Goal: Task Accomplishment & Management: Use online tool/utility

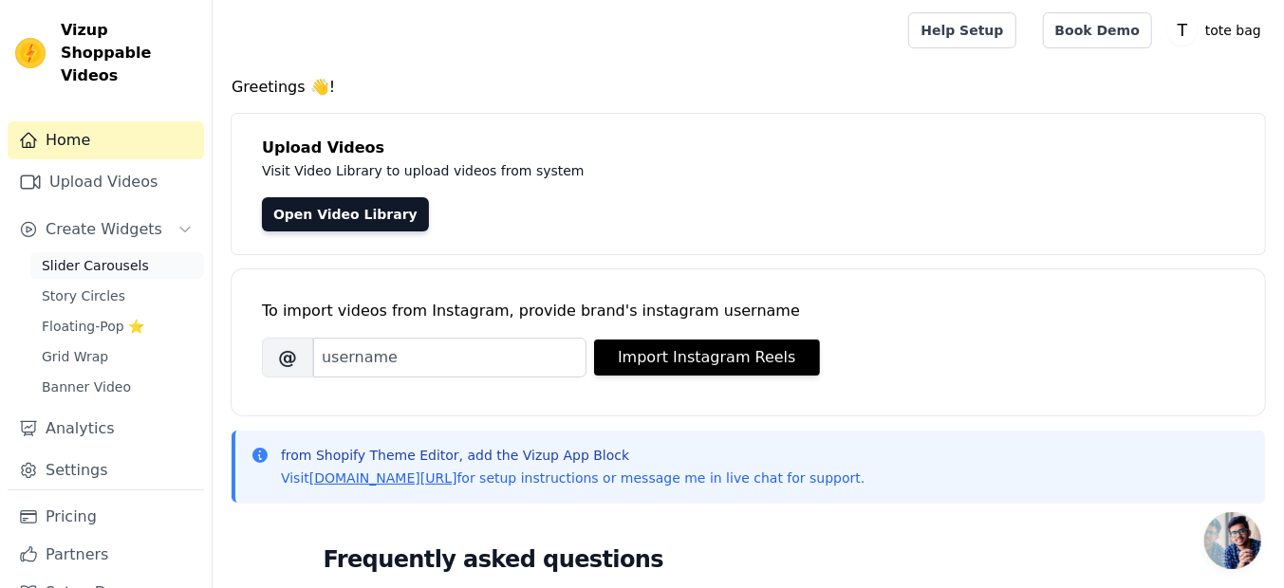
click at [108, 256] on span "Slider Carousels" at bounding box center [95, 265] width 107 height 19
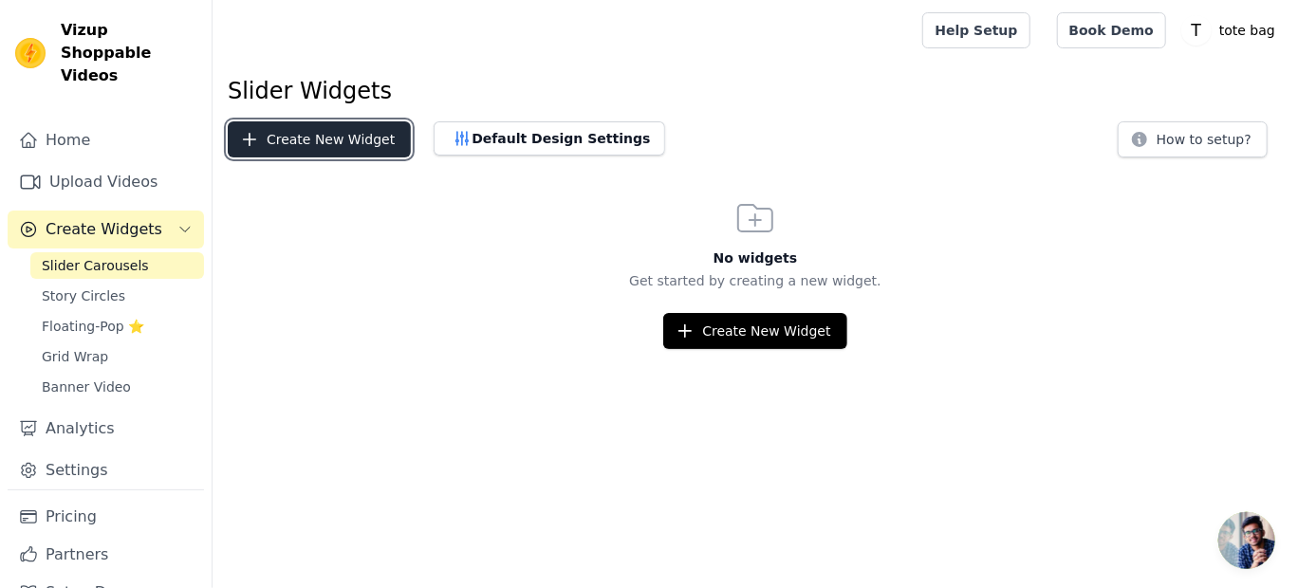
click at [299, 132] on button "Create New Widget" at bounding box center [319, 139] width 183 height 36
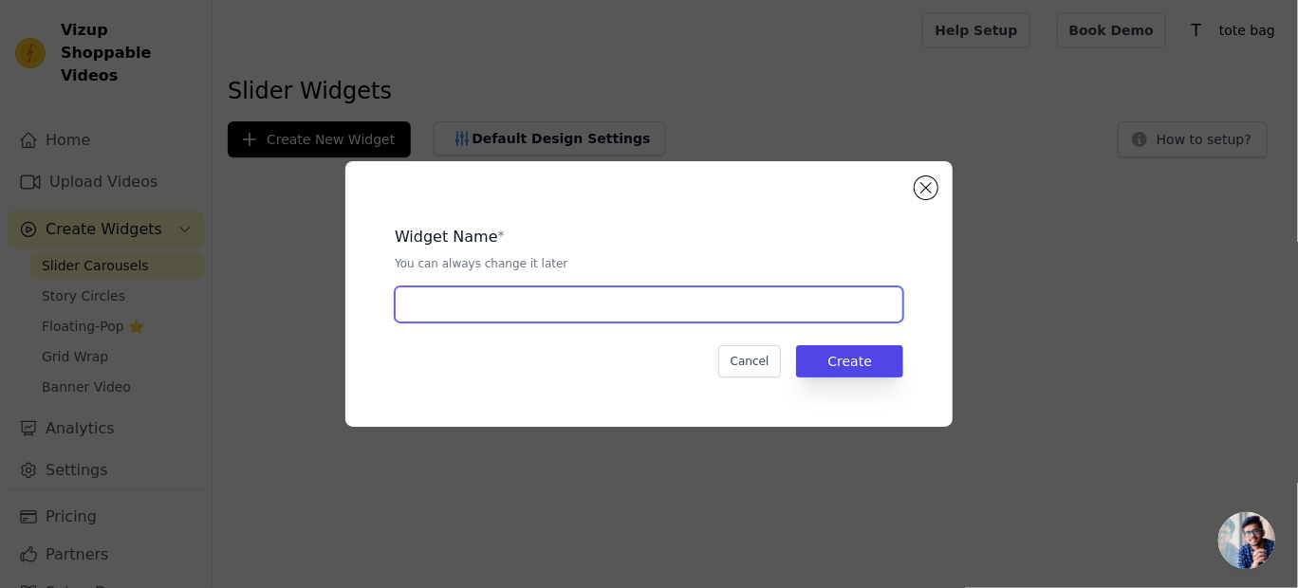
click at [421, 301] on input "text" at bounding box center [649, 305] width 509 height 36
type input "gopal"
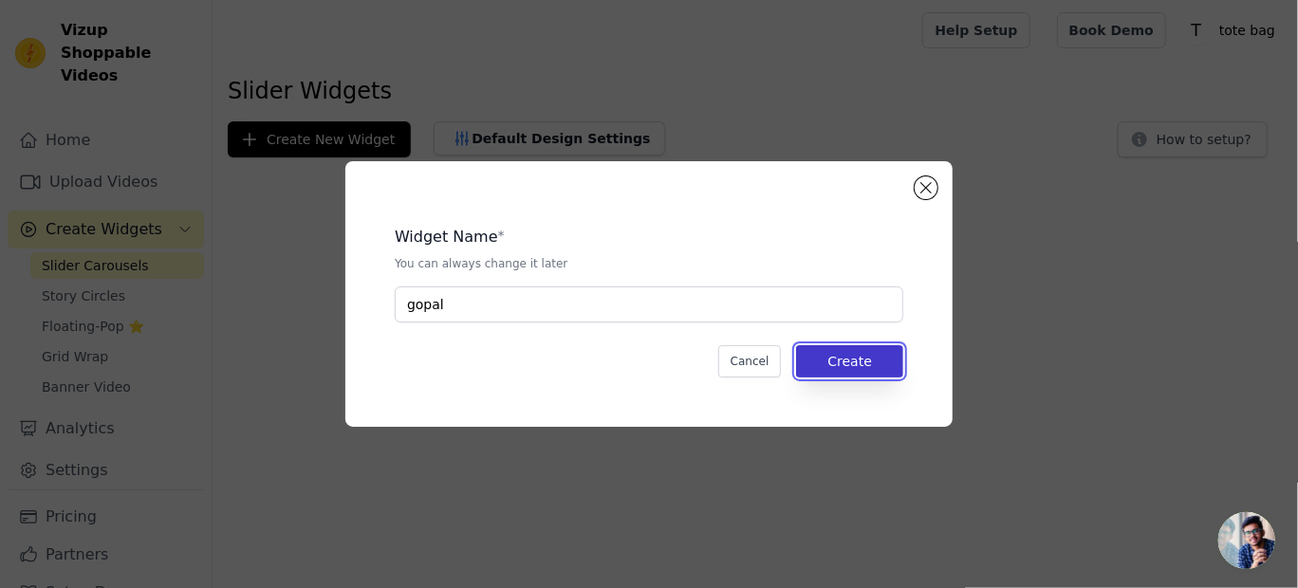
click at [856, 367] on button "Create" at bounding box center [849, 361] width 107 height 32
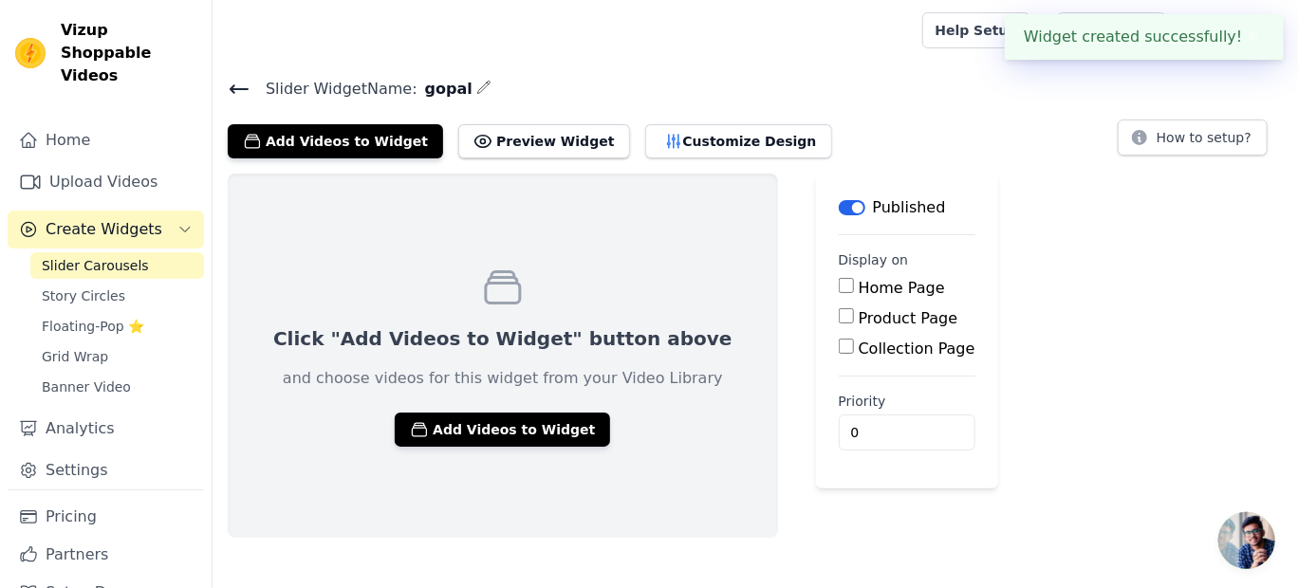
click at [839, 318] on input "Product Page" at bounding box center [846, 315] width 15 height 15
checkbox input "true"
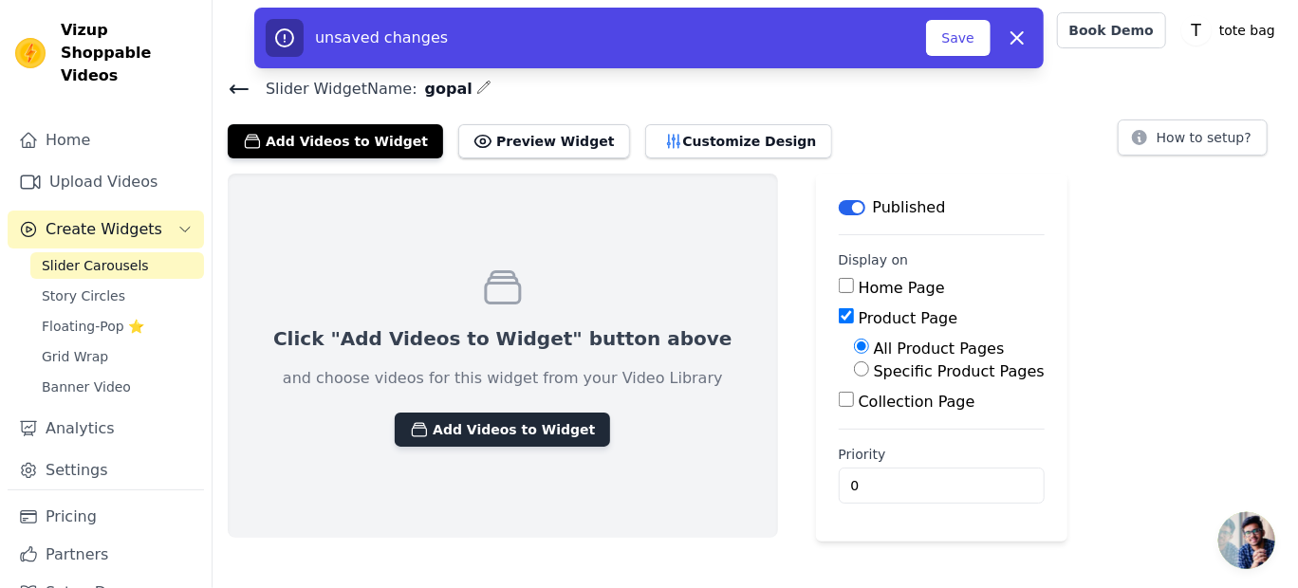
click at [487, 431] on button "Add Videos to Widget" at bounding box center [502, 430] width 215 height 34
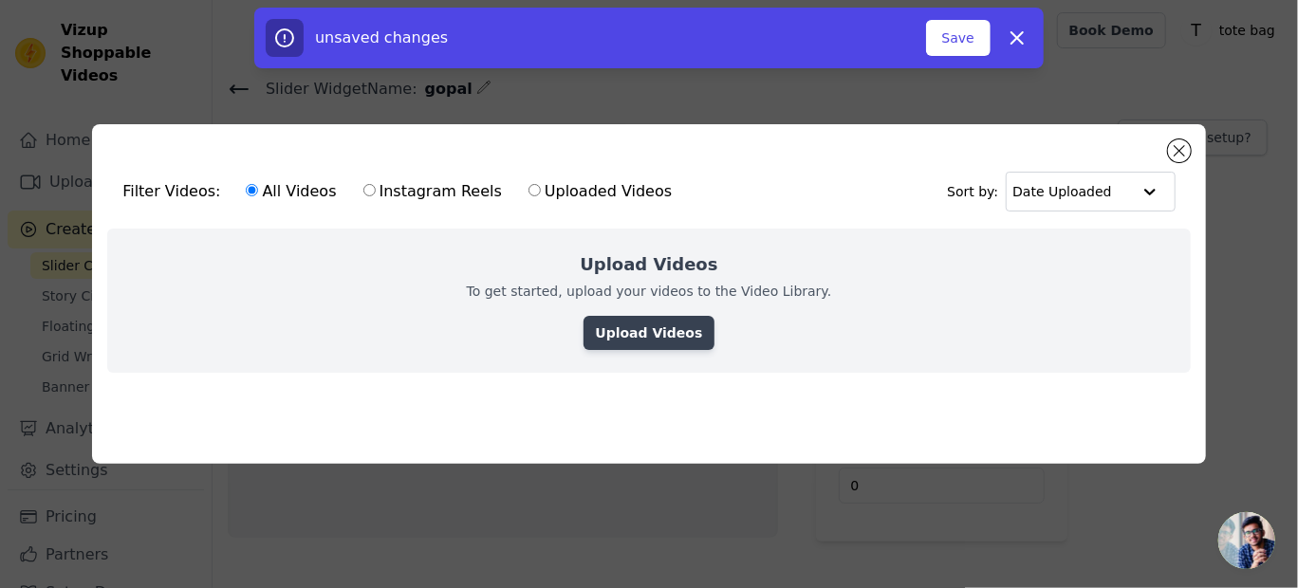
click at [659, 318] on link "Upload Videos" at bounding box center [649, 333] width 130 height 34
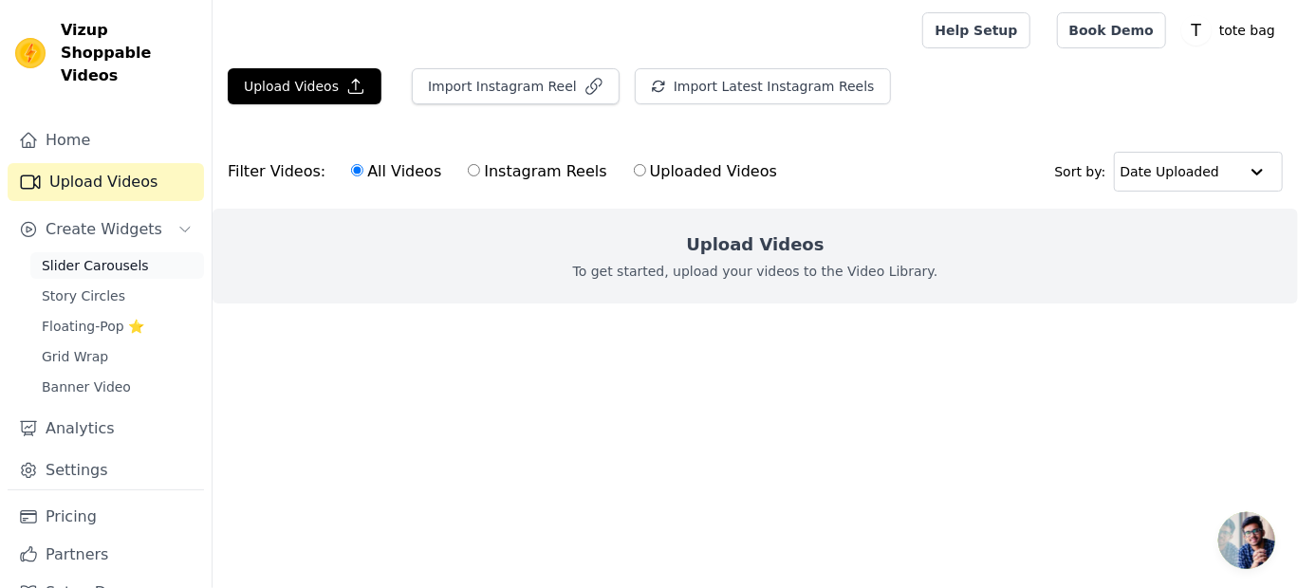
click at [118, 256] on span "Slider Carousels" at bounding box center [95, 265] width 107 height 19
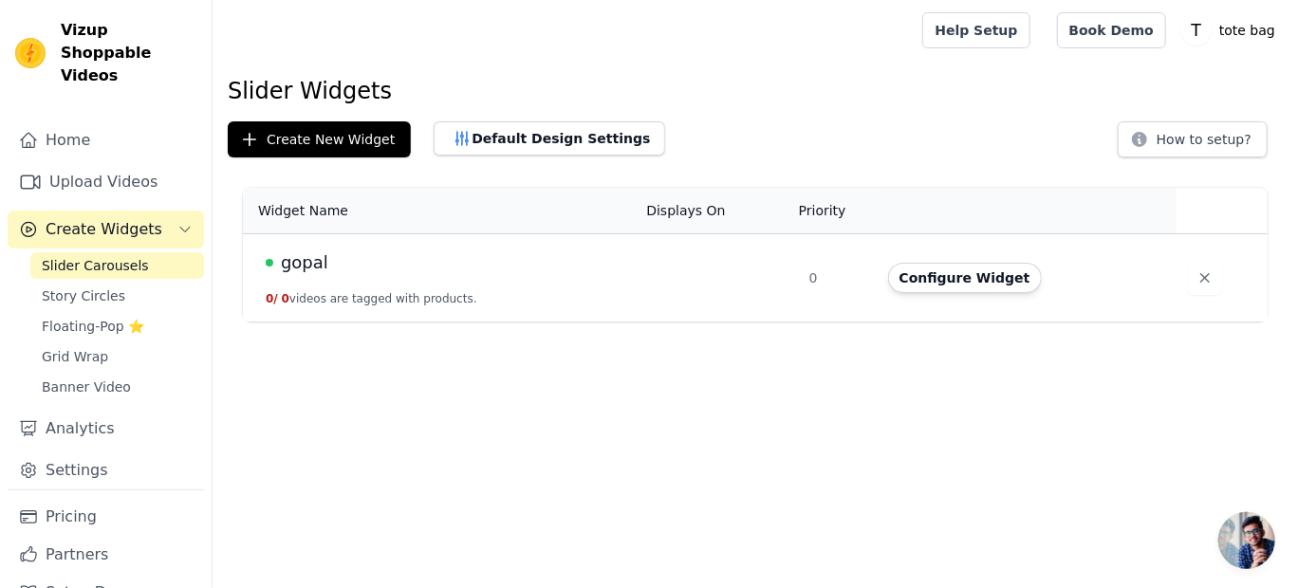
click at [623, 288] on td "gopal 0 / 0 videos are tagged with products." at bounding box center [439, 278] width 392 height 88
click at [291, 247] on td "gopal 0 / 0 videos are tagged with products." at bounding box center [439, 278] width 392 height 88
drag, startPoint x: 291, startPoint y: 247, endPoint x: 944, endPoint y: 282, distance: 653.7
click at [944, 282] on tr "gopal 0 / 0 videos are tagged with products. 0 Configure Widget" at bounding box center [755, 278] width 1025 height 88
drag, startPoint x: 944, startPoint y: 282, endPoint x: 977, endPoint y: 285, distance: 33.3
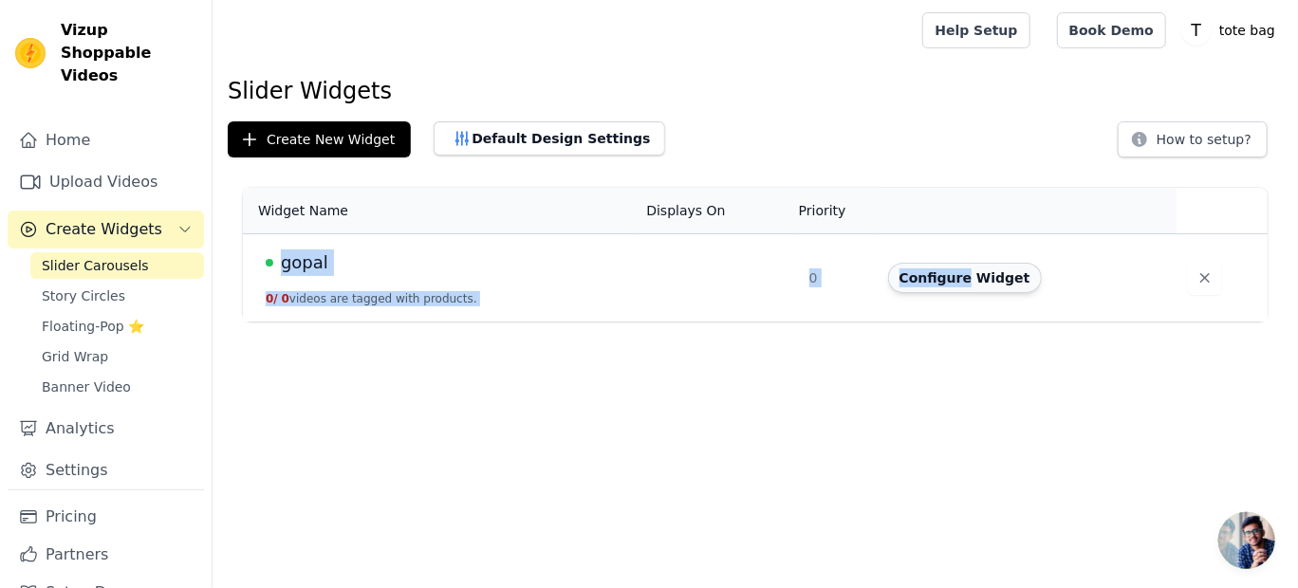
click at [977, 285] on button "Configure Widget" at bounding box center [965, 278] width 154 height 30
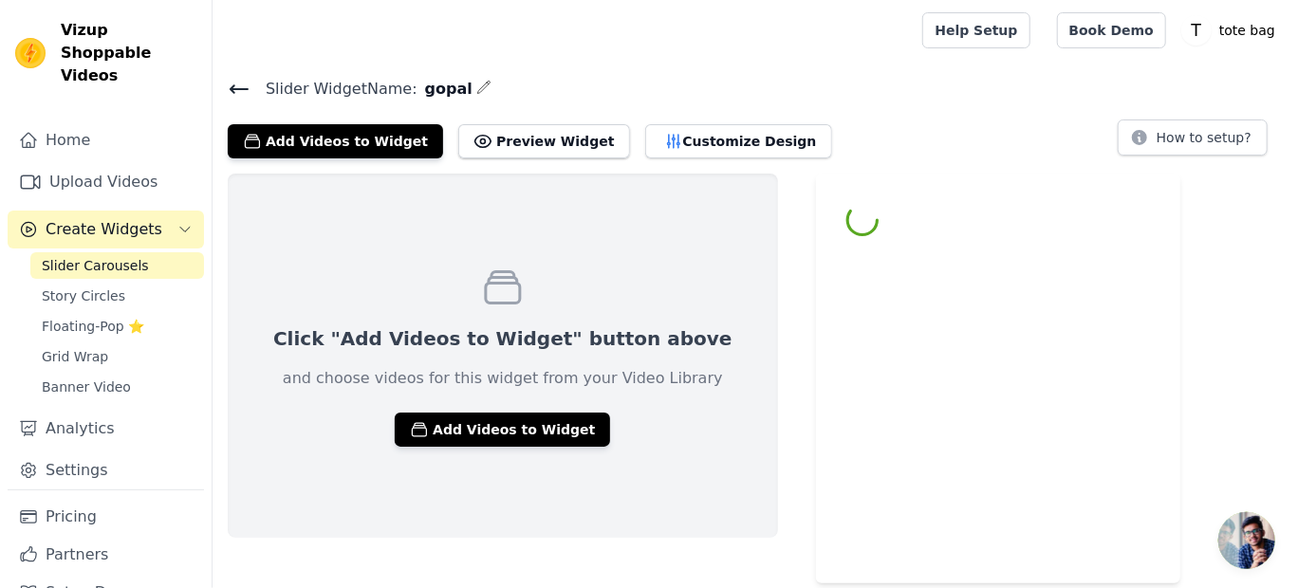
click at [977, 285] on html "Vizup Shoppable Videos Home Upload Videos Create Widgets Slider Carousels Story…" at bounding box center [649, 292] width 1298 height 584
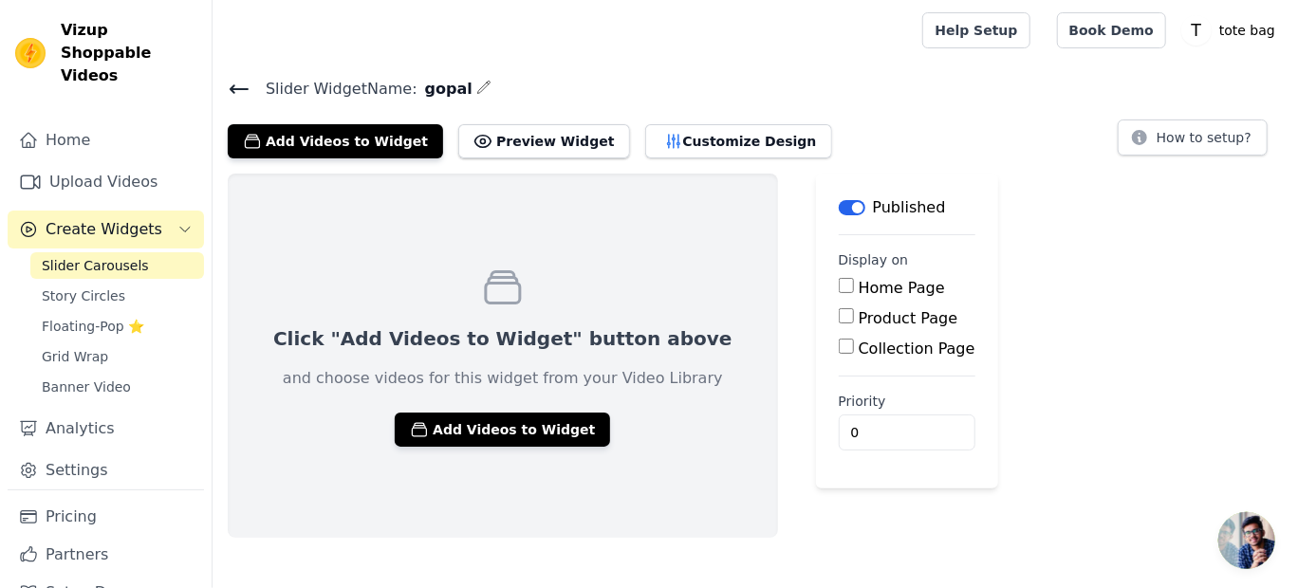
click at [839, 316] on input "Product Page" at bounding box center [846, 315] width 15 height 15
checkbox input "true"
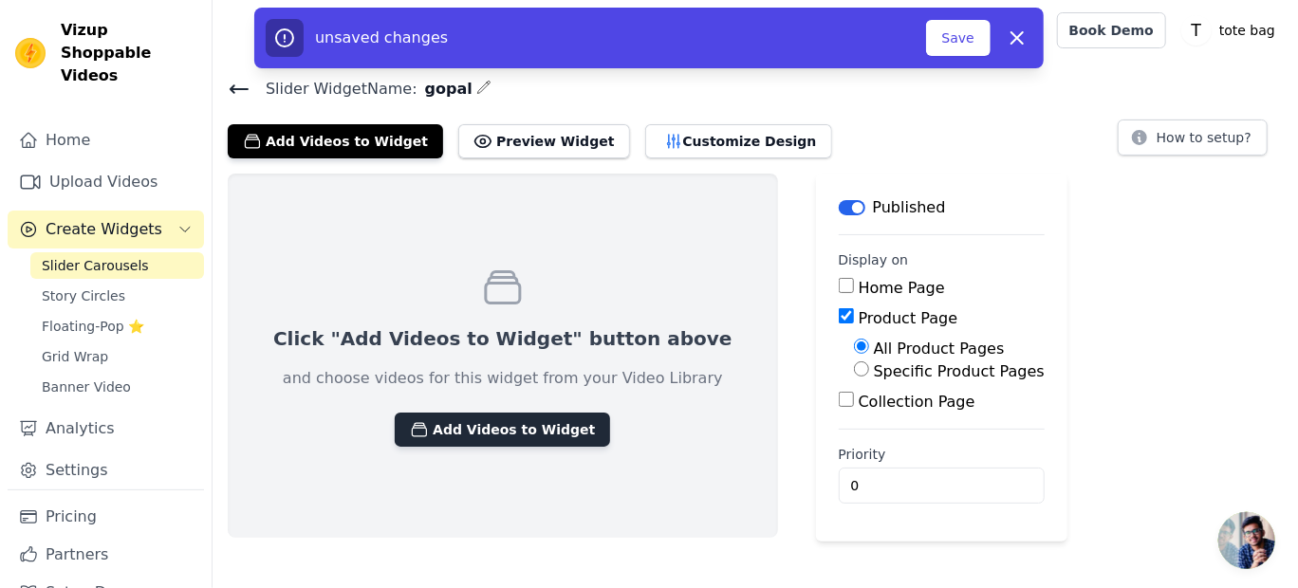
click at [529, 421] on button "Add Videos to Widget" at bounding box center [502, 430] width 215 height 34
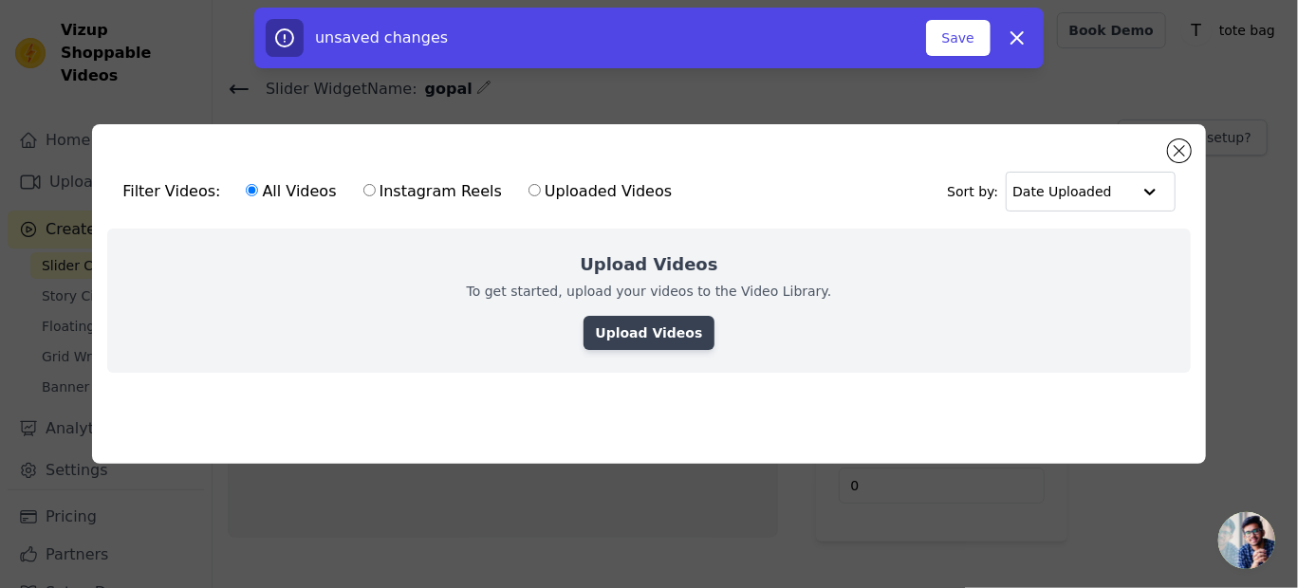
click at [669, 316] on link "Upload Videos" at bounding box center [649, 333] width 130 height 34
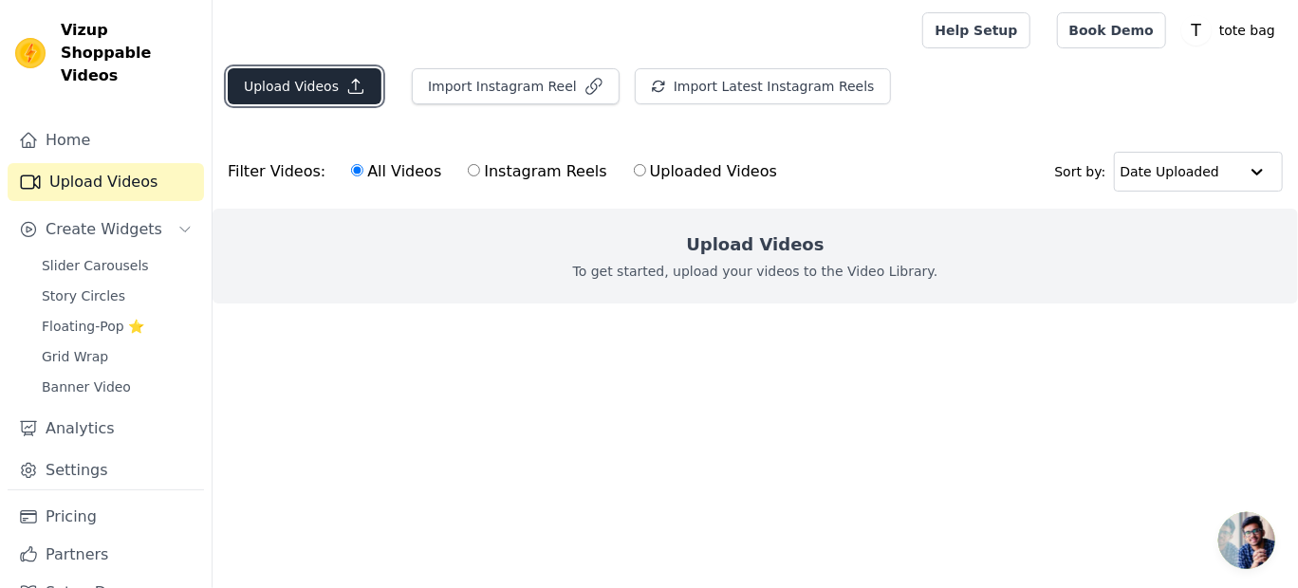
click at [346, 85] on icon "button" at bounding box center [355, 86] width 19 height 19
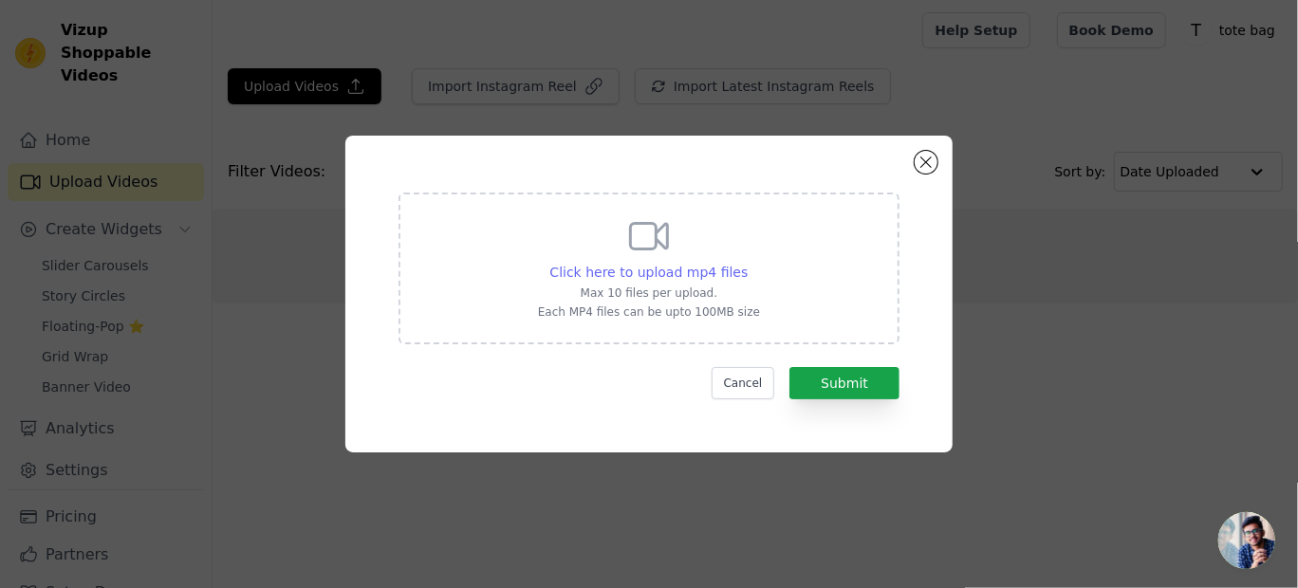
click at [672, 272] on span "Click here to upload mp4 files" at bounding box center [649, 272] width 198 height 15
click at [747, 263] on input "Click here to upload mp4 files Max 10 files per upload. Each MP4 files can be u…" at bounding box center [747, 262] width 1 height 1
type input "C:\fakepath\WhatsApp Video 2025-08-19 at 21.10.37_8fa6c0ec.mp4"
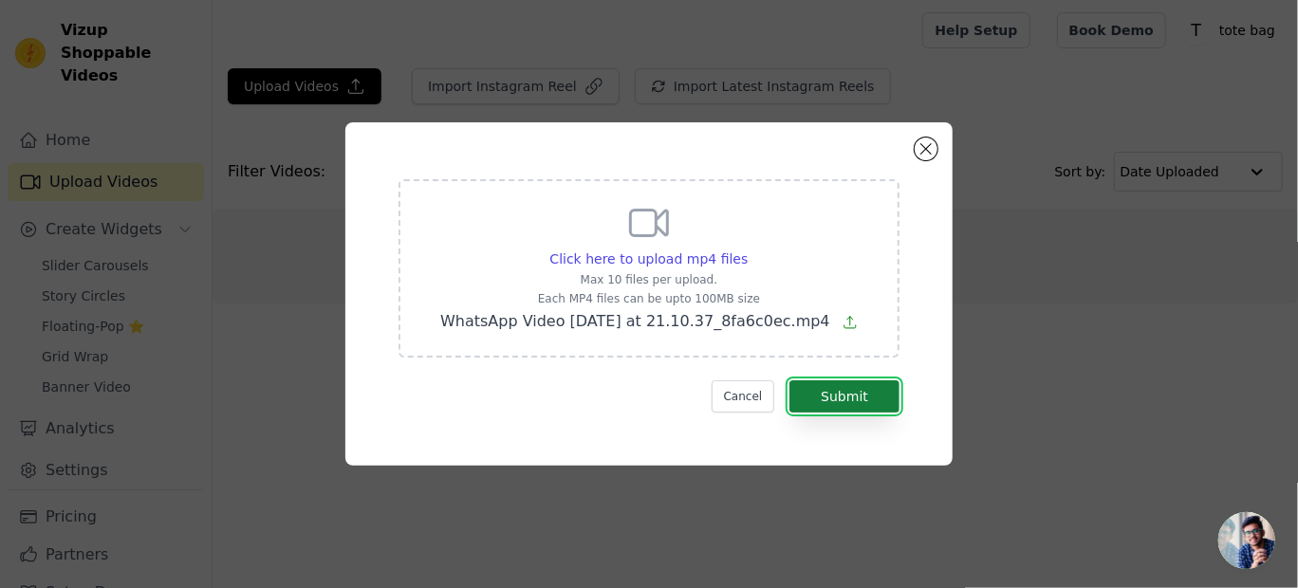
click at [825, 391] on button "Submit" at bounding box center [844, 396] width 110 height 32
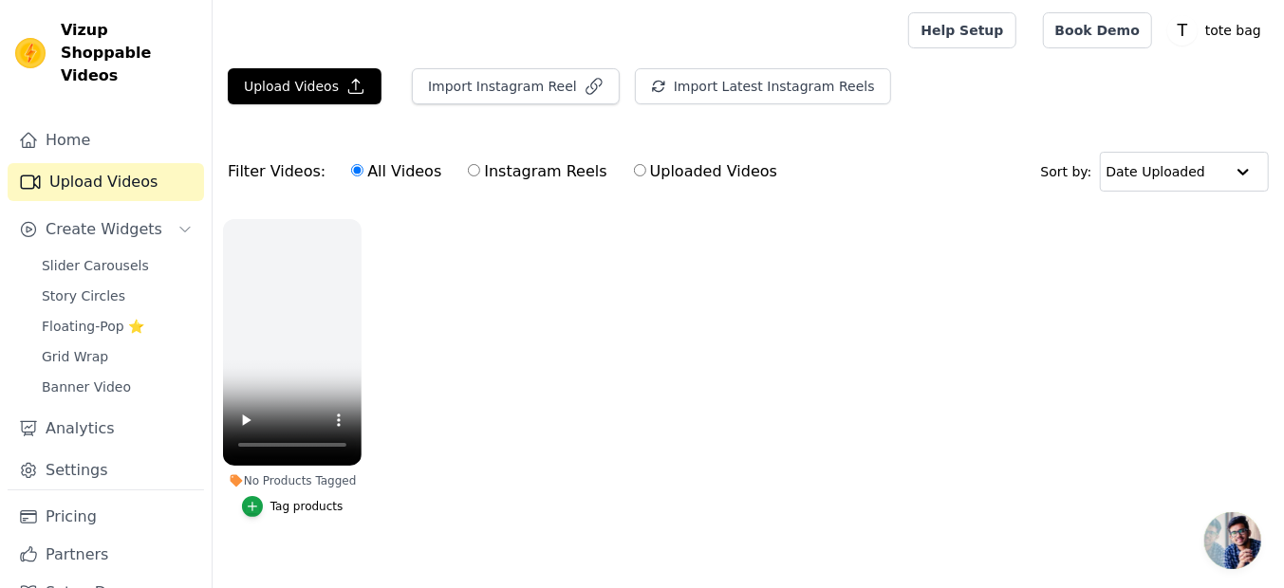
click at [454, 403] on ul "No Products Tagged Tag products" at bounding box center [748, 387] width 1071 height 357
click at [355, 85] on icon "button" at bounding box center [355, 86] width 19 height 19
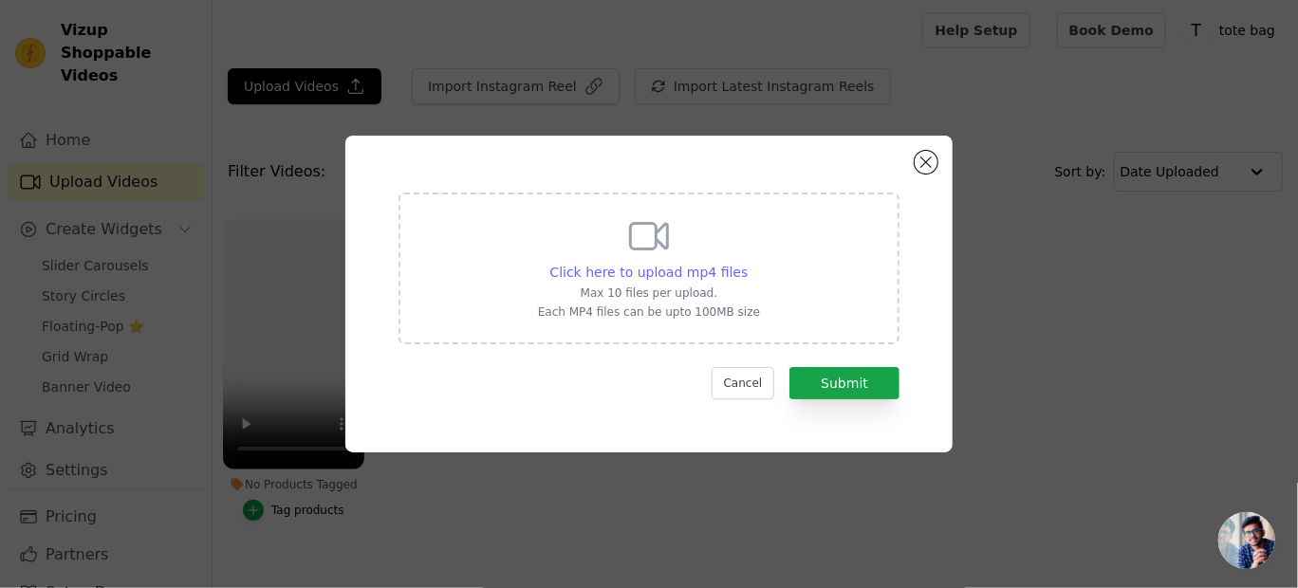
click at [693, 269] on span "Click here to upload mp4 files" at bounding box center [649, 272] width 198 height 15
click at [747, 263] on input "Click here to upload mp4 files Max 10 files per upload. Each MP4 files can be u…" at bounding box center [747, 262] width 1 height 1
type input "C:\fakepath\WhatsApp Video [DATE] at 21.10.32_0a48ca76.mp4"
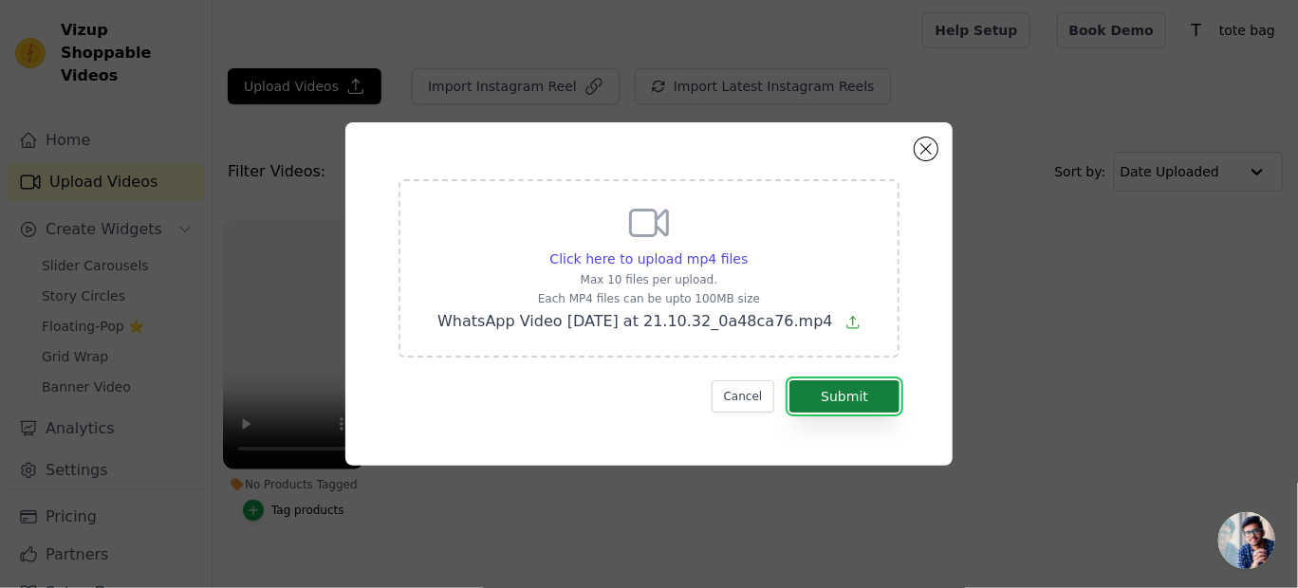
click at [823, 397] on button "Submit" at bounding box center [844, 396] width 110 height 32
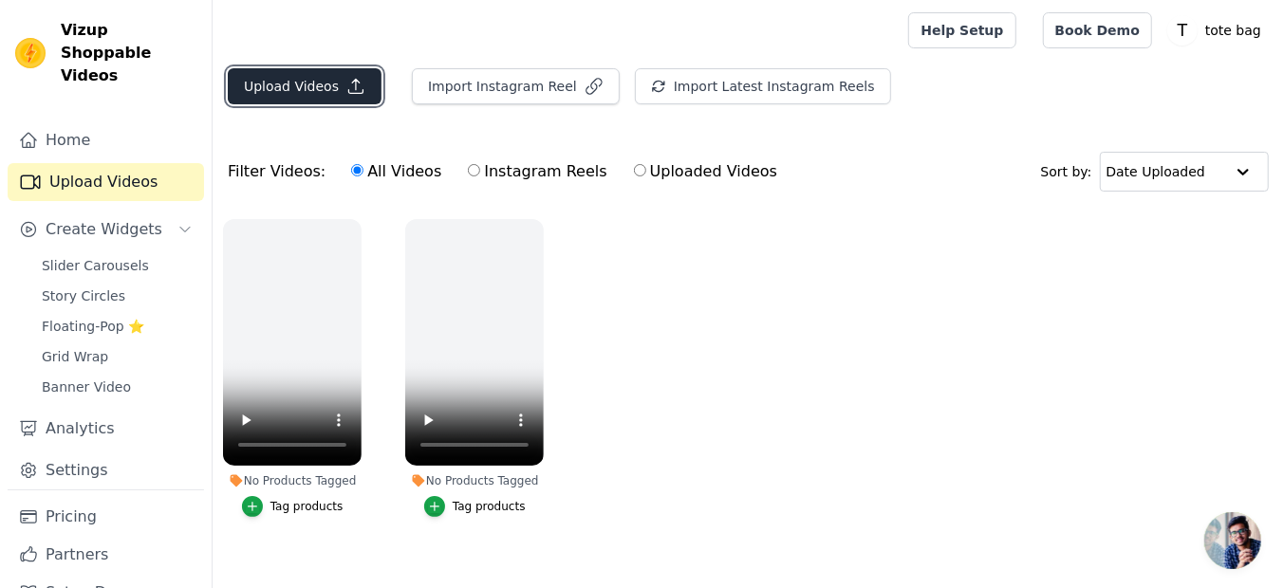
click at [336, 83] on button "Upload Videos" at bounding box center [305, 86] width 154 height 36
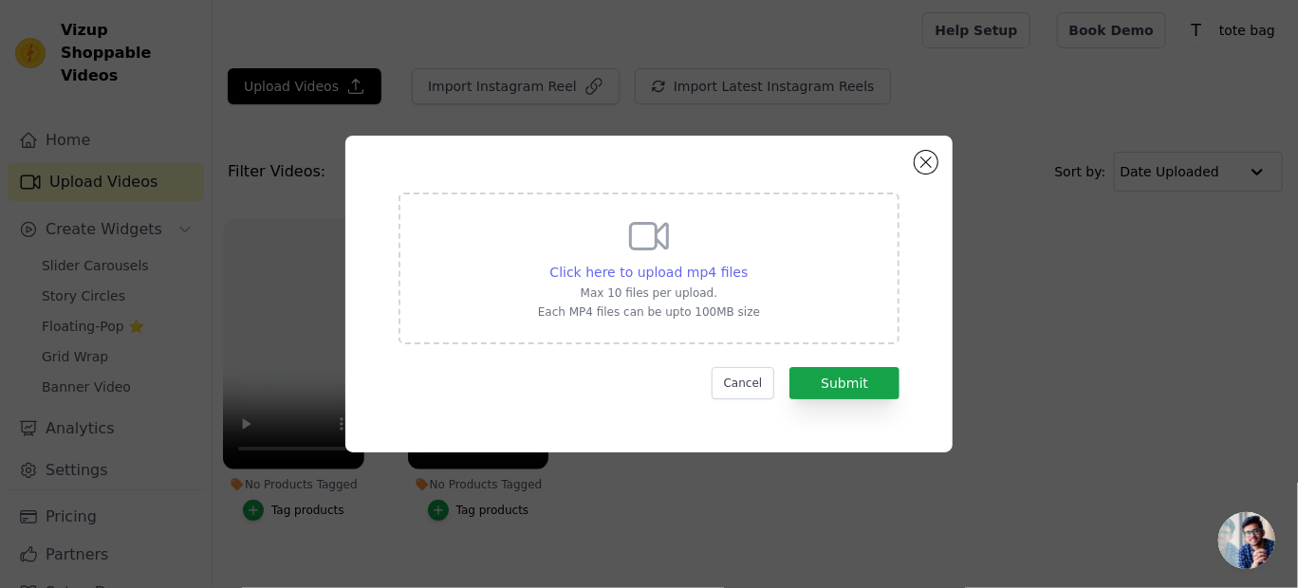
click at [694, 275] on span "Click here to upload mp4 files" at bounding box center [649, 272] width 198 height 15
click at [747, 263] on input "Click here to upload mp4 files Max 10 files per upload. Each MP4 files can be u…" at bounding box center [747, 262] width 1 height 1
type input "C:\fakepath\WhatsApp Video 2025-08-19 at 21.11.54_926ed1ef.mp4"
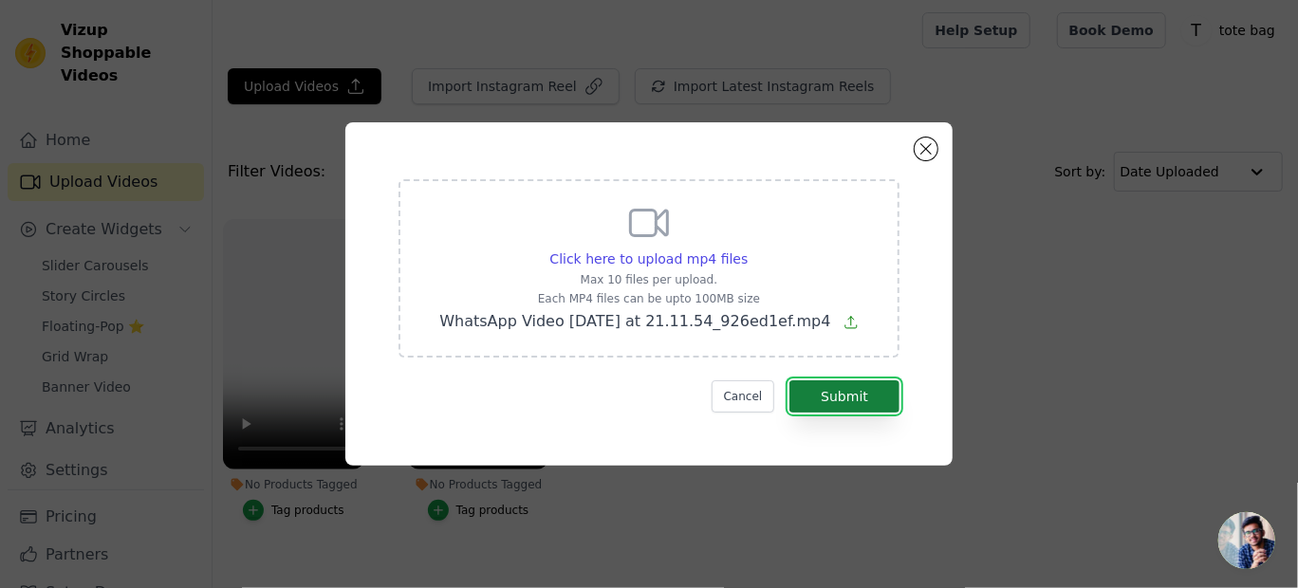
click at [830, 393] on button "Submit" at bounding box center [844, 396] width 110 height 32
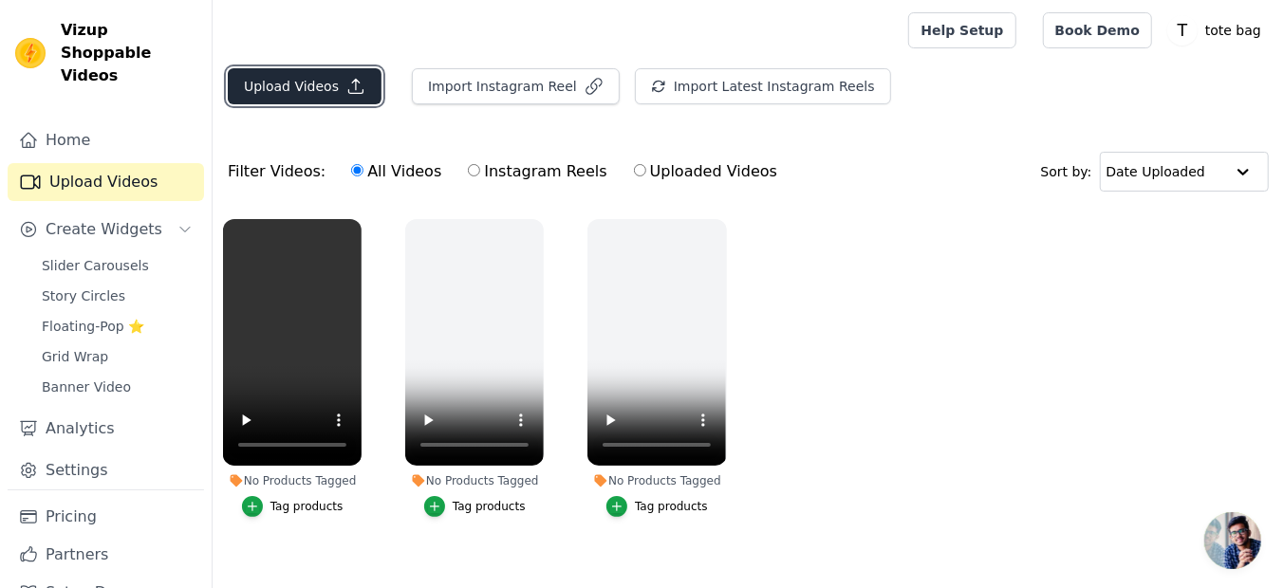
click at [351, 87] on icon "button" at bounding box center [355, 86] width 19 height 19
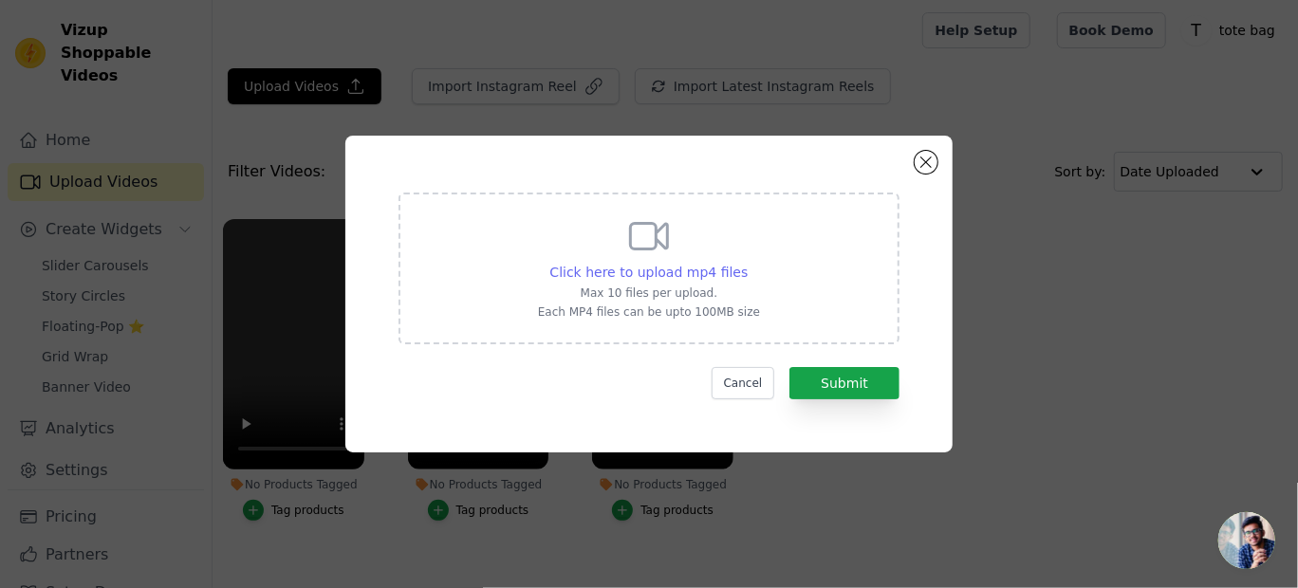
click at [686, 270] on span "Click here to upload mp4 files" at bounding box center [649, 272] width 198 height 15
click at [747, 263] on input "Click here to upload mp4 files Max 10 files per upload. Each MP4 files can be u…" at bounding box center [747, 262] width 1 height 1
type input "C:\fakepath\WhatsApp Video 2025-08-19 at 21.13.01_3bb1321f.mp4"
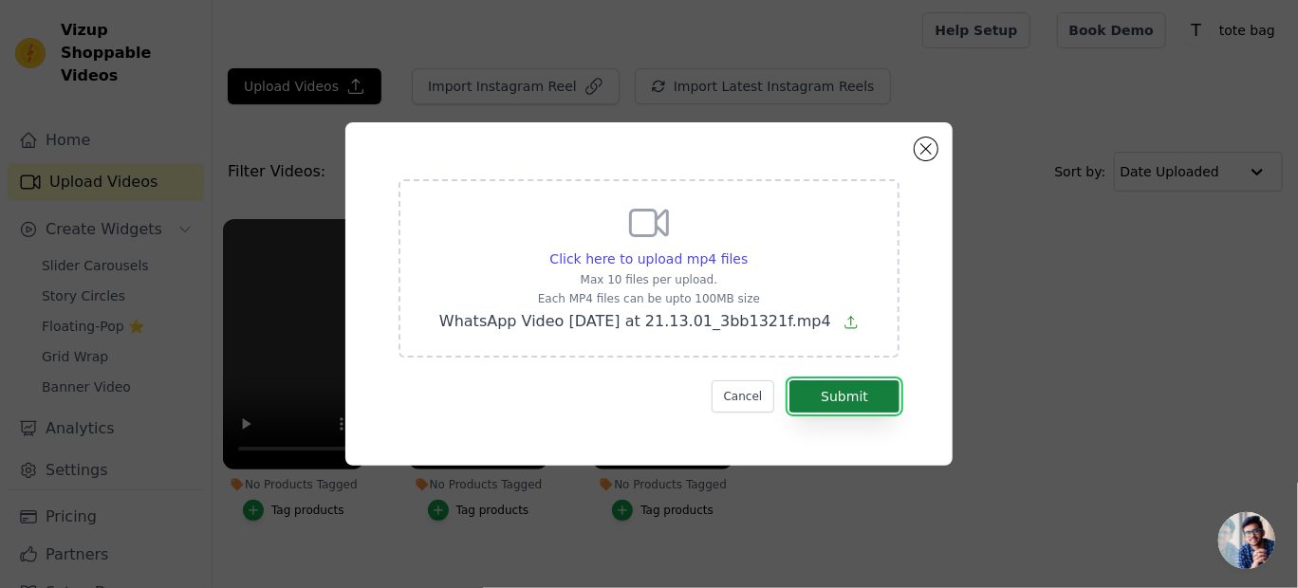
click at [840, 392] on button "Submit" at bounding box center [844, 396] width 110 height 32
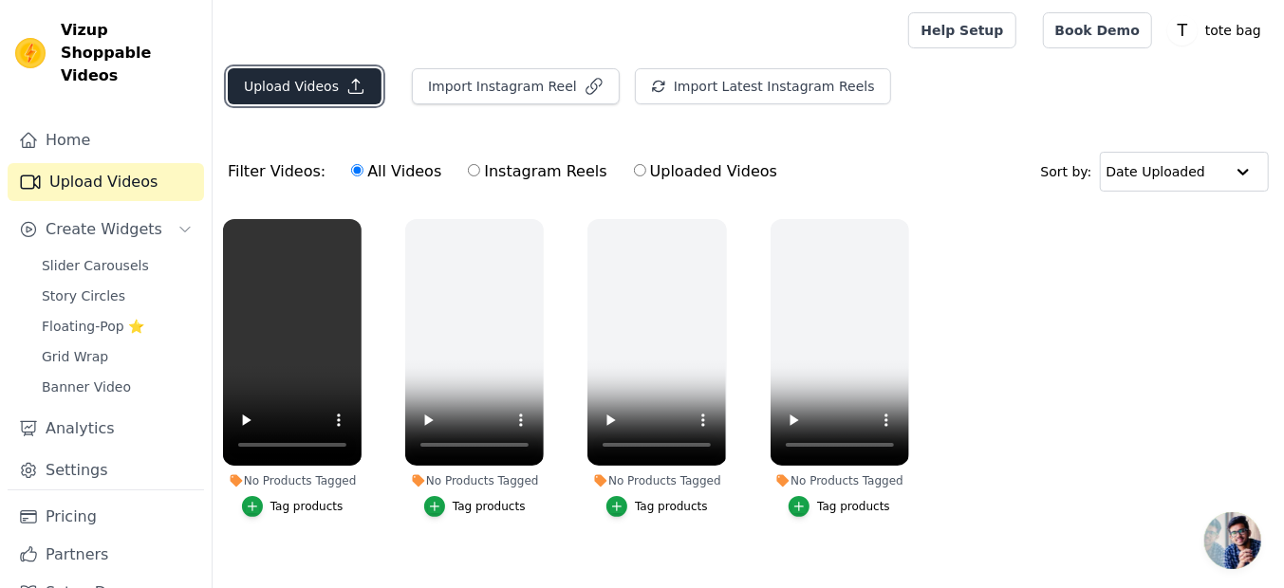
click at [334, 83] on button "Upload Videos" at bounding box center [305, 86] width 154 height 36
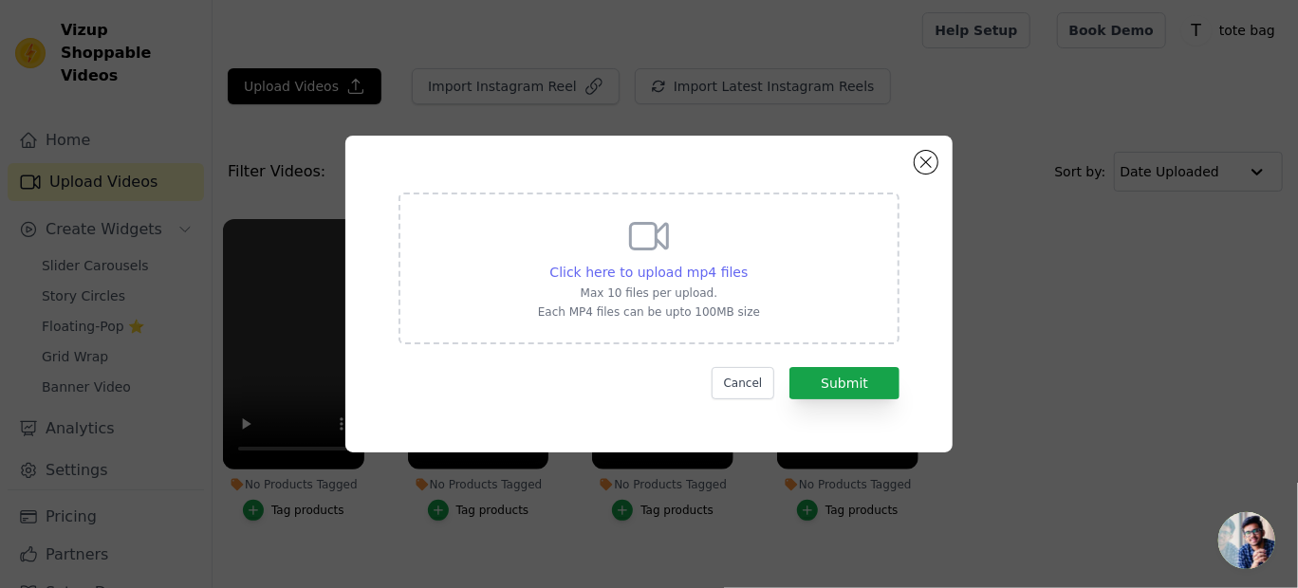
click at [637, 275] on span "Click here to upload mp4 files" at bounding box center [649, 272] width 198 height 15
click at [747, 263] on input "Click here to upload mp4 files Max 10 files per upload. Each MP4 files can be u…" at bounding box center [747, 262] width 1 height 1
type input "C:\fakepath\WhatsApp Video 2025-08-19 at 21.18.21_c90cdace.mp4"
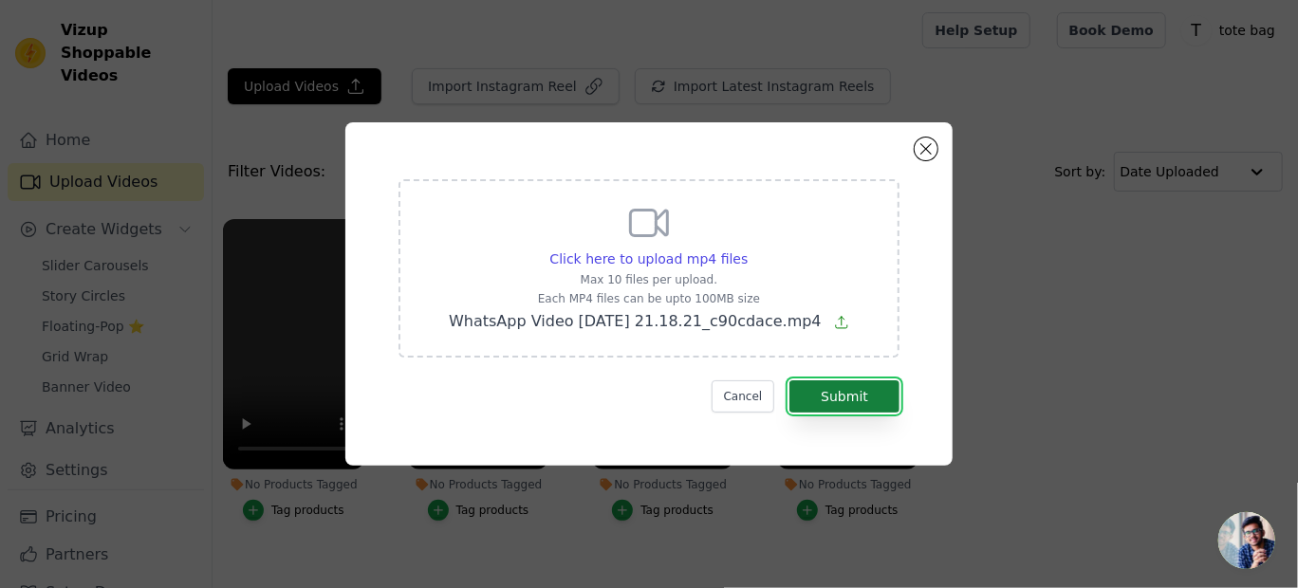
click at [838, 395] on button "Submit" at bounding box center [844, 396] width 110 height 32
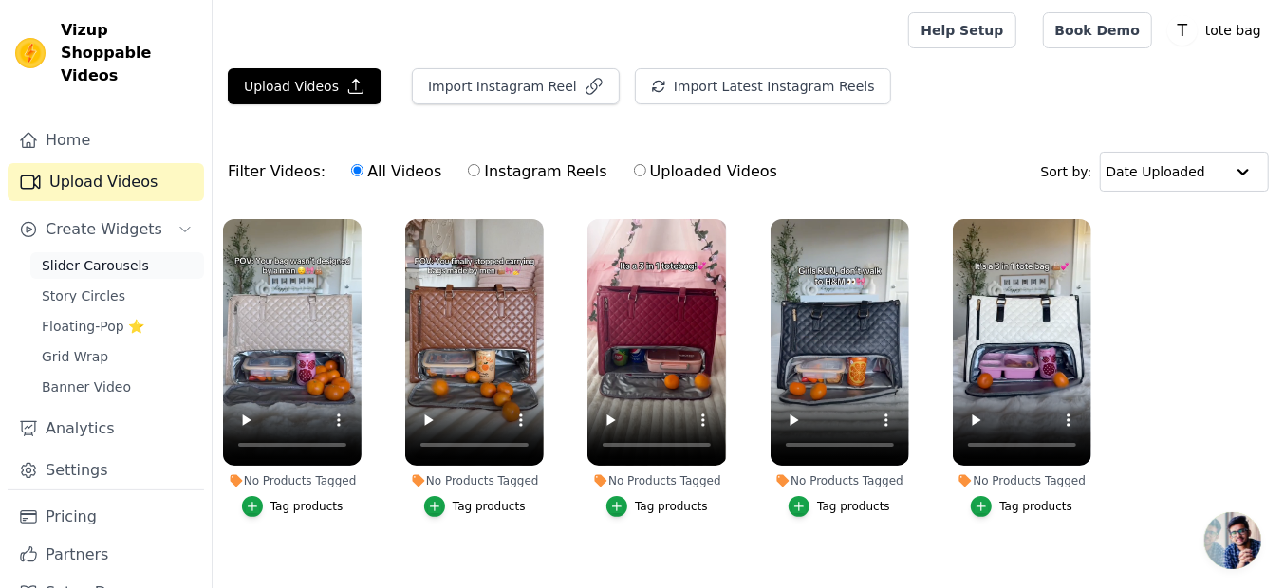
click at [117, 256] on span "Slider Carousels" at bounding box center [95, 265] width 107 height 19
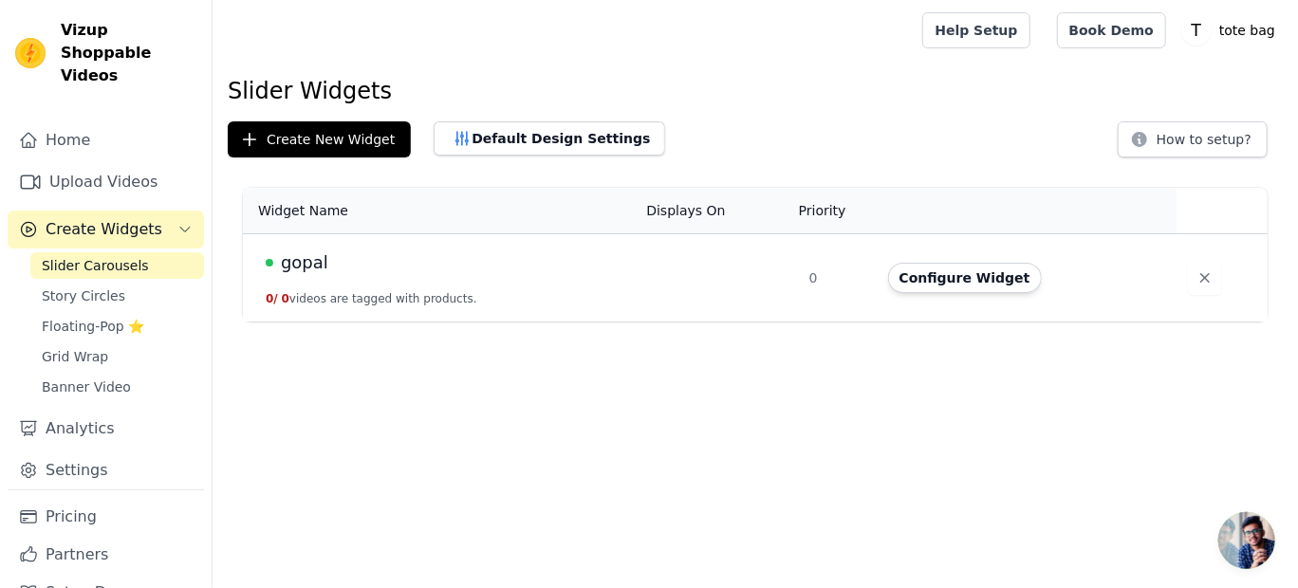
click at [564, 289] on td "gopal 0 / 0 videos are tagged with products." at bounding box center [439, 278] width 392 height 88
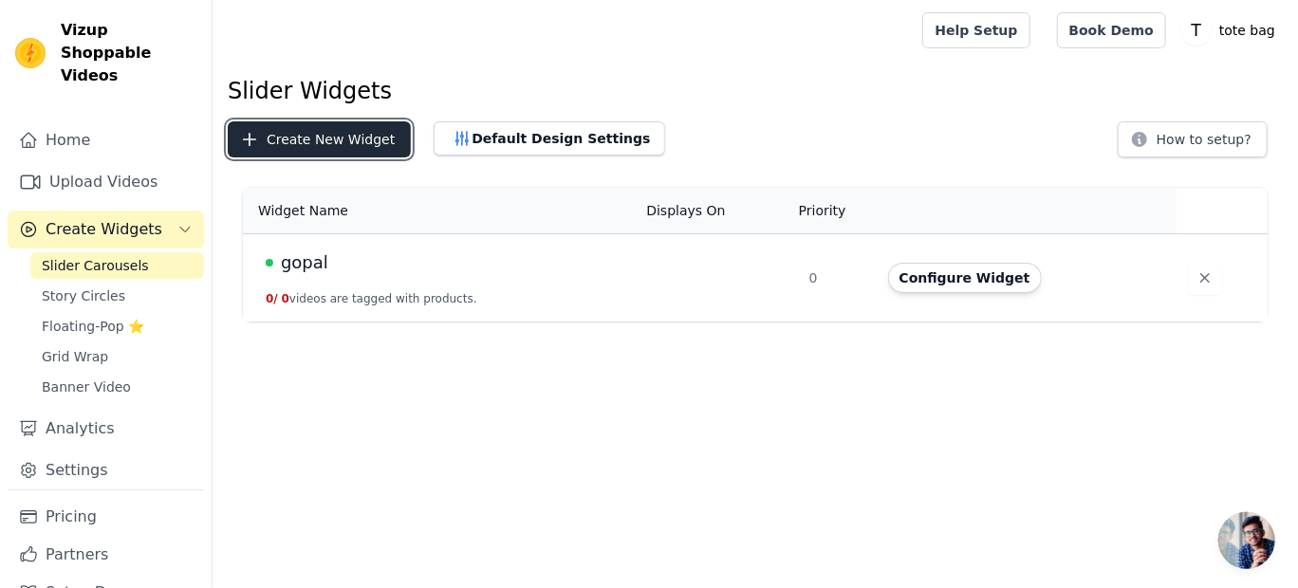
click at [358, 130] on button "Create New Widget" at bounding box center [319, 139] width 183 height 36
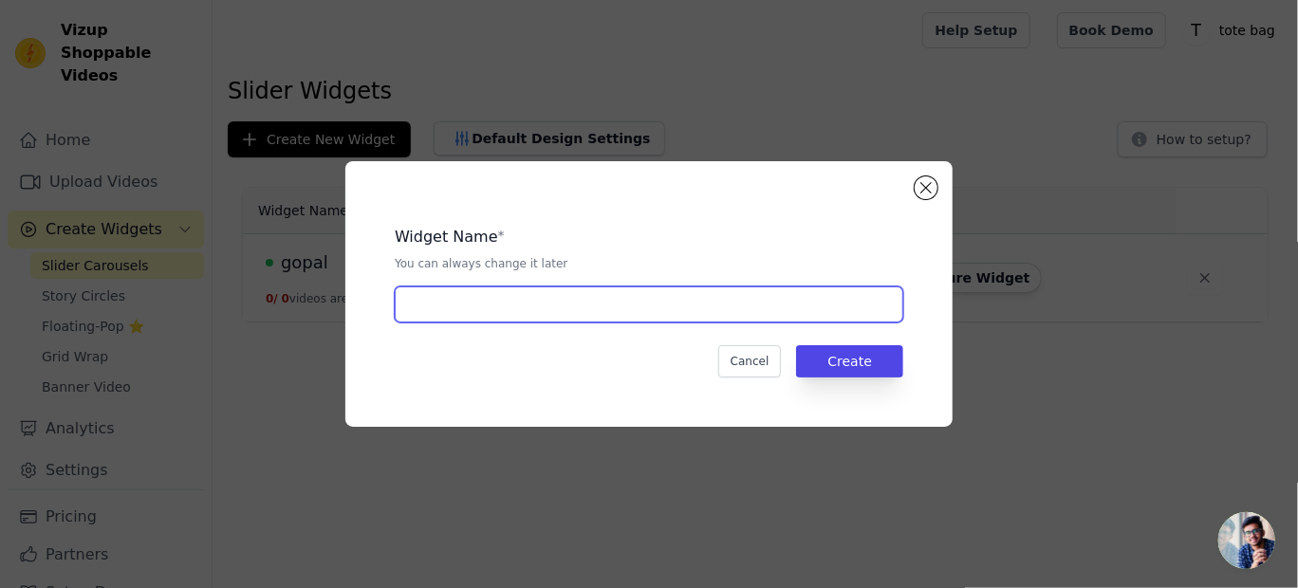
click at [449, 304] on input "text" at bounding box center [649, 305] width 509 height 36
type input "gopal"
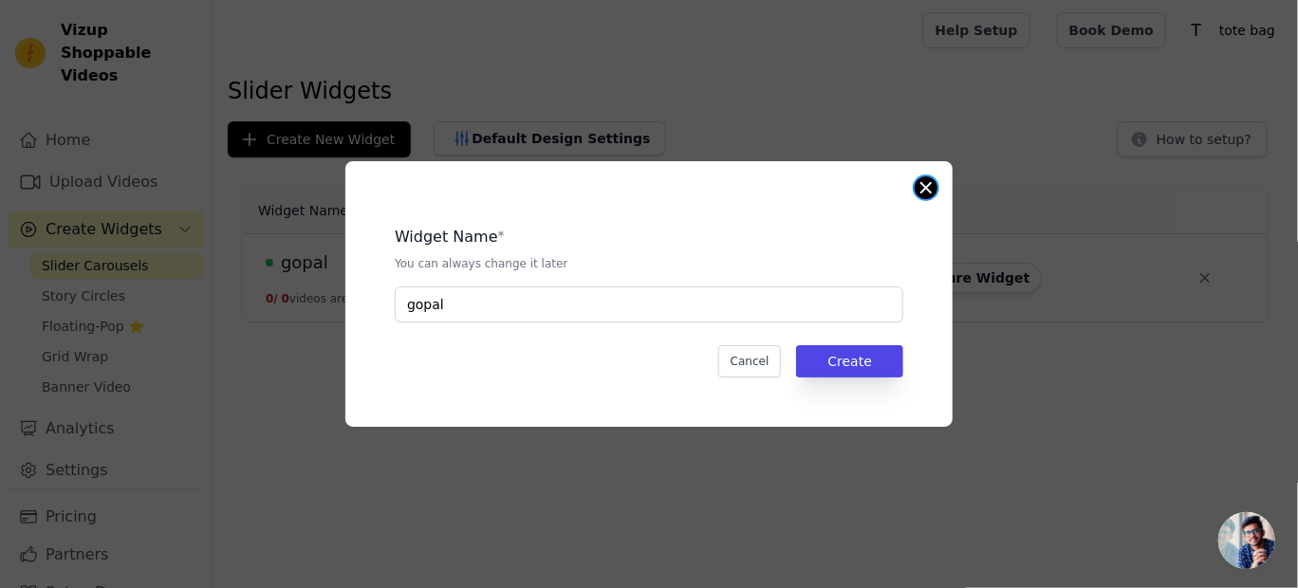
click at [918, 185] on button "Close modal" at bounding box center [926, 187] width 23 height 23
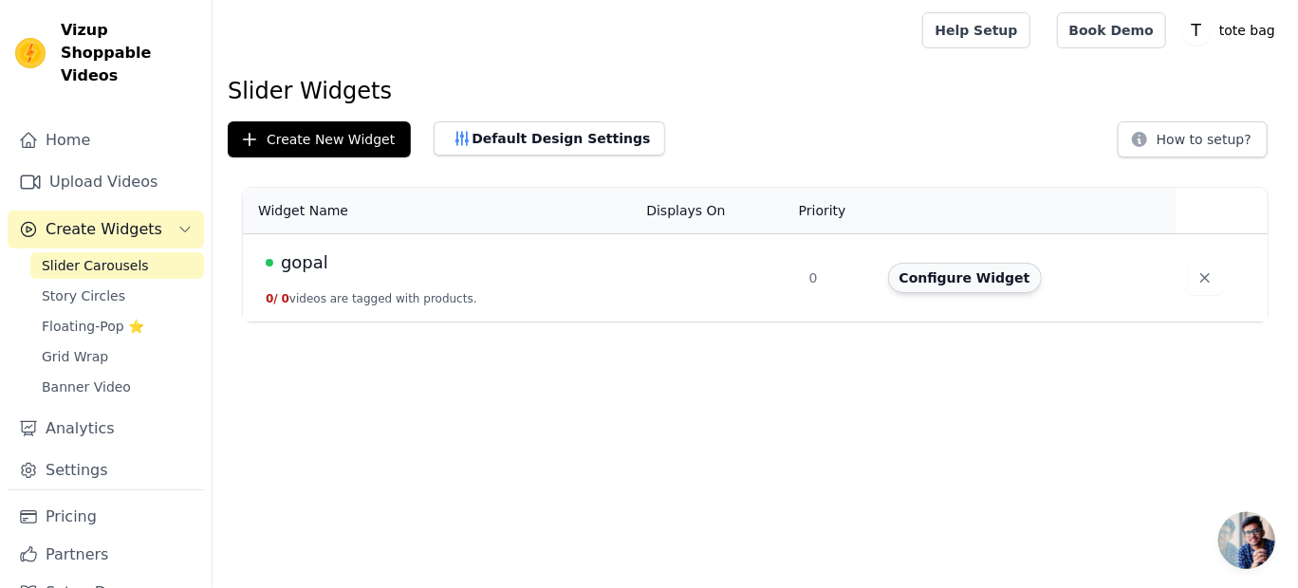
click at [959, 280] on button "Configure Widget" at bounding box center [965, 278] width 154 height 30
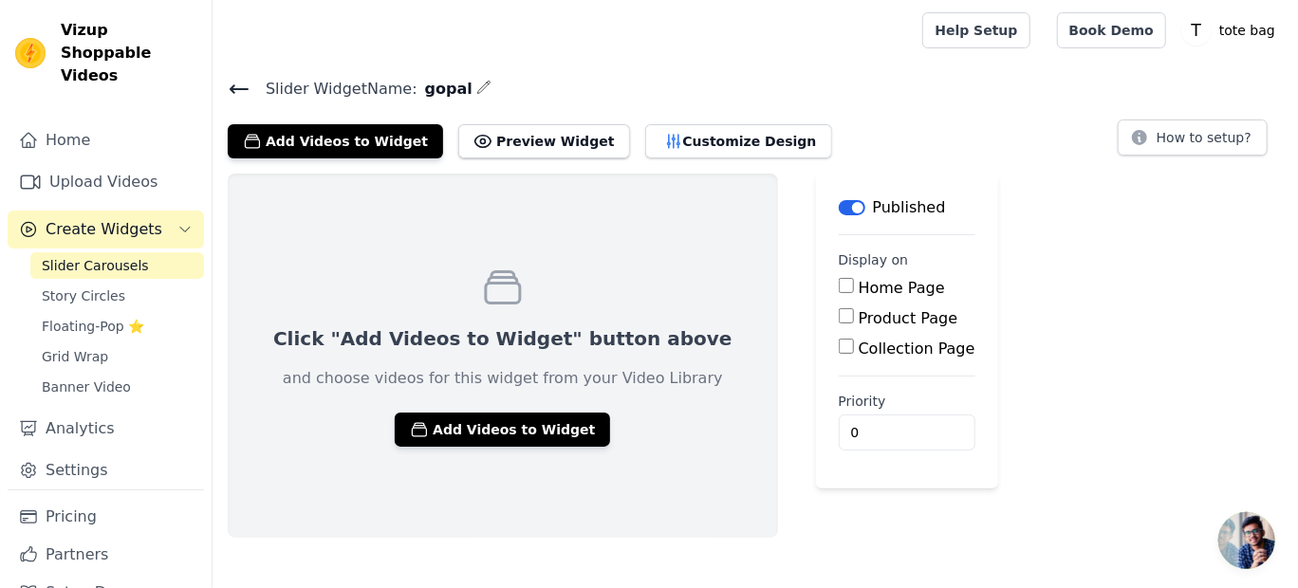
click at [839, 313] on input "Product Page" at bounding box center [846, 315] width 15 height 15
checkbox input "true"
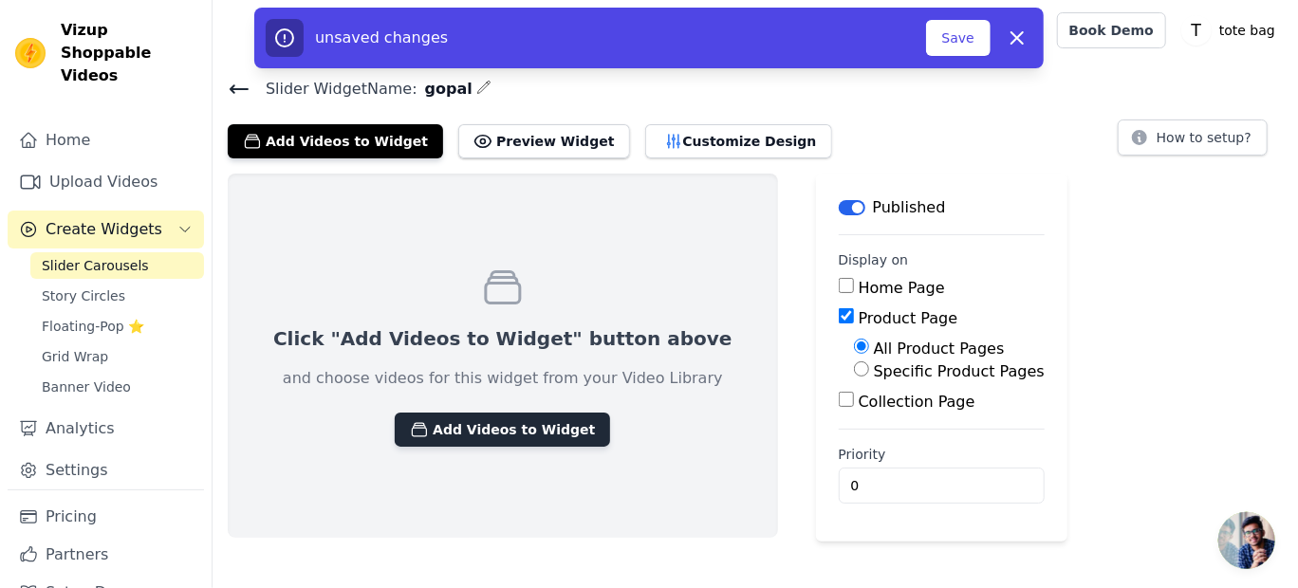
click at [505, 431] on button "Add Videos to Widget" at bounding box center [502, 430] width 215 height 34
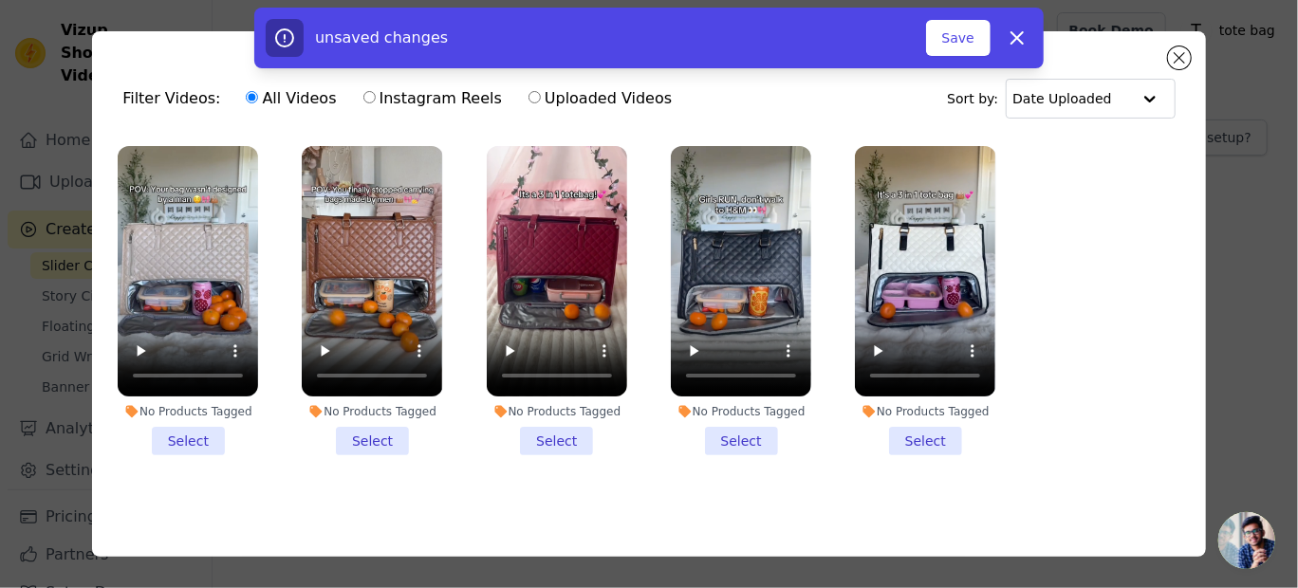
click at [199, 431] on li "No Products Tagged Select" at bounding box center [188, 300] width 140 height 309
click at [0, 0] on input "No Products Tagged Select" at bounding box center [0, 0] width 0 height 0
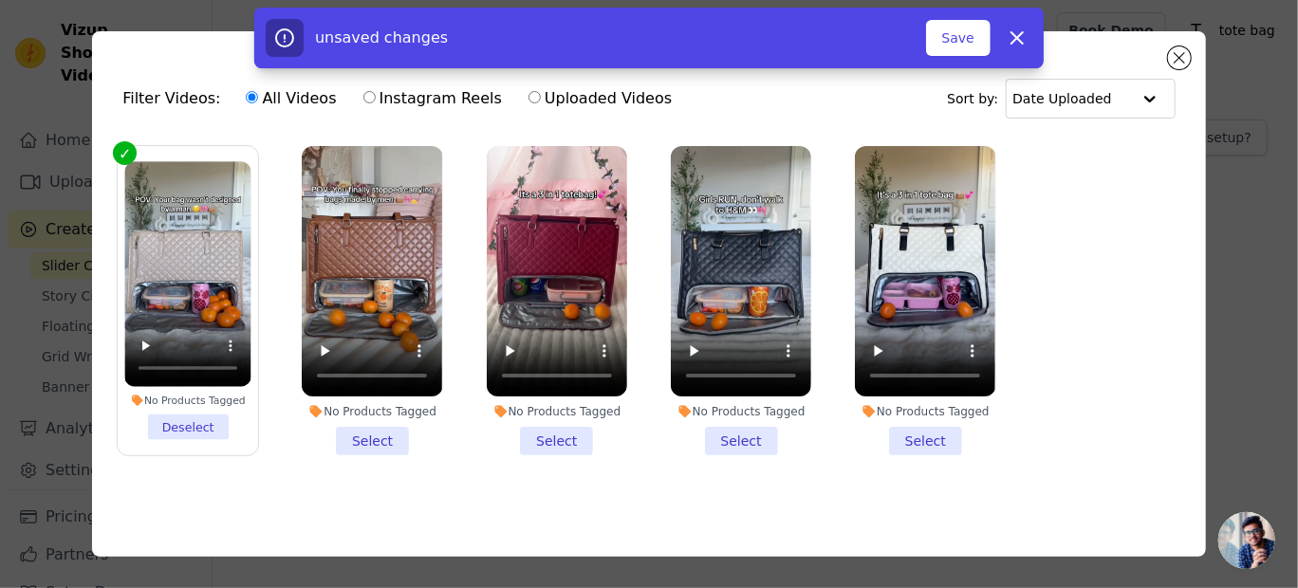
click at [367, 437] on li "No Products Tagged Select" at bounding box center [372, 300] width 140 height 309
click at [0, 0] on input "No Products Tagged Select" at bounding box center [0, 0] width 0 height 0
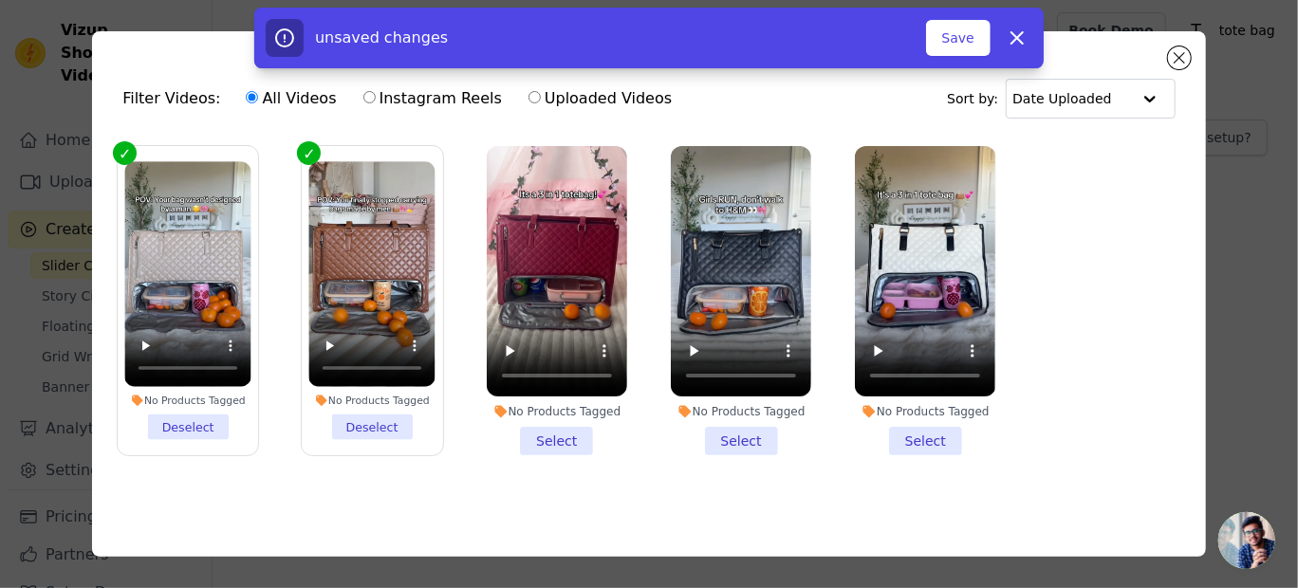
click at [555, 440] on li "No Products Tagged Select" at bounding box center [557, 300] width 140 height 309
click at [0, 0] on input "No Products Tagged Select" at bounding box center [0, 0] width 0 height 0
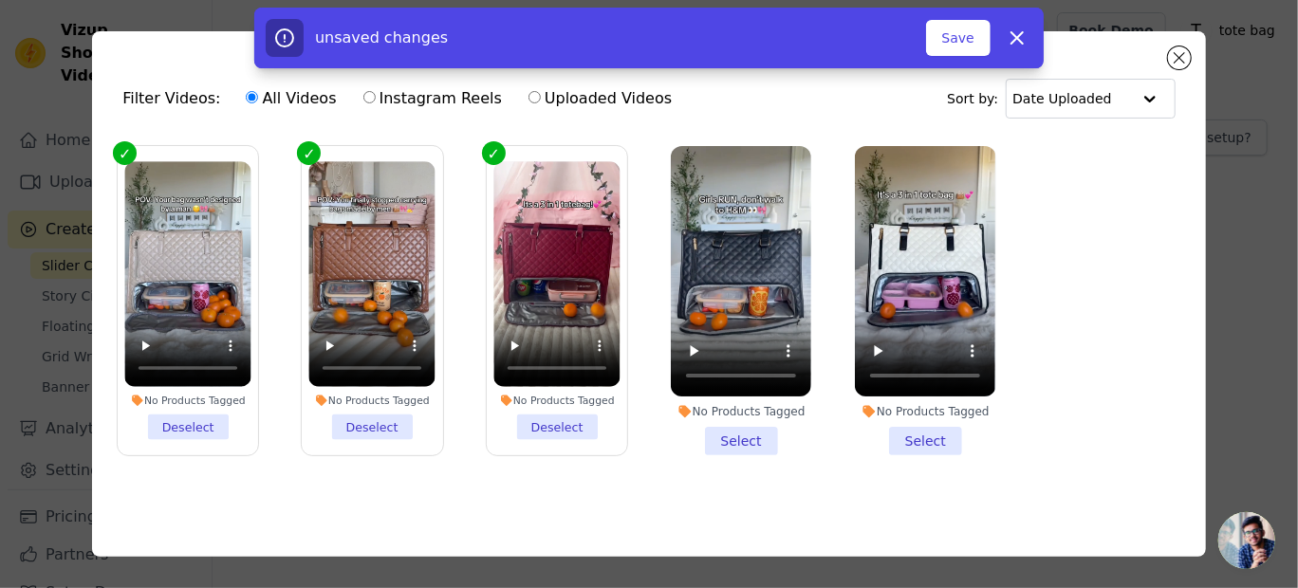
click at [732, 433] on li "No Products Tagged Select" at bounding box center [741, 300] width 140 height 309
click at [0, 0] on input "No Products Tagged Select" at bounding box center [0, 0] width 0 height 0
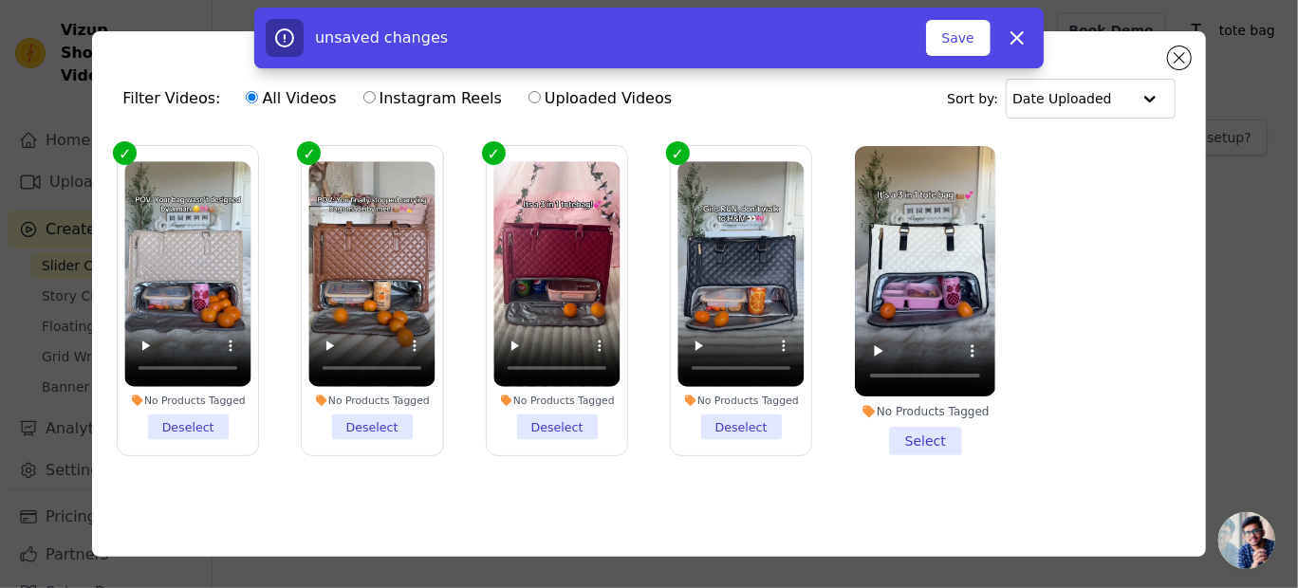
click at [923, 438] on li "No Products Tagged Select" at bounding box center [925, 300] width 140 height 309
click at [0, 0] on input "No Products Tagged Select" at bounding box center [0, 0] width 0 height 0
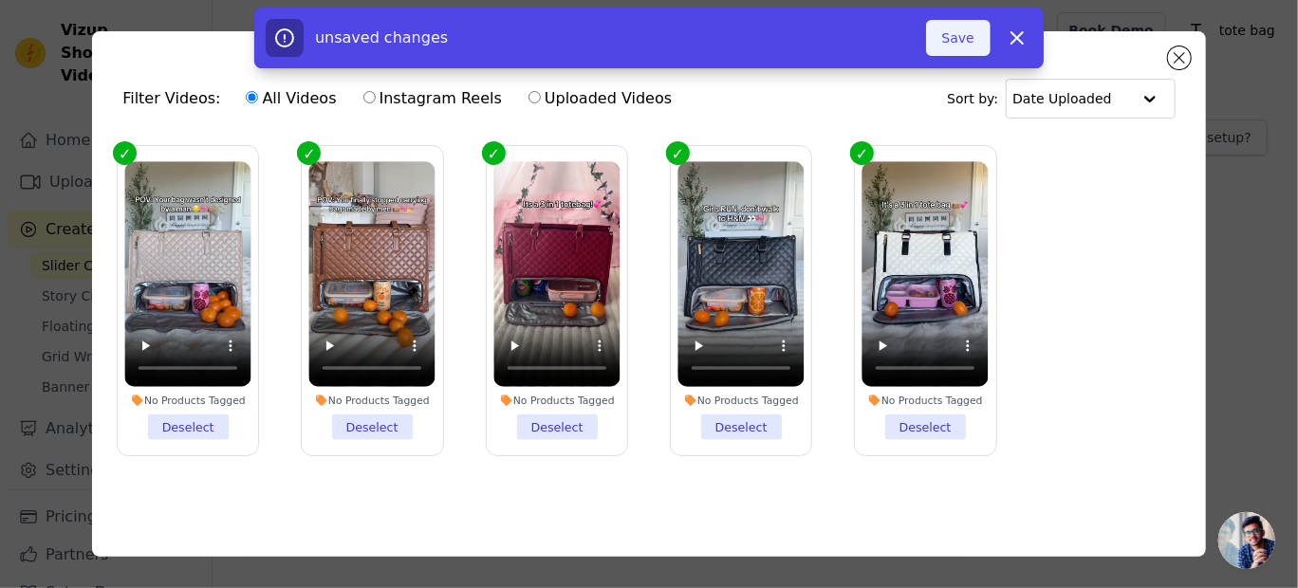
click at [962, 36] on button "Save" at bounding box center [958, 38] width 65 height 36
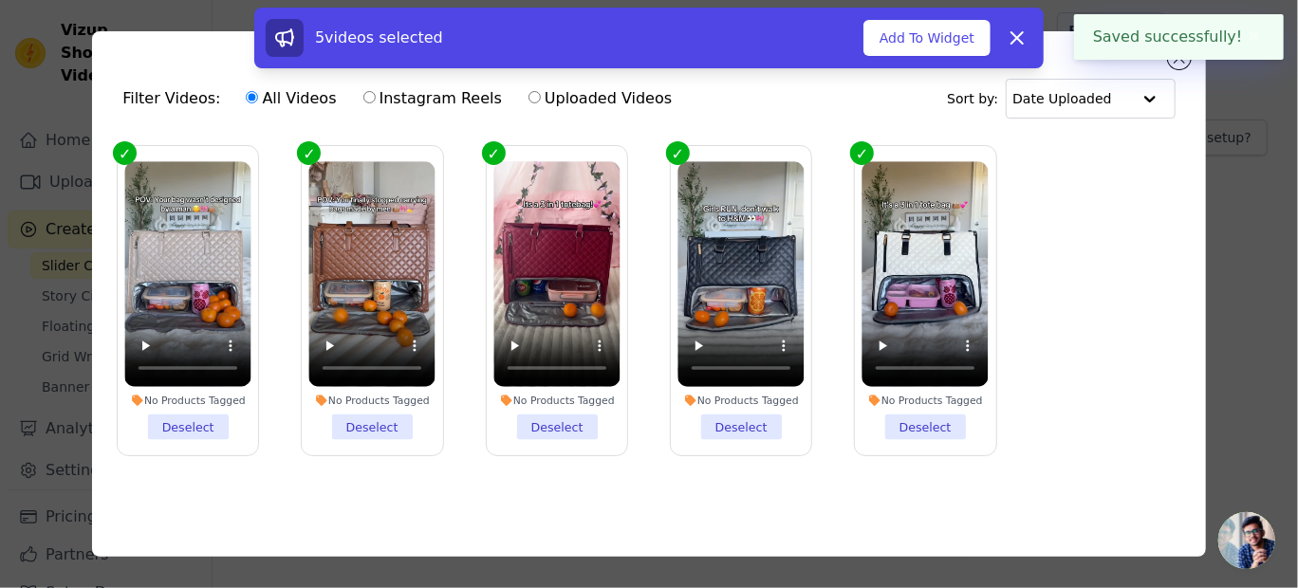
click at [1244, 38] on button "✖" at bounding box center [1254, 37] width 22 height 23
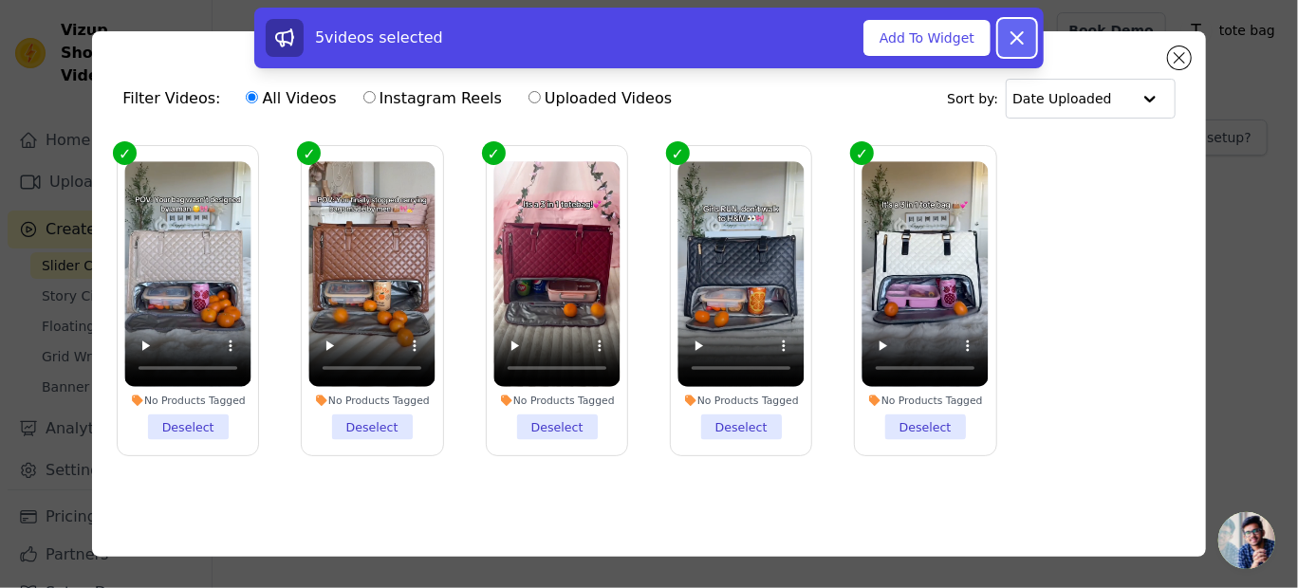
click at [1022, 33] on icon at bounding box center [1016, 37] width 11 height 11
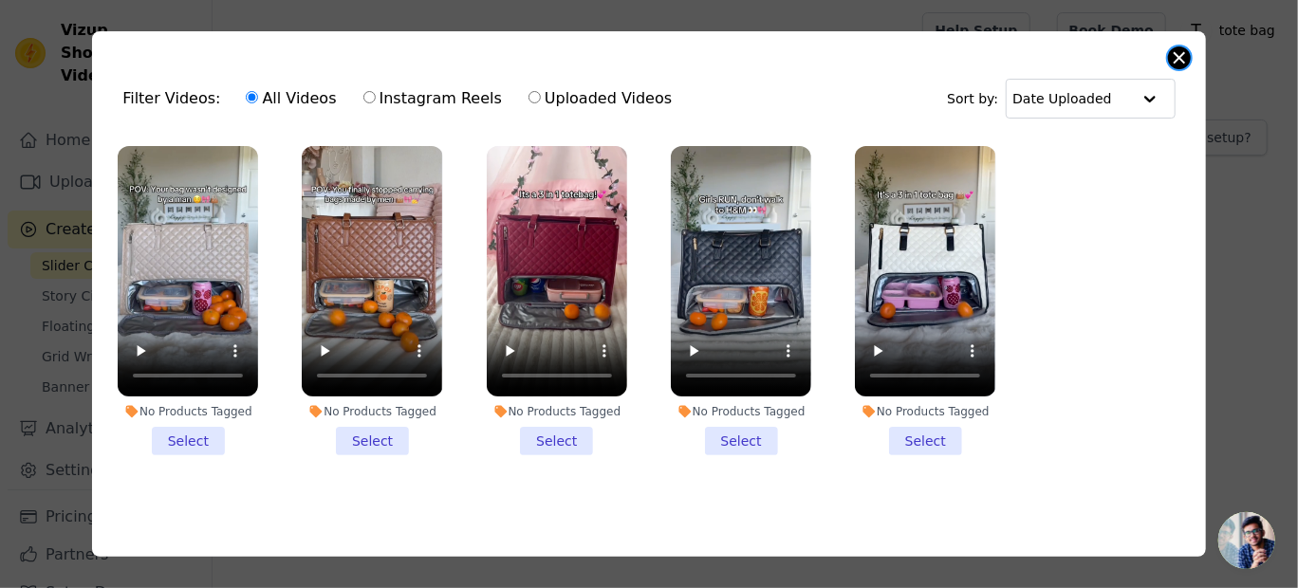
click at [1185, 57] on button "Close modal" at bounding box center [1179, 57] width 23 height 23
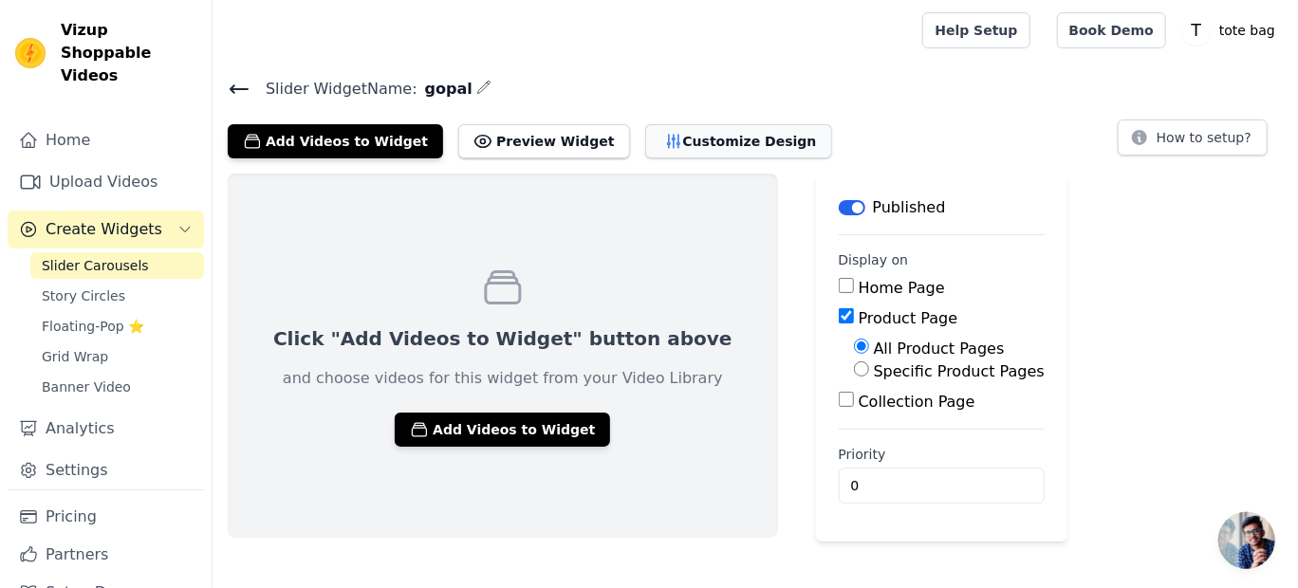
click at [686, 134] on button "Customize Design" at bounding box center [738, 141] width 187 height 34
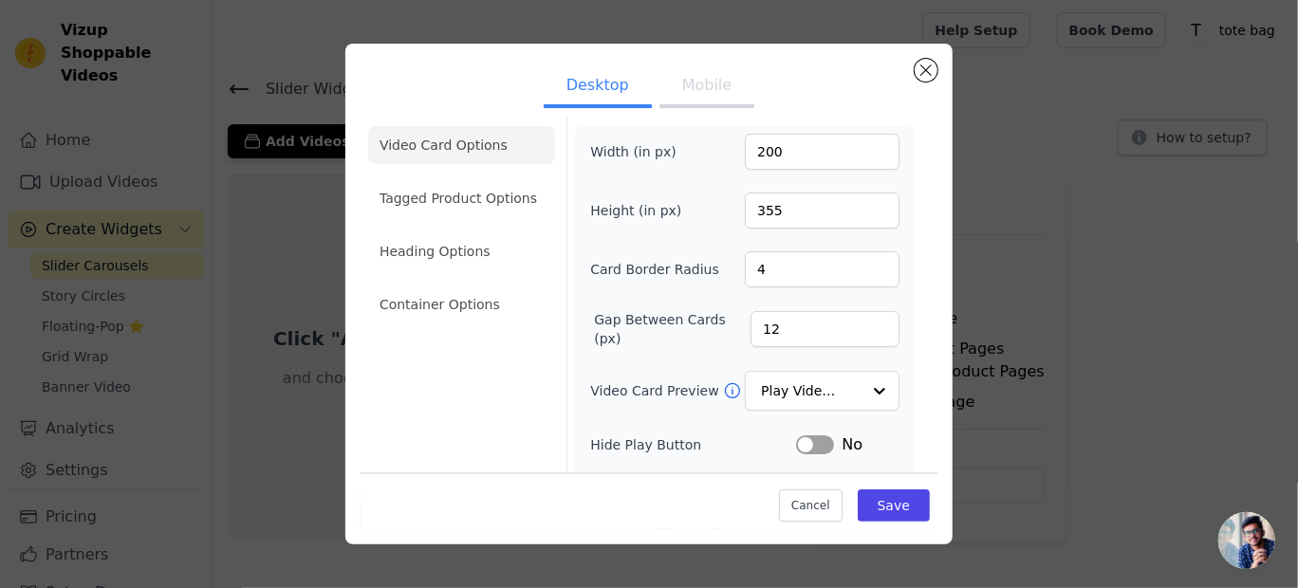
scroll to position [9, 0]
click at [866, 214] on input "354" at bounding box center [822, 212] width 155 height 36
click at [866, 214] on input "353" at bounding box center [822, 212] width 155 height 36
click at [866, 214] on input "352" at bounding box center [822, 212] width 155 height 36
click at [866, 214] on input "351" at bounding box center [822, 212] width 155 height 36
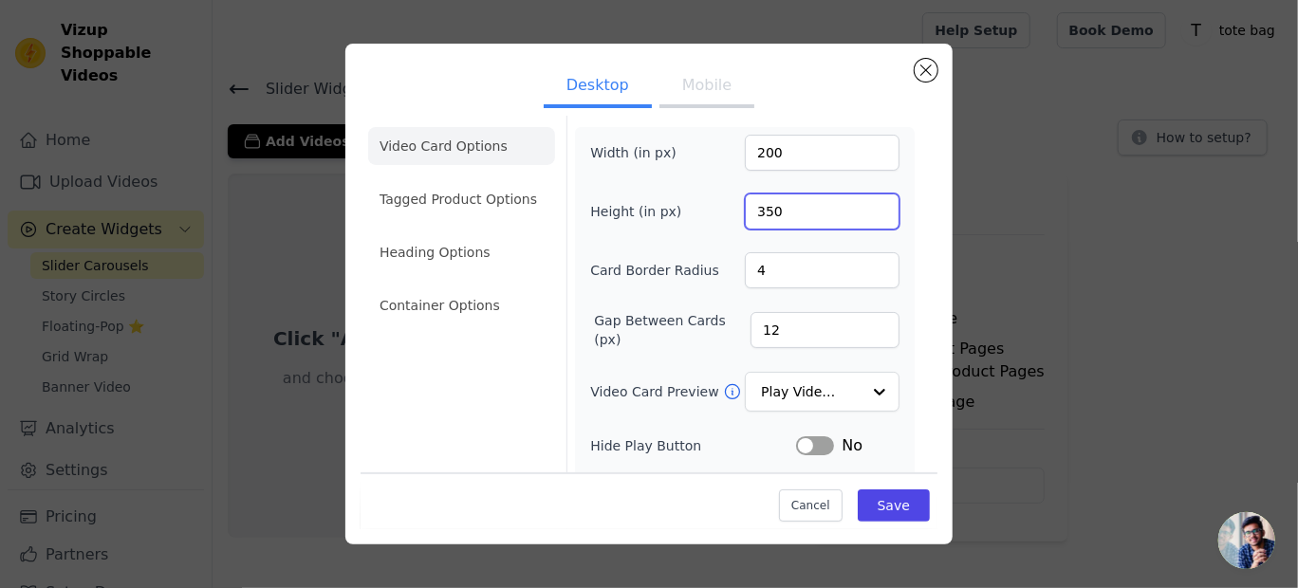
click at [866, 214] on input "350" at bounding box center [822, 212] width 155 height 36
click at [866, 214] on input "349" at bounding box center [822, 212] width 155 height 36
click at [866, 214] on input "348" at bounding box center [822, 212] width 155 height 36
click at [866, 214] on input "347" at bounding box center [822, 212] width 155 height 36
click at [866, 214] on input "346" at bounding box center [822, 212] width 155 height 36
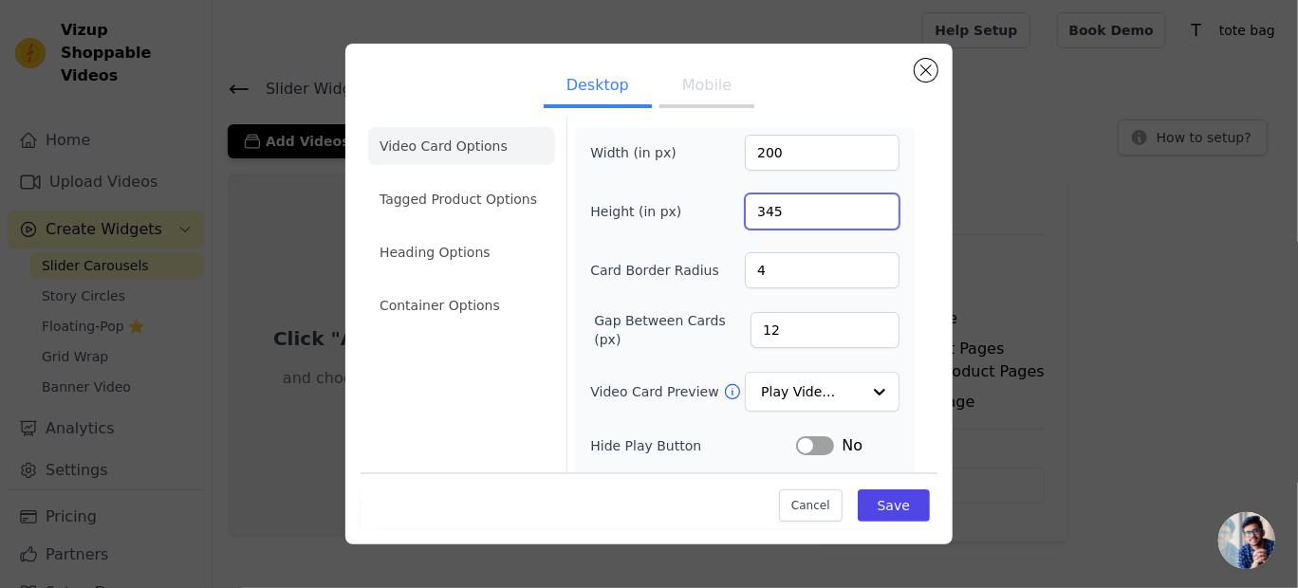
click at [866, 214] on input "345" at bounding box center [822, 212] width 155 height 36
click at [866, 214] on input "344" at bounding box center [822, 212] width 155 height 36
click at [866, 214] on input "343" at bounding box center [822, 212] width 155 height 36
click at [866, 214] on input "342" at bounding box center [822, 212] width 155 height 36
click at [866, 214] on input "341" at bounding box center [822, 212] width 155 height 36
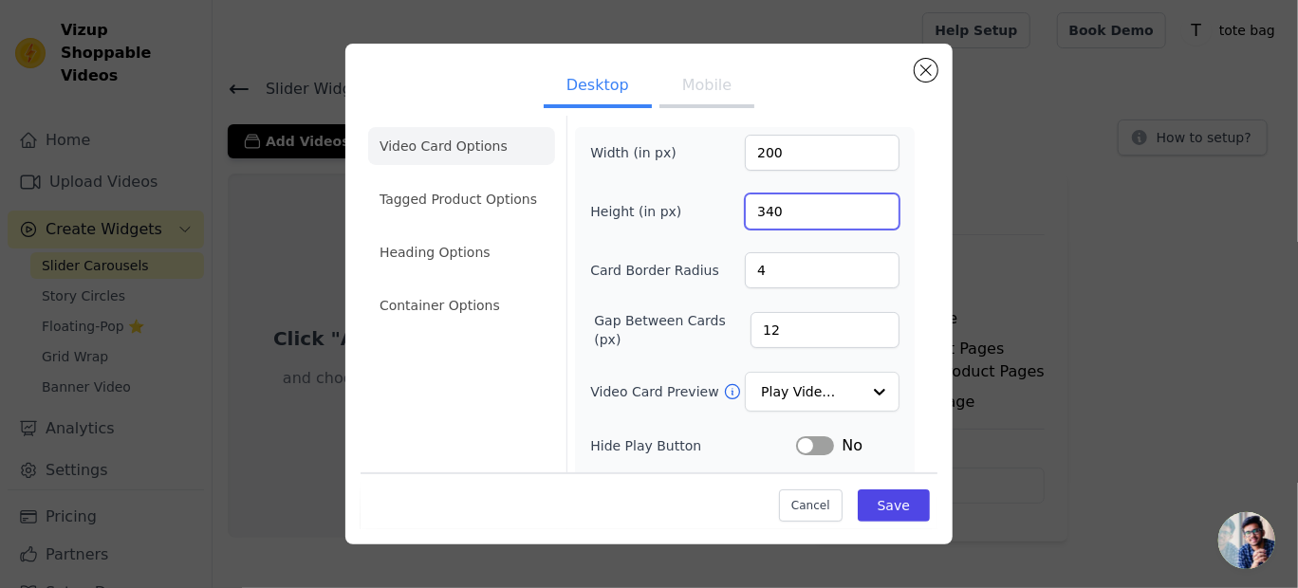
click at [866, 214] on input "340" at bounding box center [822, 212] width 155 height 36
click at [866, 214] on input "339" at bounding box center [822, 212] width 155 height 36
click at [866, 214] on input "338" at bounding box center [822, 212] width 155 height 36
click at [866, 214] on input "337" at bounding box center [822, 212] width 155 height 36
click at [866, 214] on input "336" at bounding box center [822, 212] width 155 height 36
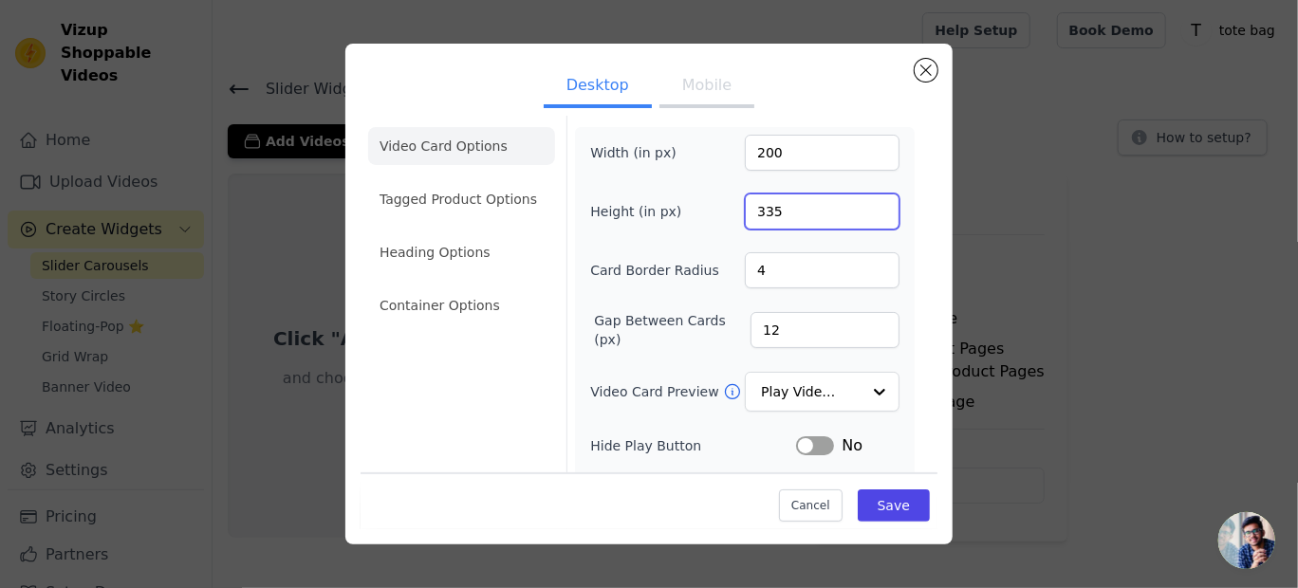
click at [866, 214] on input "335" at bounding box center [822, 212] width 155 height 36
click at [866, 214] on input "334" at bounding box center [822, 212] width 155 height 36
click at [866, 214] on input "333" at bounding box center [822, 212] width 155 height 36
click at [866, 214] on input "332" at bounding box center [822, 212] width 155 height 36
click at [866, 214] on input "331" at bounding box center [822, 212] width 155 height 36
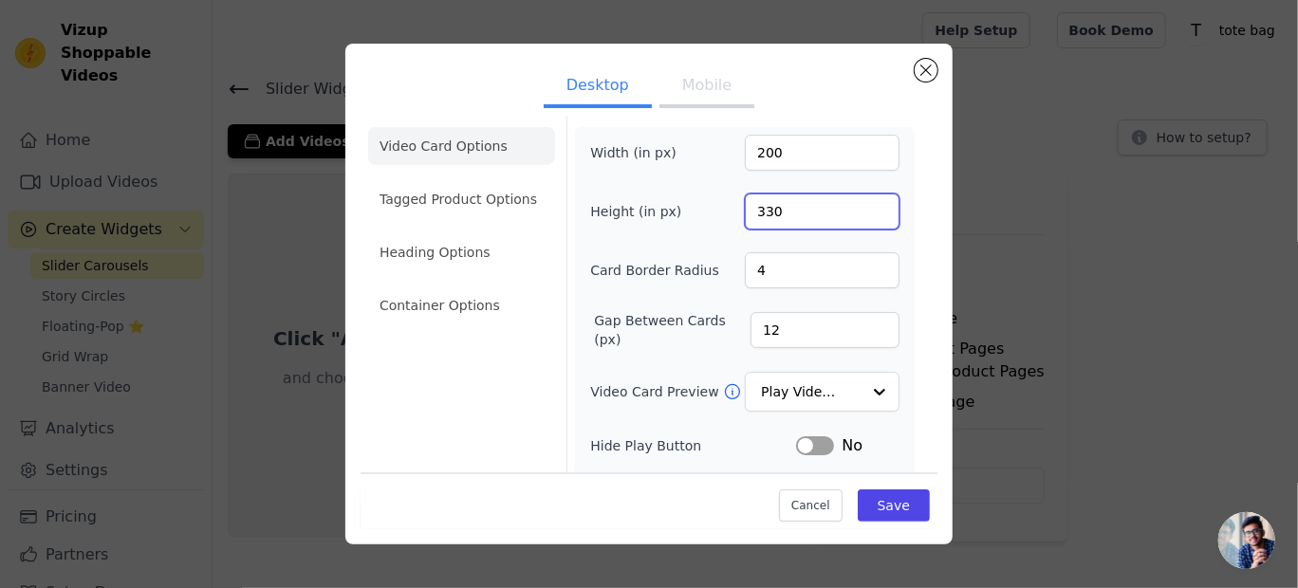
click at [866, 214] on input "330" at bounding box center [822, 212] width 155 height 36
click at [866, 214] on input "329" at bounding box center [822, 212] width 155 height 36
click at [866, 214] on input "328" at bounding box center [822, 212] width 155 height 36
click at [866, 214] on input "327" at bounding box center [822, 212] width 155 height 36
click at [866, 214] on input "326" at bounding box center [822, 212] width 155 height 36
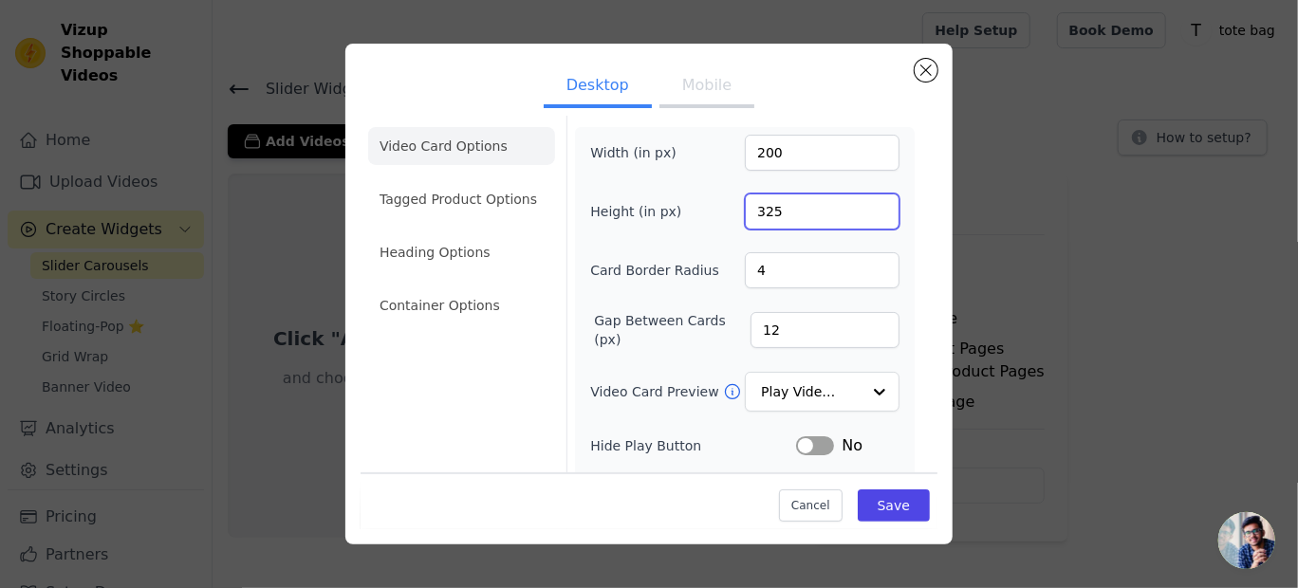
click at [866, 214] on input "325" at bounding box center [822, 212] width 155 height 36
click at [866, 214] on input "324" at bounding box center [822, 212] width 155 height 36
click at [866, 214] on input "323" at bounding box center [822, 212] width 155 height 36
click at [866, 214] on input "322" at bounding box center [822, 212] width 155 height 36
click at [866, 214] on input "321" at bounding box center [822, 212] width 155 height 36
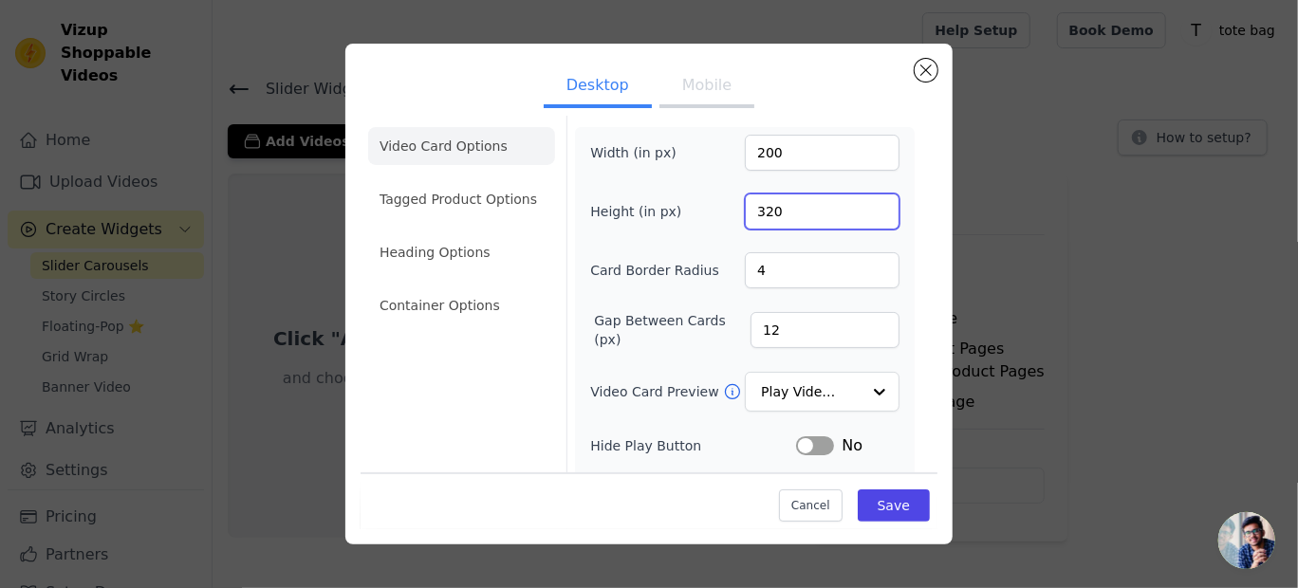
click at [866, 214] on input "320" at bounding box center [822, 212] width 155 height 36
click at [866, 214] on input "319" at bounding box center [822, 212] width 155 height 36
click at [866, 214] on input "318" at bounding box center [822, 212] width 155 height 36
click at [866, 214] on input "317" at bounding box center [822, 212] width 155 height 36
click at [866, 214] on input "316" at bounding box center [822, 212] width 155 height 36
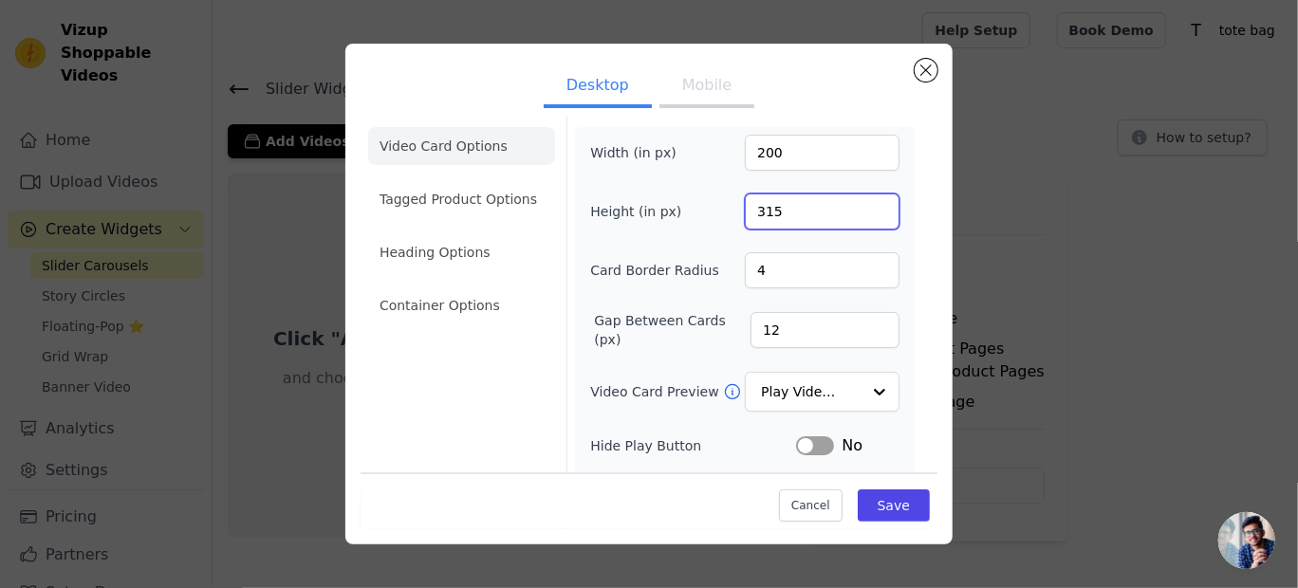
click at [866, 214] on input "315" at bounding box center [822, 212] width 155 height 36
click at [866, 214] on input "314" at bounding box center [822, 212] width 155 height 36
click at [866, 214] on input "313" at bounding box center [822, 212] width 155 height 36
click at [866, 214] on input "312" at bounding box center [822, 212] width 155 height 36
click at [866, 214] on input "311" at bounding box center [822, 212] width 155 height 36
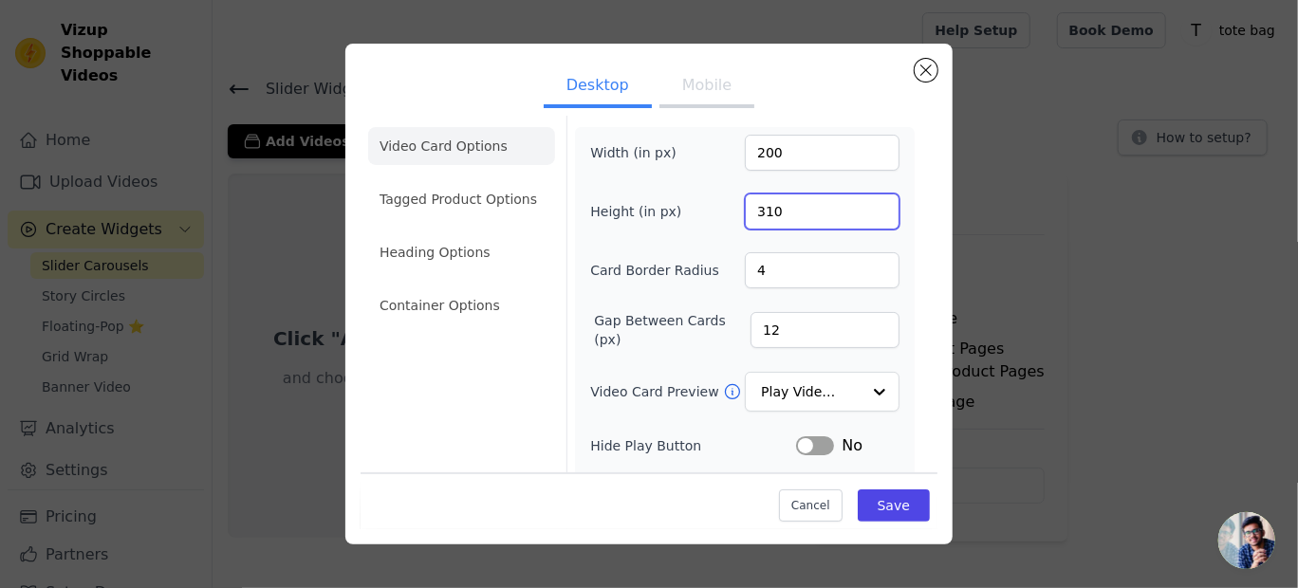
click at [866, 214] on input "310" at bounding box center [822, 212] width 155 height 36
click at [866, 214] on input "309" at bounding box center [822, 212] width 155 height 36
click at [866, 214] on input "308" at bounding box center [822, 212] width 155 height 36
click at [866, 214] on input "307" at bounding box center [822, 212] width 155 height 36
click at [866, 214] on input "306" at bounding box center [822, 212] width 155 height 36
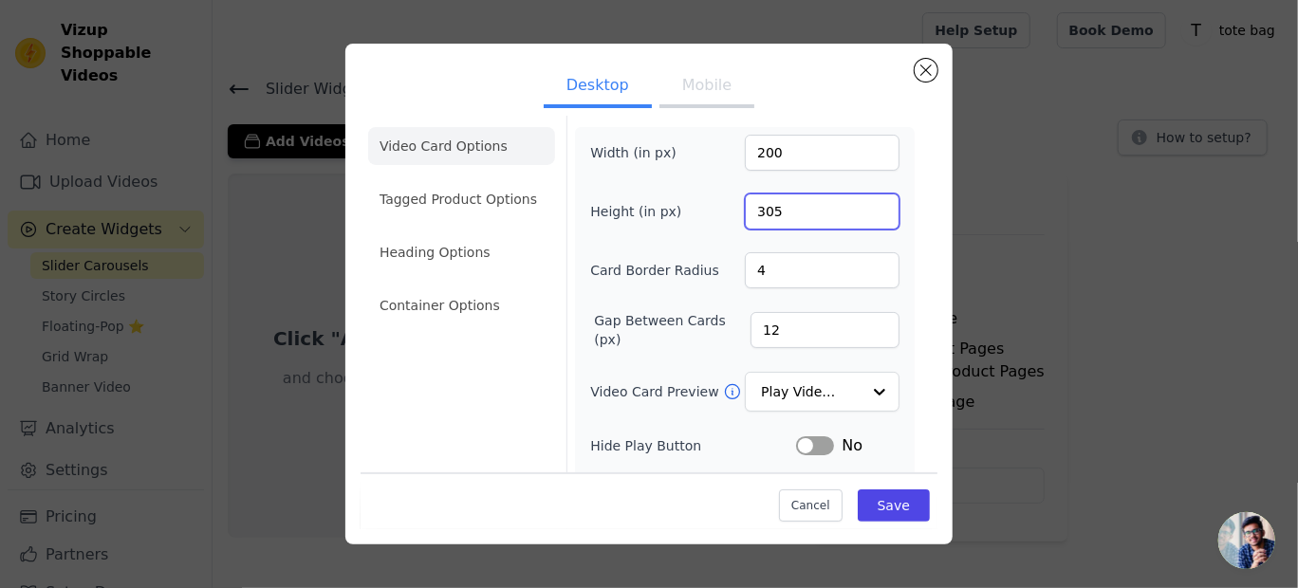
click at [866, 214] on input "305" at bounding box center [822, 212] width 155 height 36
click at [866, 214] on input "304" at bounding box center [822, 212] width 155 height 36
click at [866, 214] on input "303" at bounding box center [822, 212] width 155 height 36
click at [866, 214] on input "302" at bounding box center [822, 212] width 155 height 36
click at [866, 214] on input "301" at bounding box center [822, 212] width 155 height 36
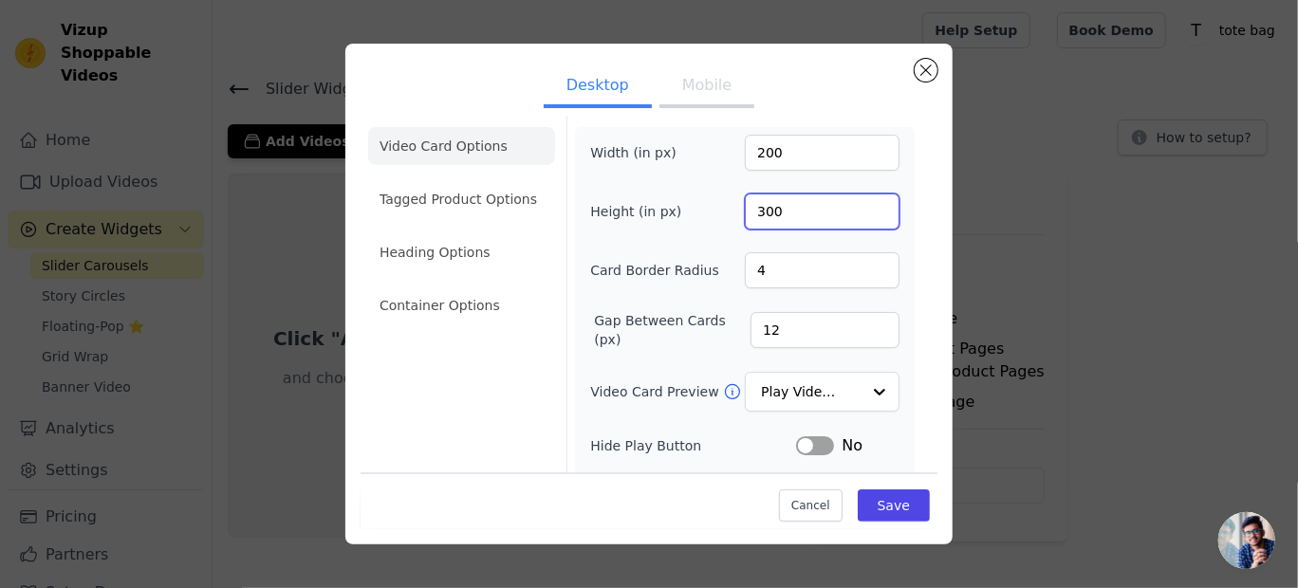
type input "300"
click at [866, 214] on input "300" at bounding box center [822, 212] width 155 height 36
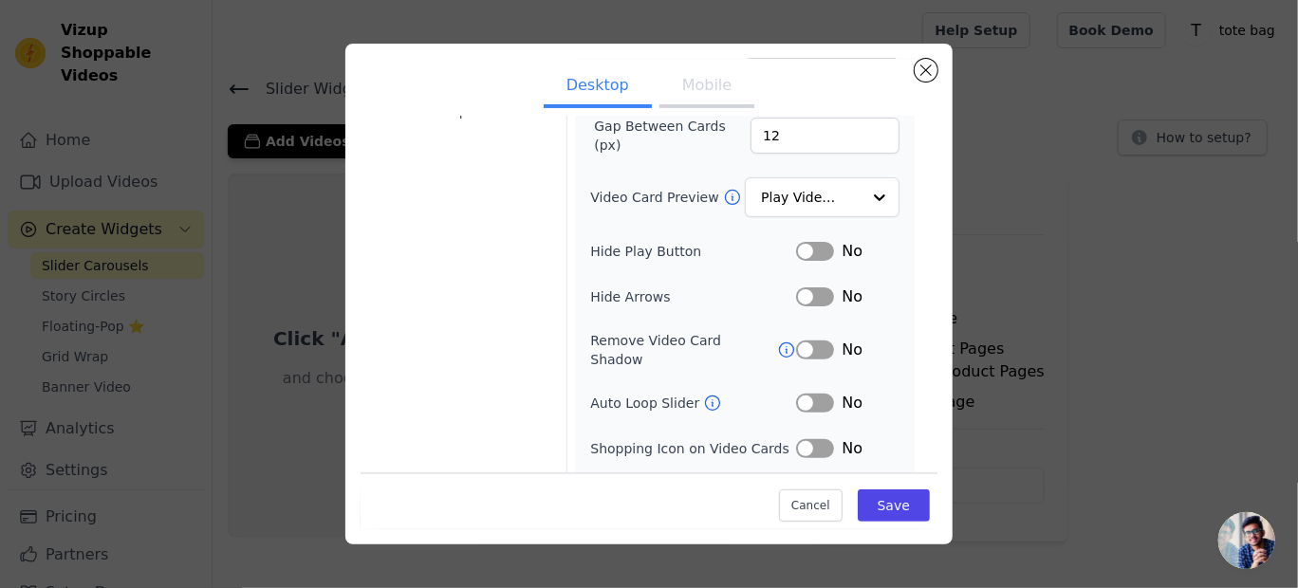
scroll to position [206, 0]
click at [808, 246] on button "Label" at bounding box center [815, 248] width 38 height 19
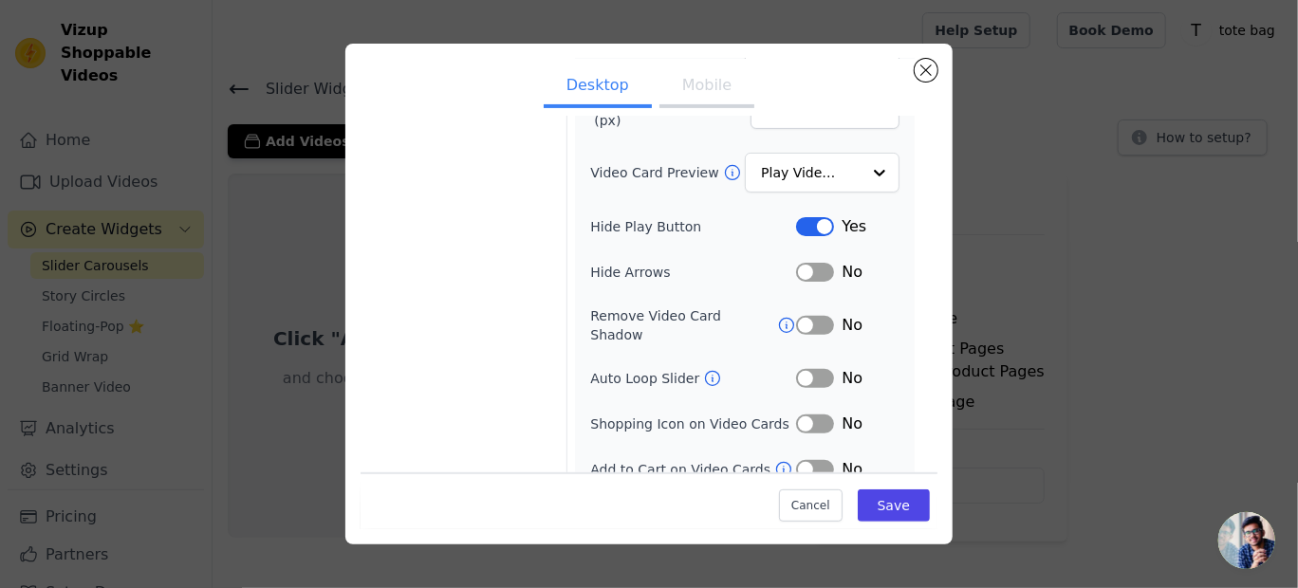
scroll to position [230, 0]
click at [806, 269] on button "Label" at bounding box center [815, 270] width 38 height 19
click at [808, 367] on button "Label" at bounding box center [815, 376] width 38 height 19
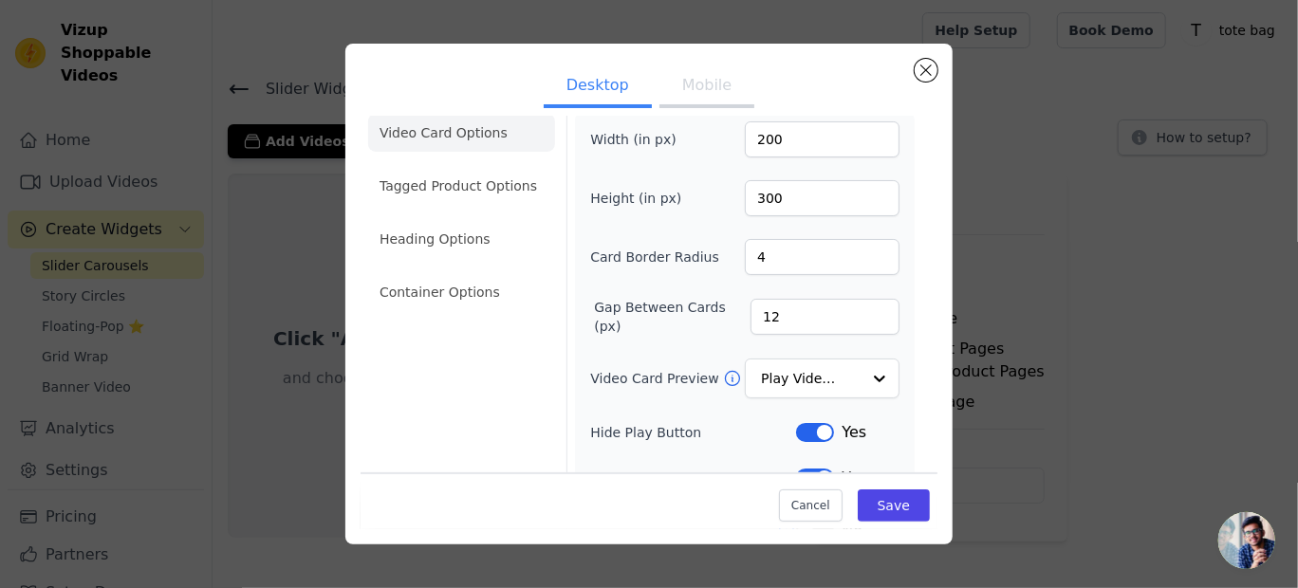
scroll to position [0, 0]
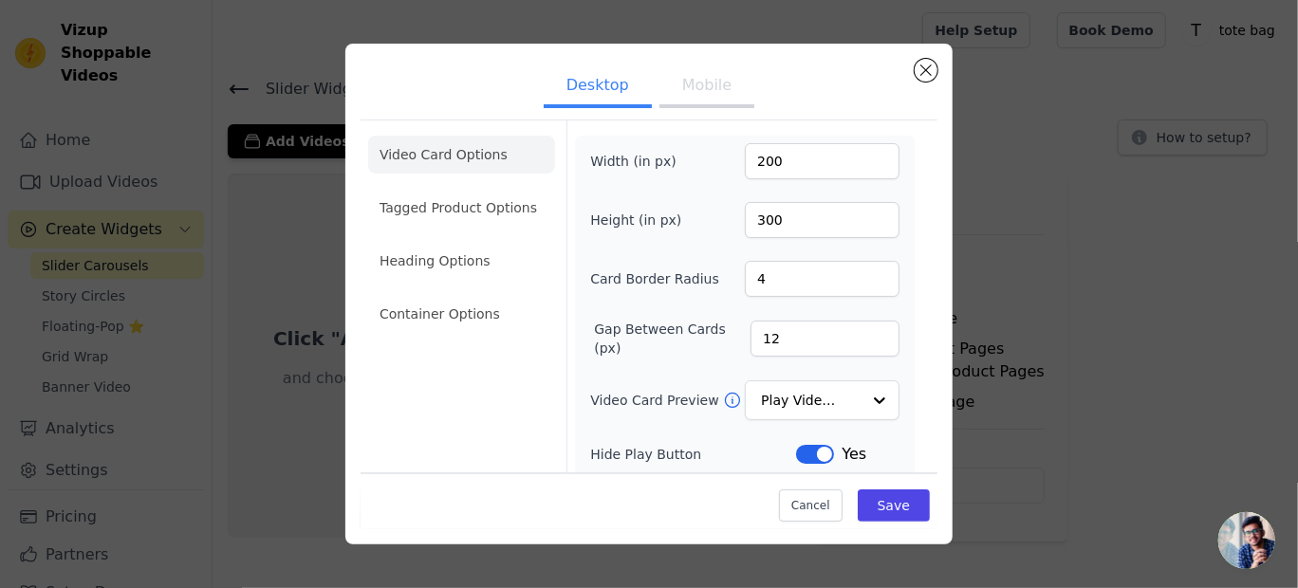
click at [688, 81] on button "Mobile" at bounding box center [706, 87] width 95 height 42
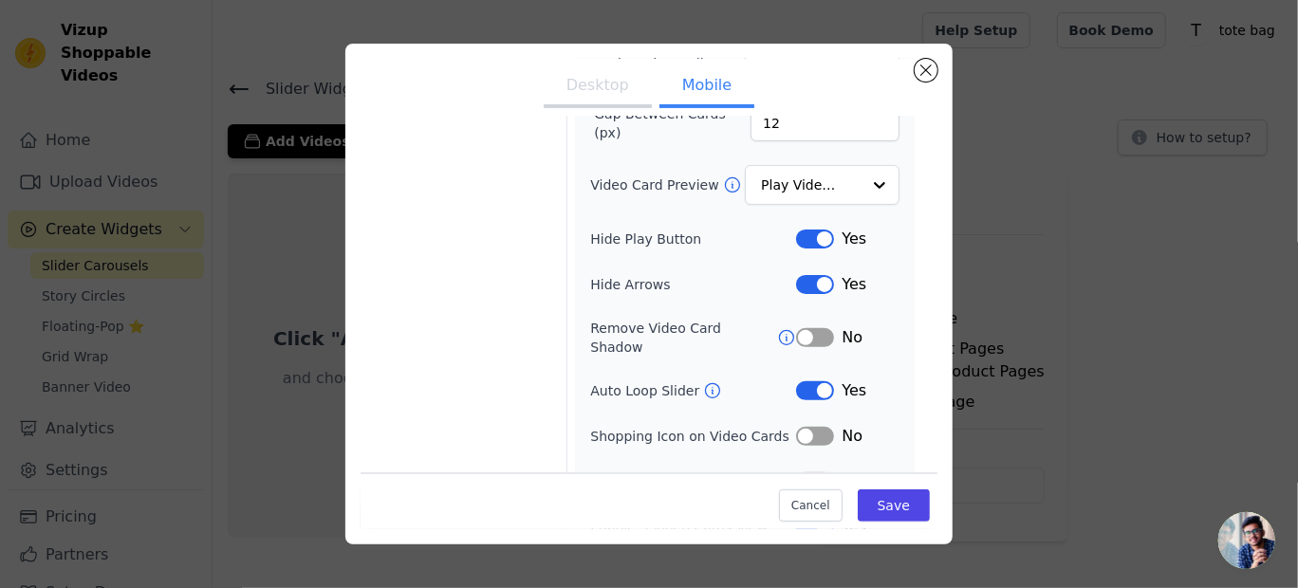
scroll to position [275, 0]
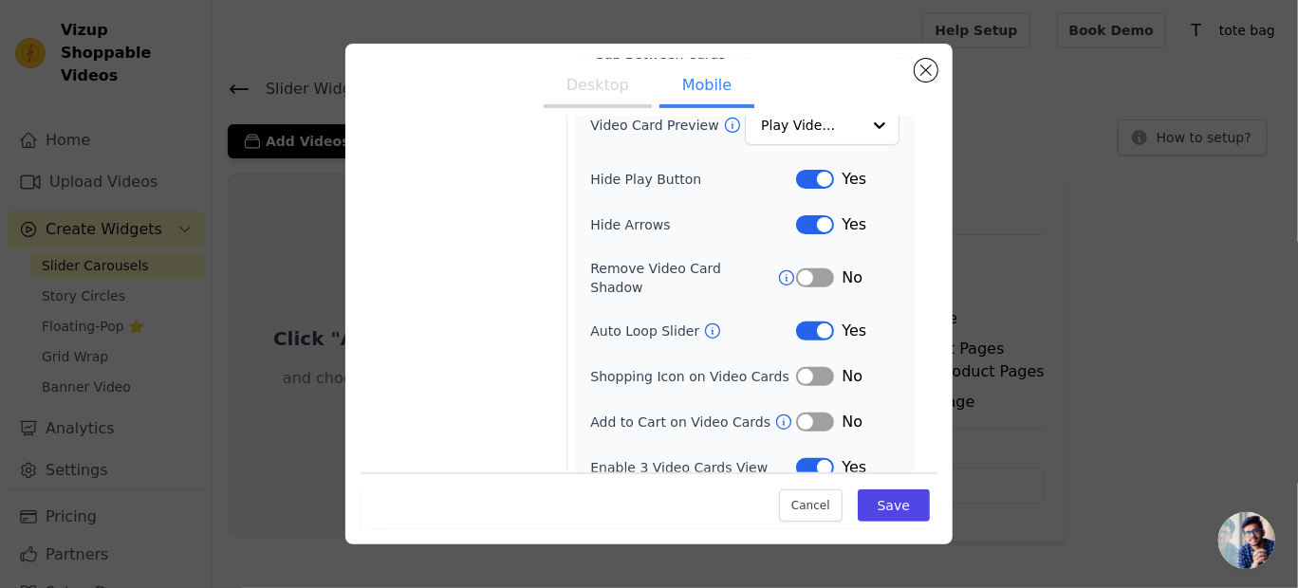
click at [809, 367] on button "Label" at bounding box center [815, 376] width 38 height 19
click at [871, 500] on button "Save" at bounding box center [894, 506] width 72 height 32
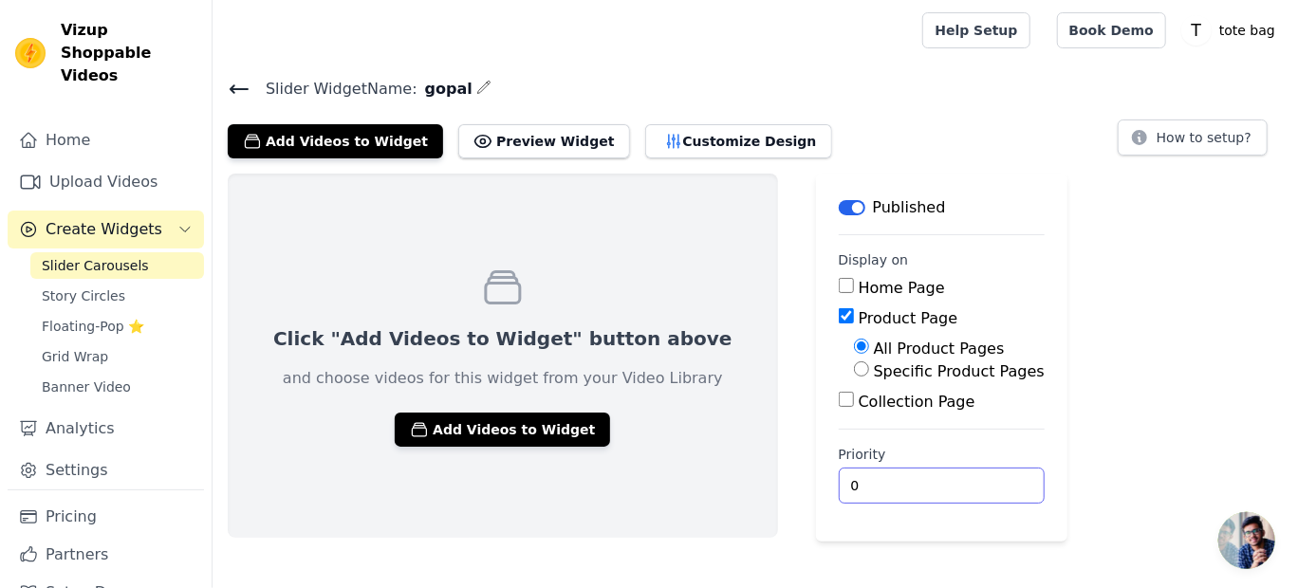
click at [839, 480] on input "0" at bounding box center [942, 486] width 206 height 36
click at [912, 494] on input "0" at bounding box center [942, 486] width 206 height 36
click at [904, 490] on input "0" at bounding box center [942, 486] width 206 height 36
click at [99, 452] on link "Settings" at bounding box center [106, 471] width 196 height 38
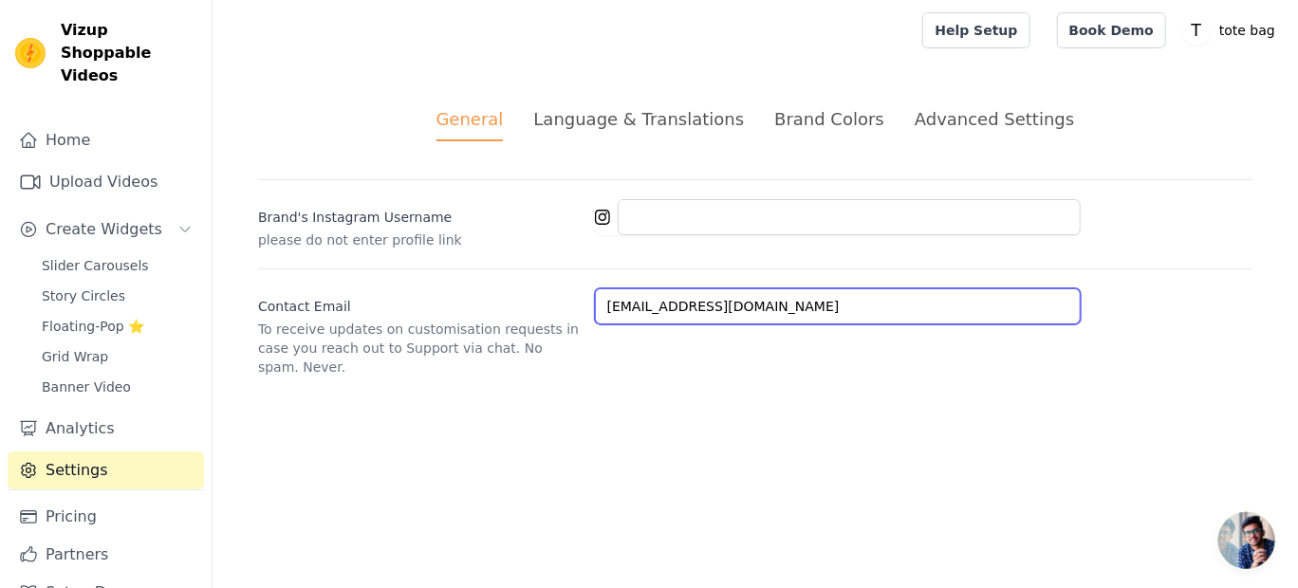
click at [763, 306] on input "[EMAIL_ADDRESS][DOMAIN_NAME]" at bounding box center [838, 306] width 486 height 36
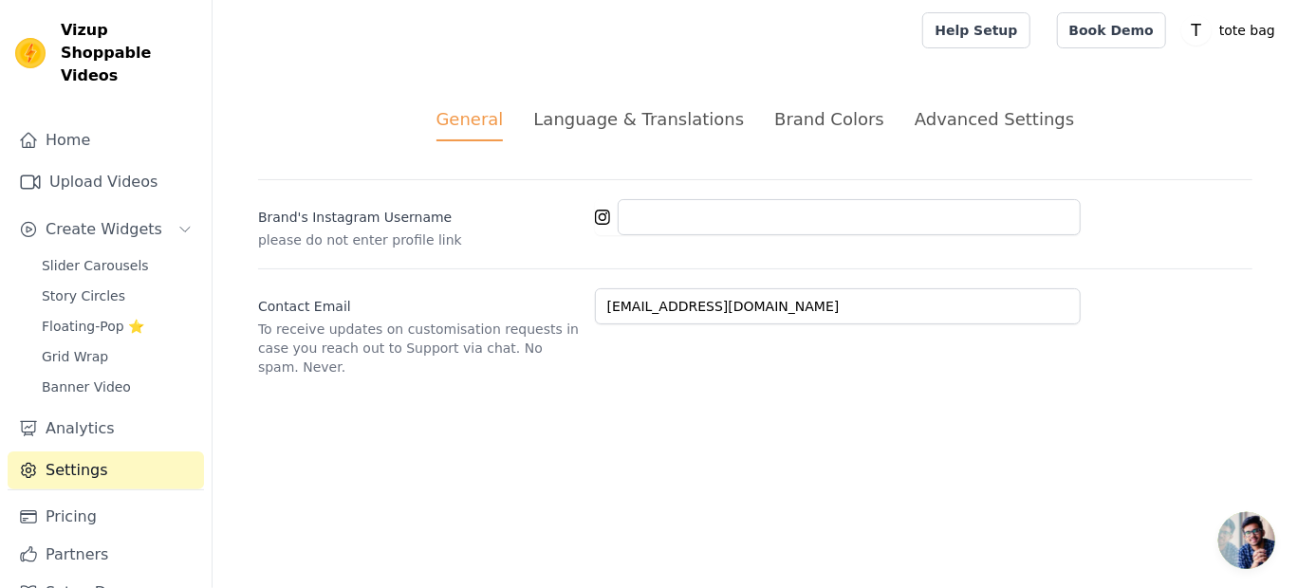
click at [284, 422] on html "Vizup Shoppable Videos Home Upload Videos Create Widgets Slider Carousels Story…" at bounding box center [649, 211] width 1298 height 422
click at [118, 256] on span "Slider Carousels" at bounding box center [95, 265] width 107 height 19
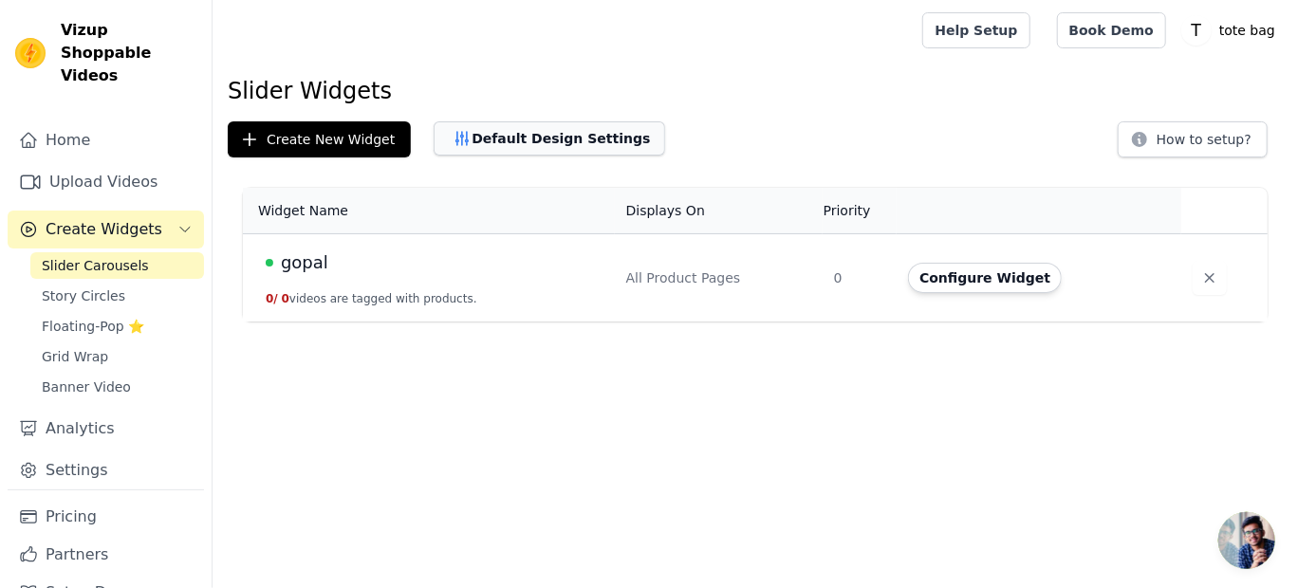
click at [570, 140] on button "Default Design Settings" at bounding box center [550, 138] width 232 height 34
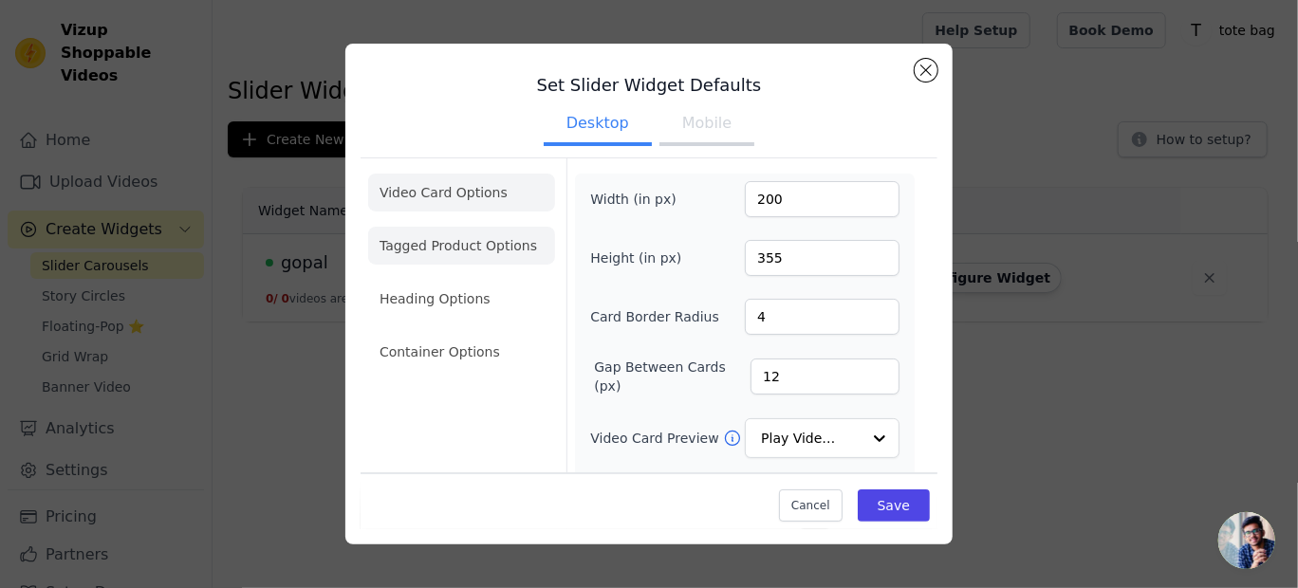
click at [459, 333] on li "Tagged Product Options" at bounding box center [461, 352] width 187 height 38
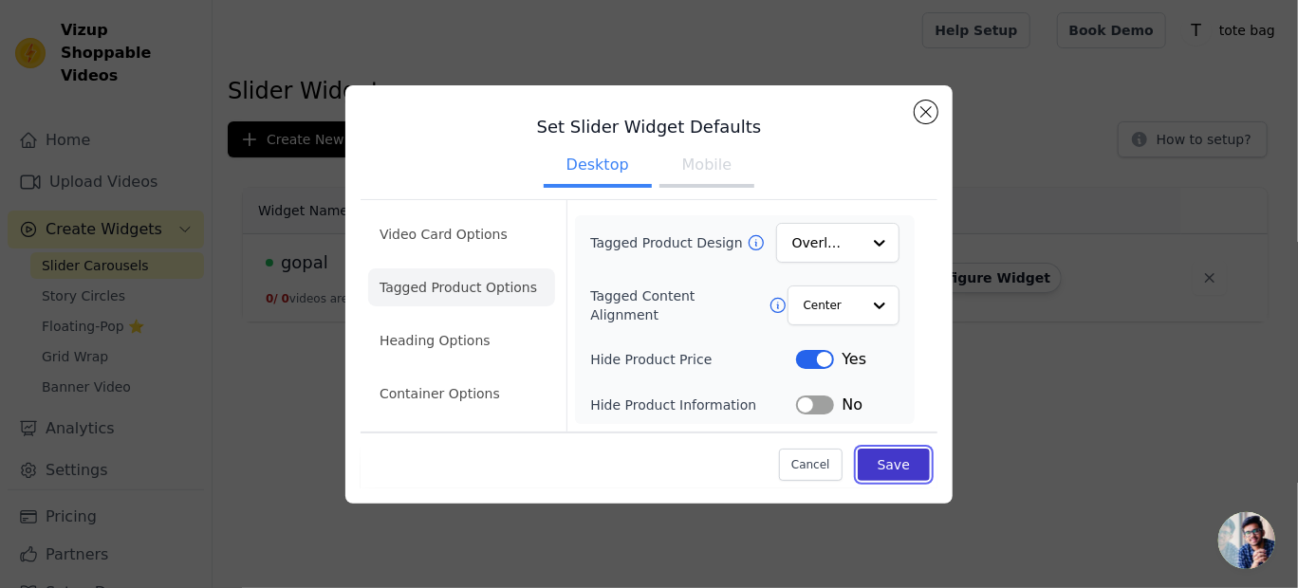
click at [890, 470] on button "Save" at bounding box center [894, 465] width 72 height 32
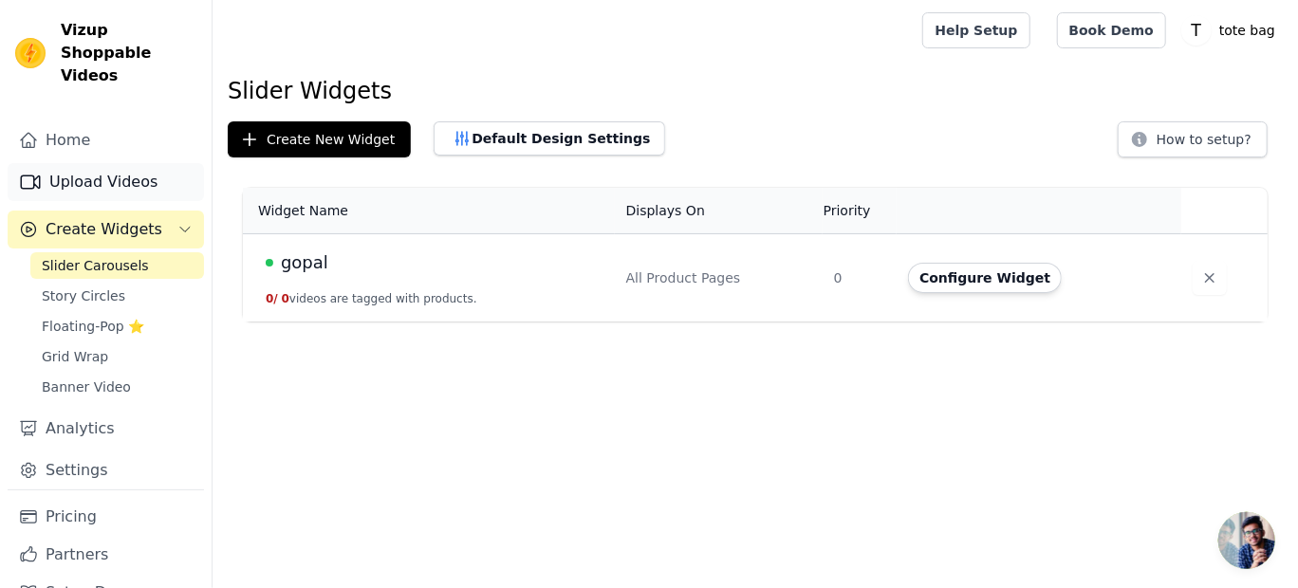
click at [106, 173] on link "Upload Videos" at bounding box center [106, 182] width 196 height 38
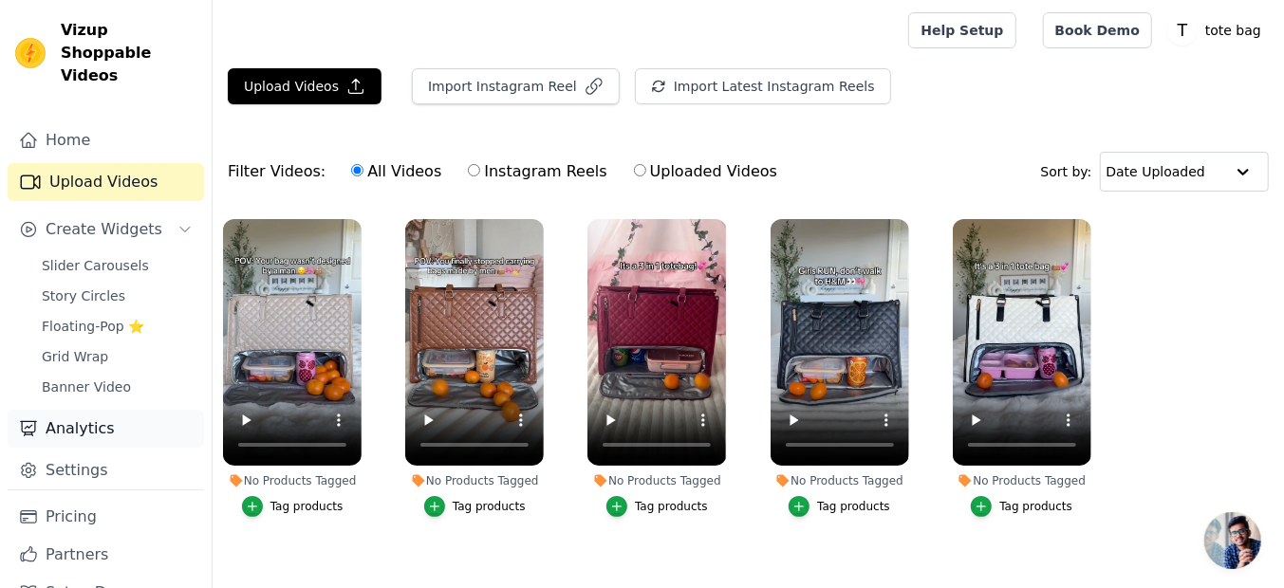
scroll to position [15, 0]
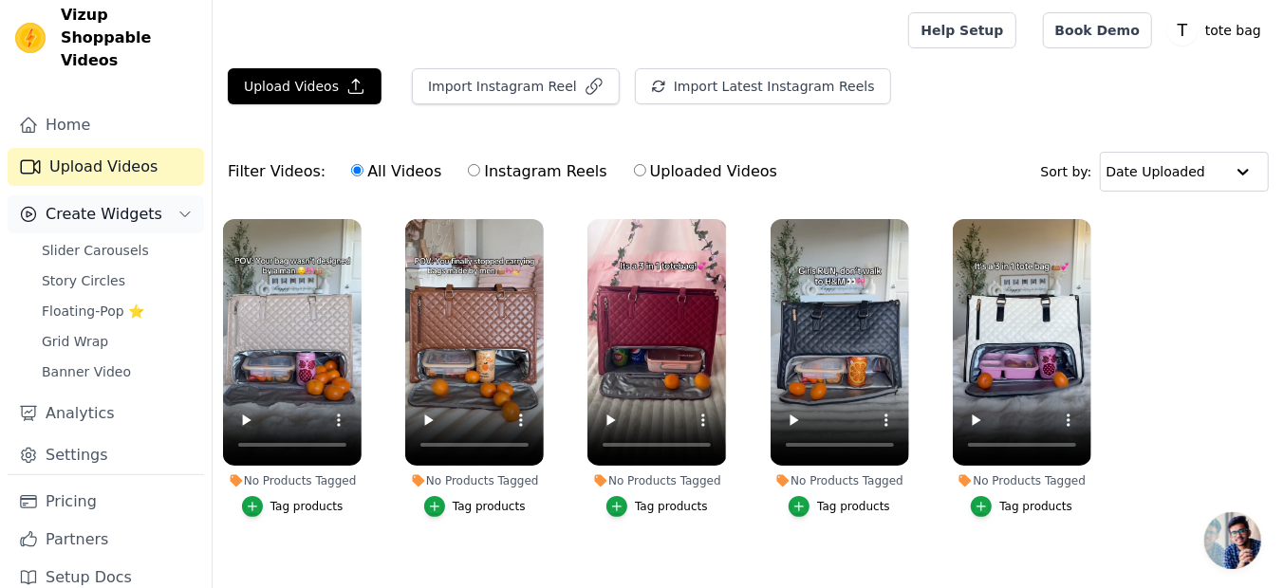
click at [138, 203] on span "Create Widgets" at bounding box center [104, 214] width 117 height 23
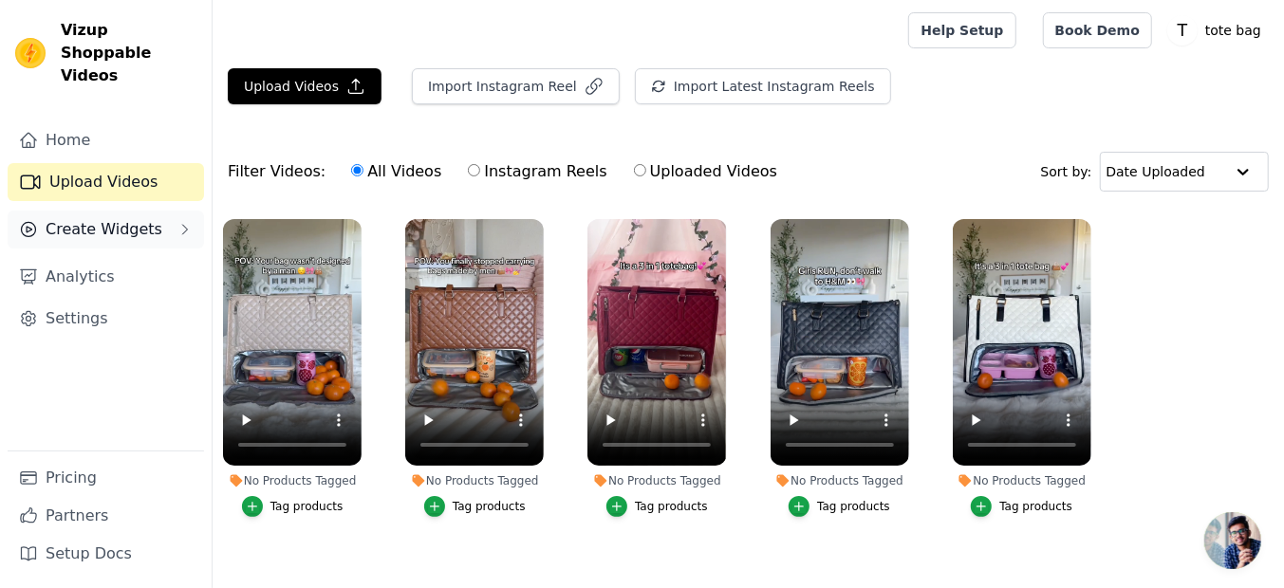
scroll to position [0, 0]
click at [75, 121] on link "Home" at bounding box center [106, 140] width 196 height 38
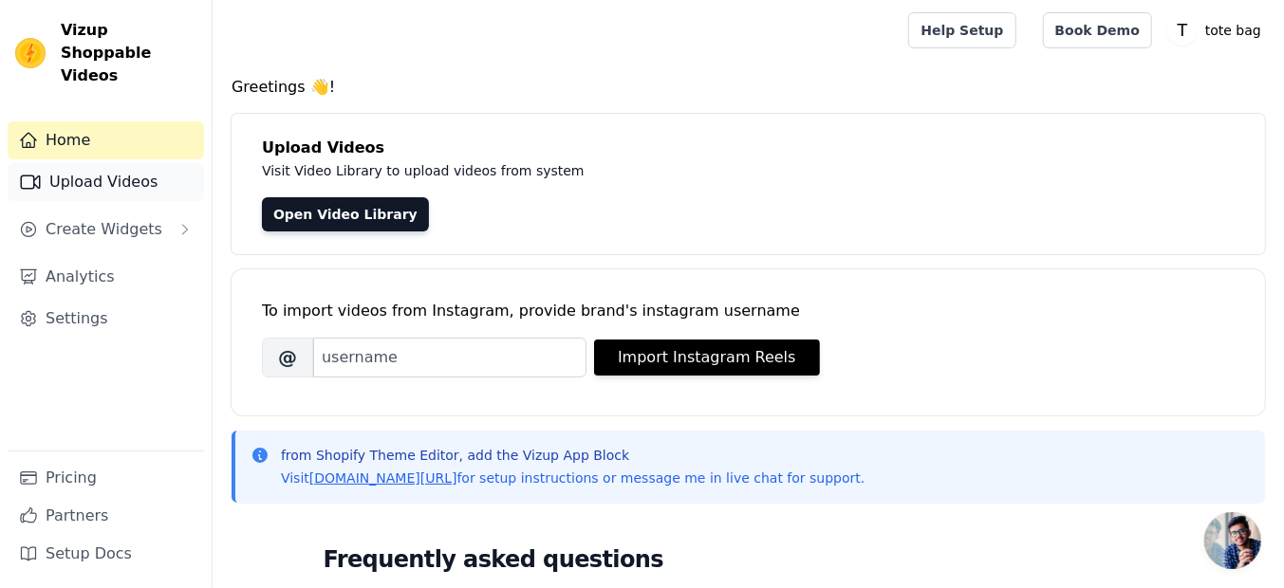
click at [120, 163] on link "Upload Videos" at bounding box center [106, 182] width 196 height 38
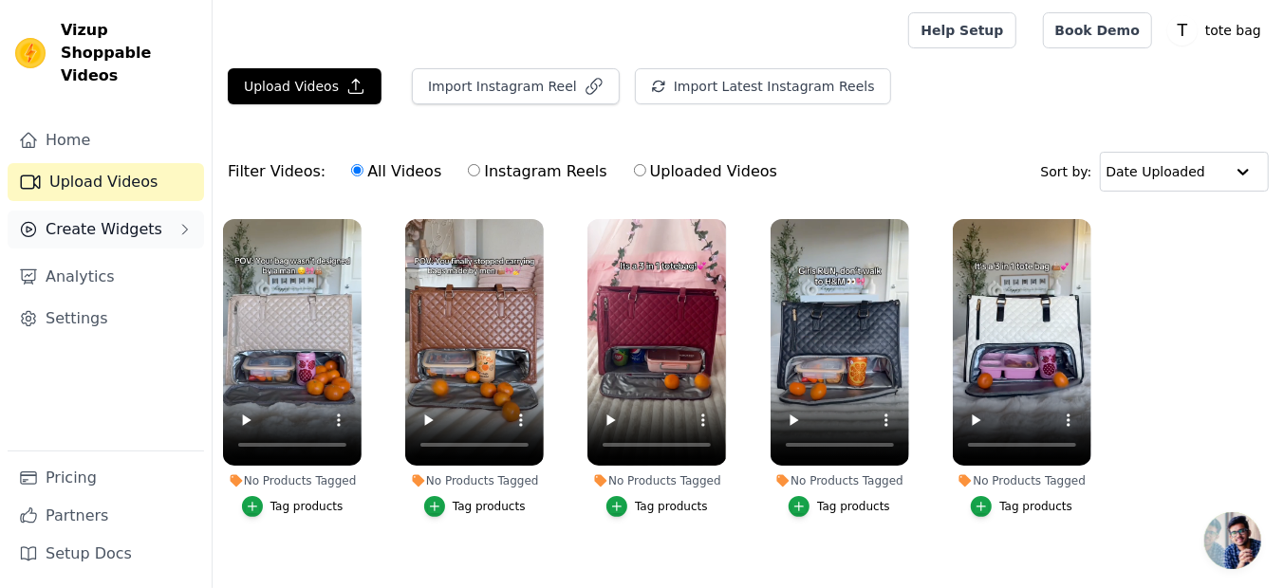
click at [179, 222] on icon "Sidebar" at bounding box center [184, 229] width 15 height 15
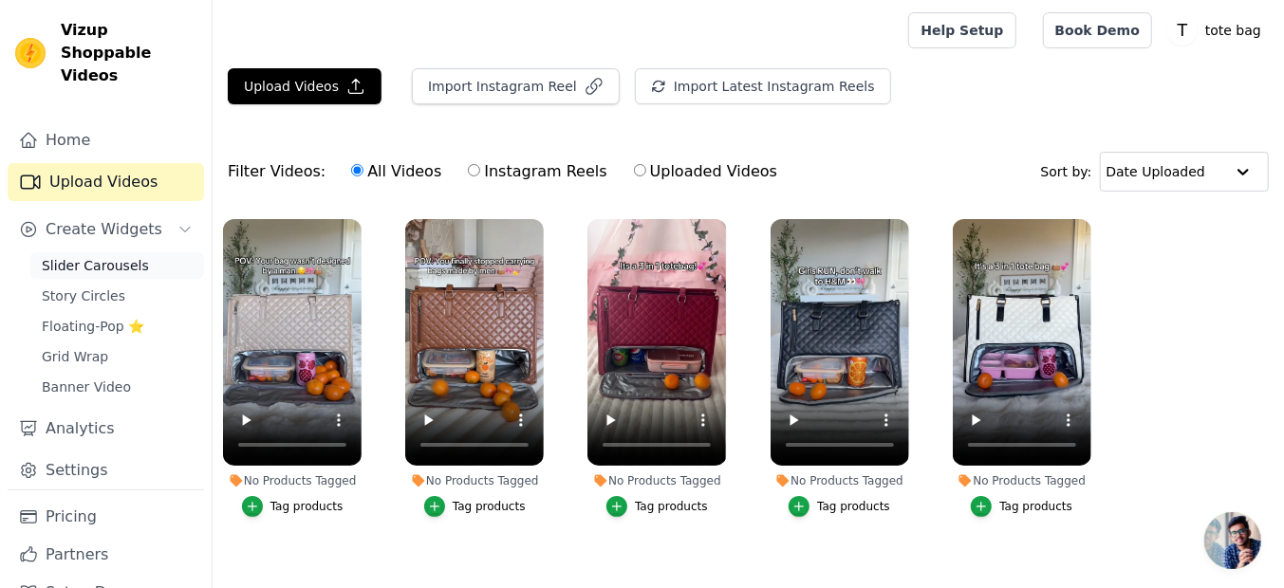
click at [102, 256] on span "Slider Carousels" at bounding box center [95, 265] width 107 height 19
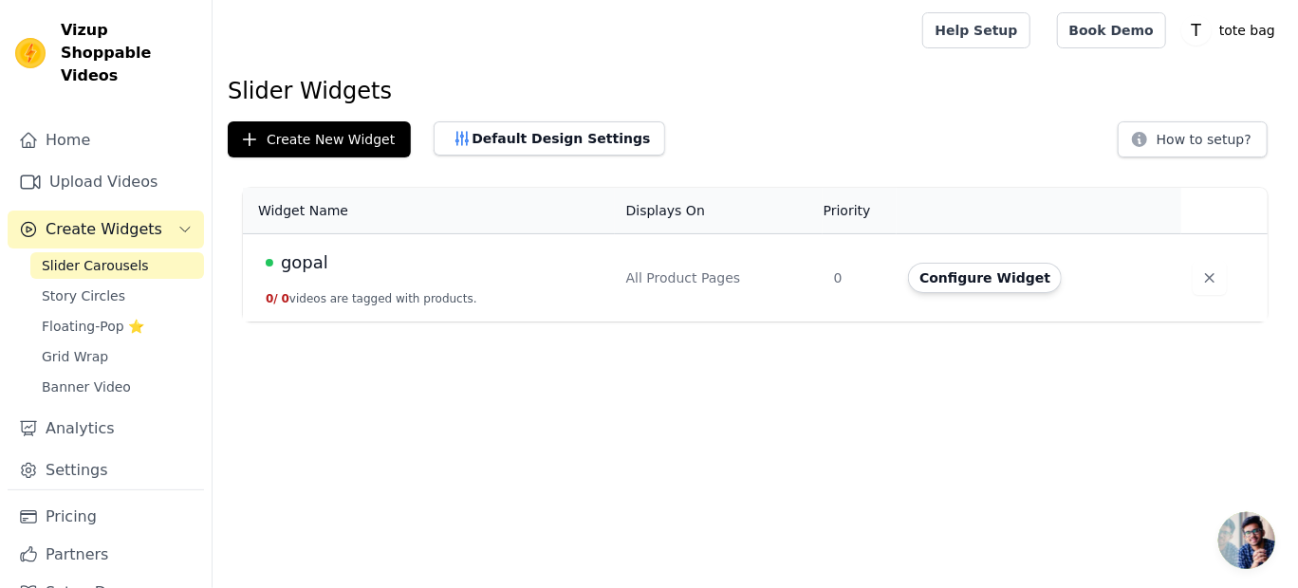
click at [641, 306] on td "All Product Pages" at bounding box center [719, 278] width 208 height 88
click at [737, 282] on div "All Product Pages" at bounding box center [718, 278] width 185 height 19
click at [942, 282] on button "Configure Widget" at bounding box center [985, 278] width 154 height 30
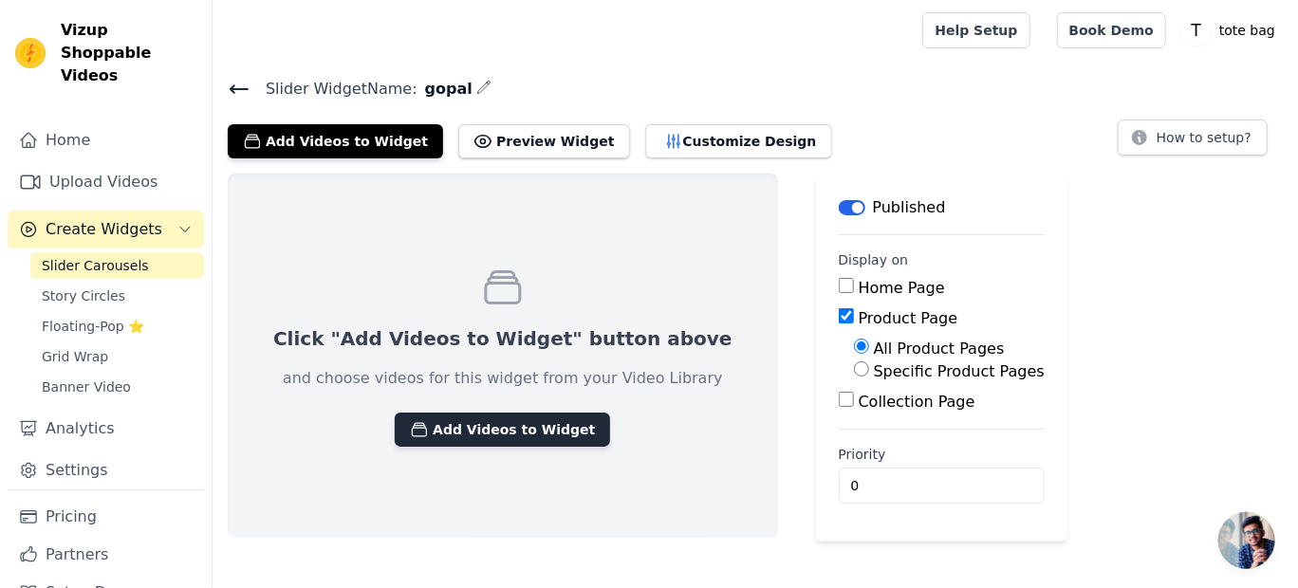
click at [527, 427] on button "Add Videos to Widget" at bounding box center [502, 430] width 215 height 34
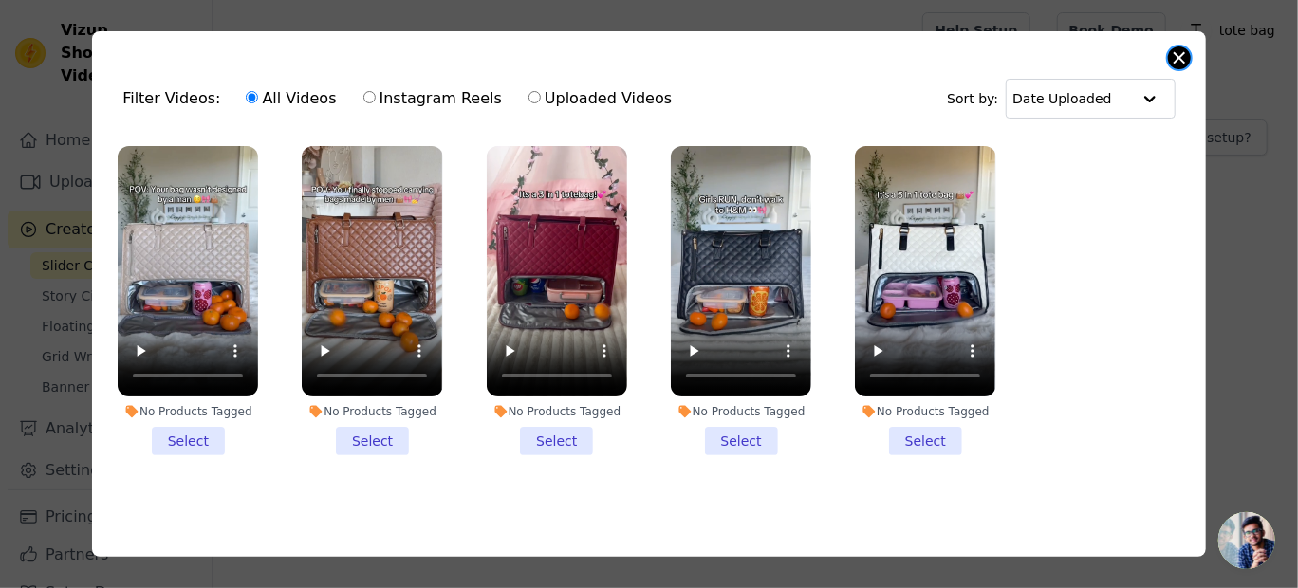
click at [1180, 52] on button "Close modal" at bounding box center [1179, 57] width 23 height 23
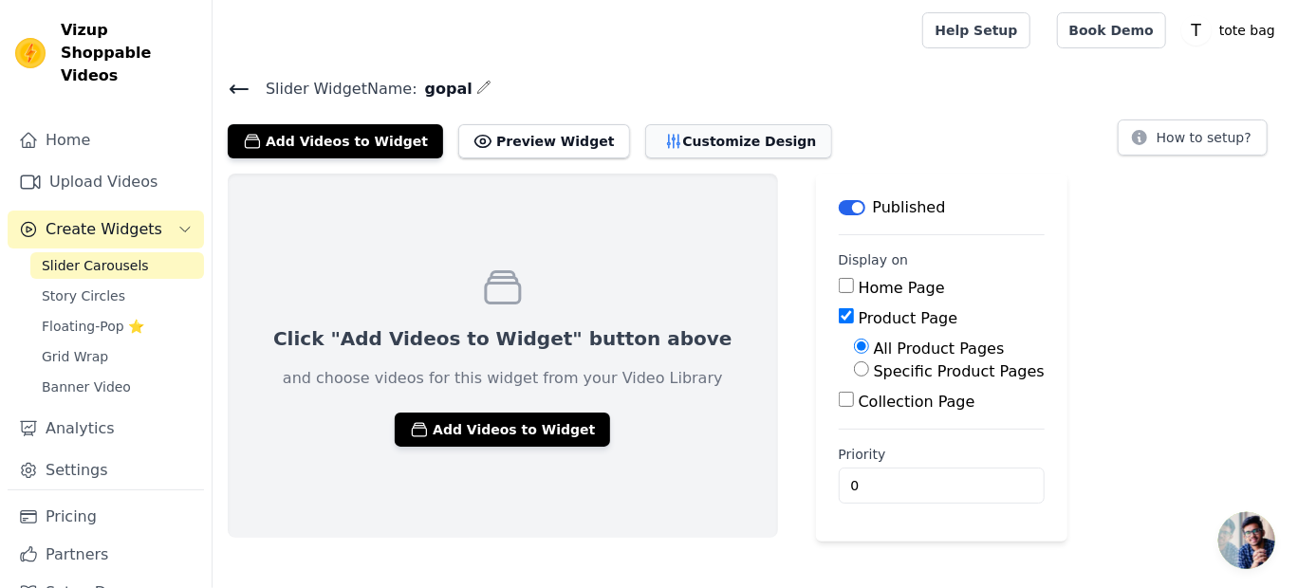
click at [693, 136] on button "Customize Design" at bounding box center [738, 141] width 187 height 34
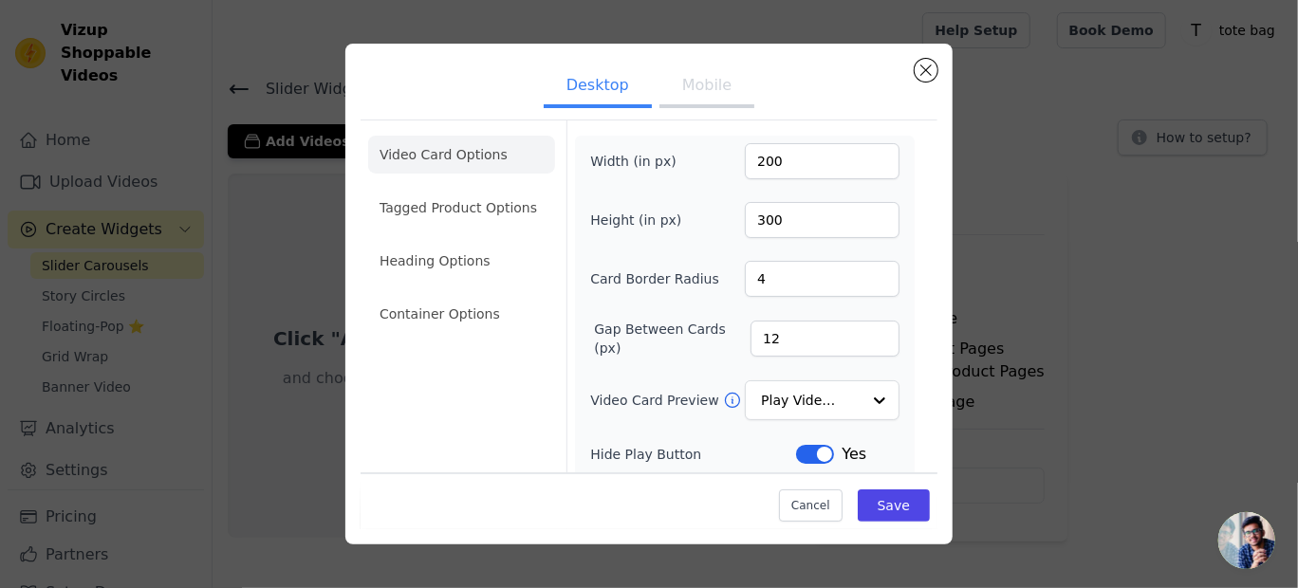
click at [697, 96] on button "Mobile" at bounding box center [706, 87] width 95 height 42
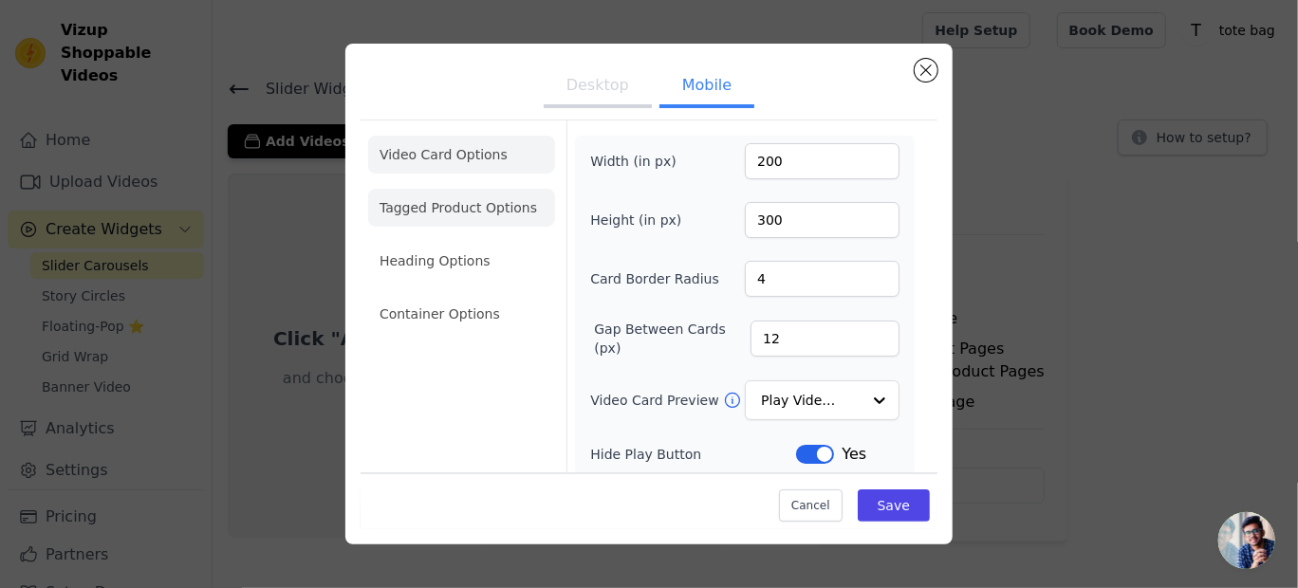
click at [509, 295] on li "Tagged Product Options" at bounding box center [461, 314] width 187 height 38
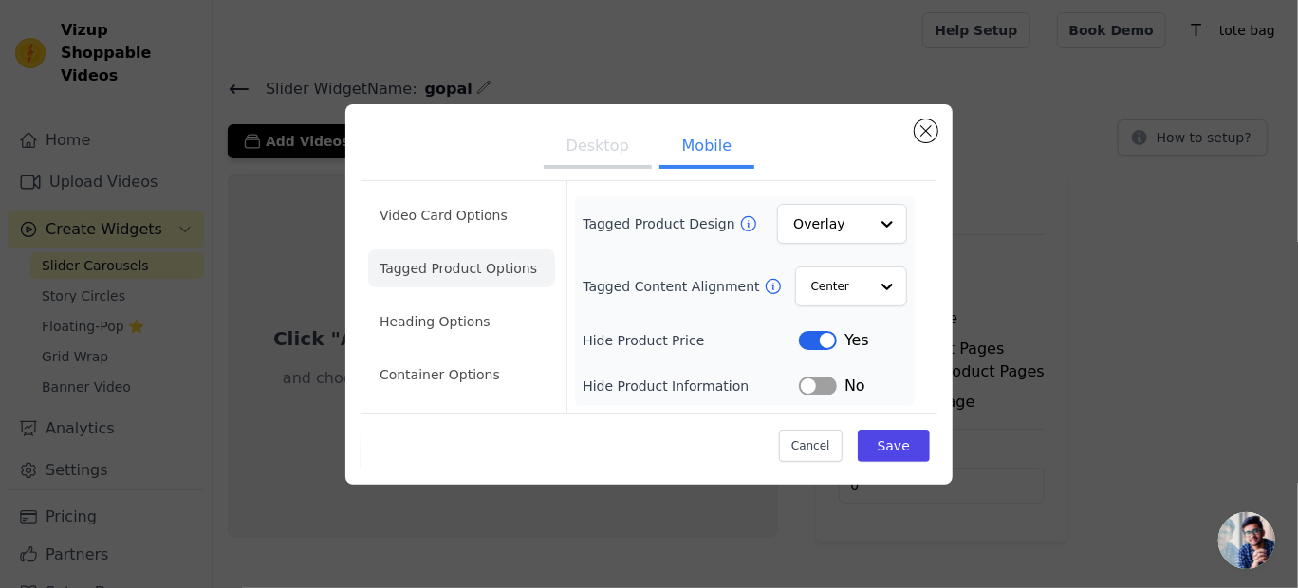
click at [915, 460] on div "Cancel Save" at bounding box center [649, 441] width 577 height 57
click at [904, 452] on button "Save" at bounding box center [894, 446] width 72 height 32
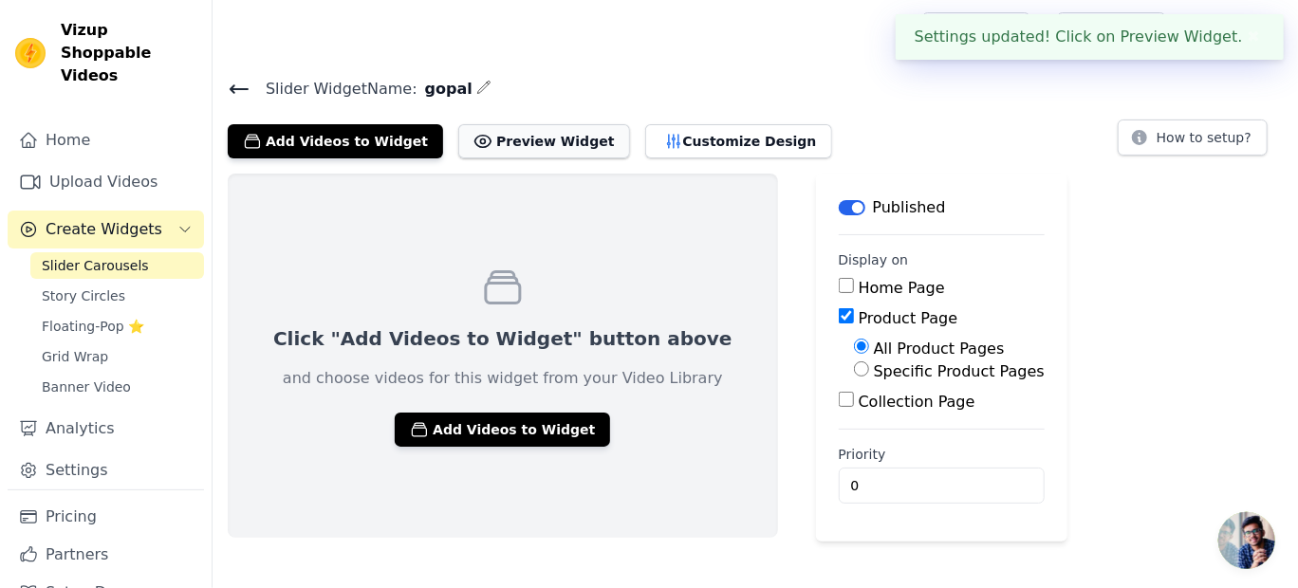
click at [494, 145] on button "Preview Widget" at bounding box center [543, 141] width 171 height 34
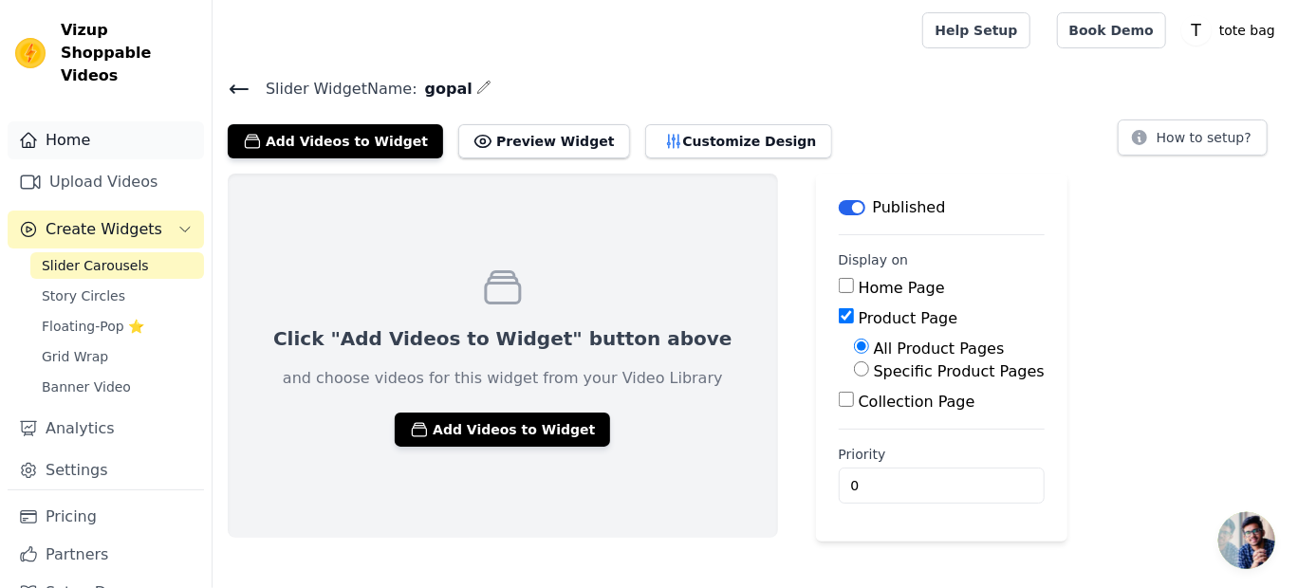
click at [102, 121] on link "Home" at bounding box center [106, 140] width 196 height 38
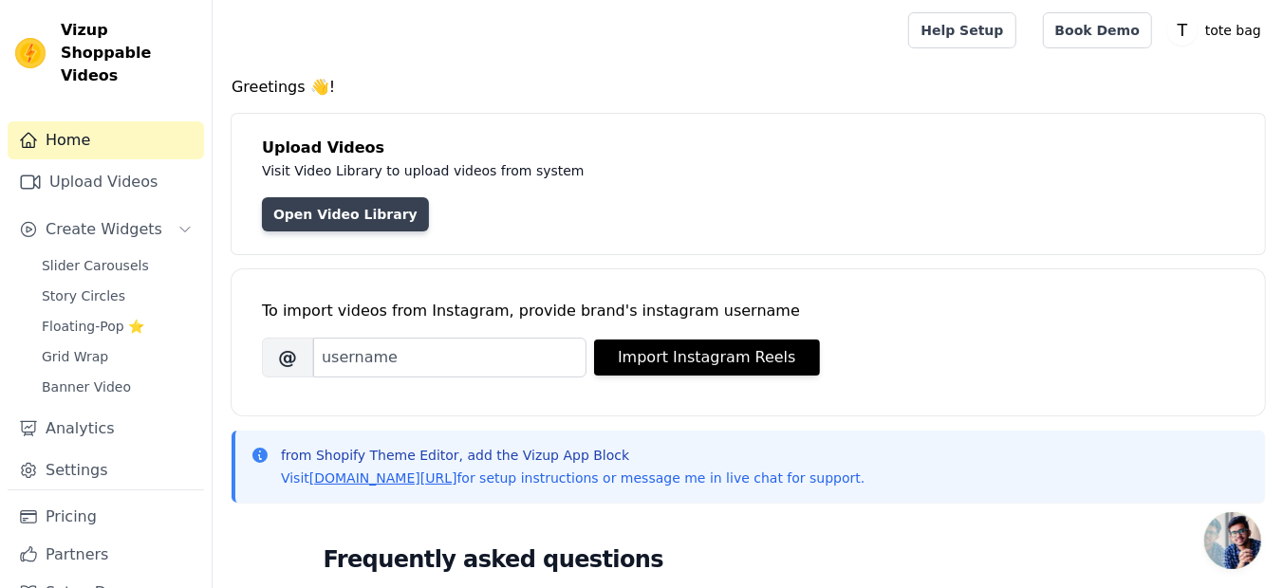
click at [355, 221] on link "Open Video Library" at bounding box center [345, 214] width 167 height 34
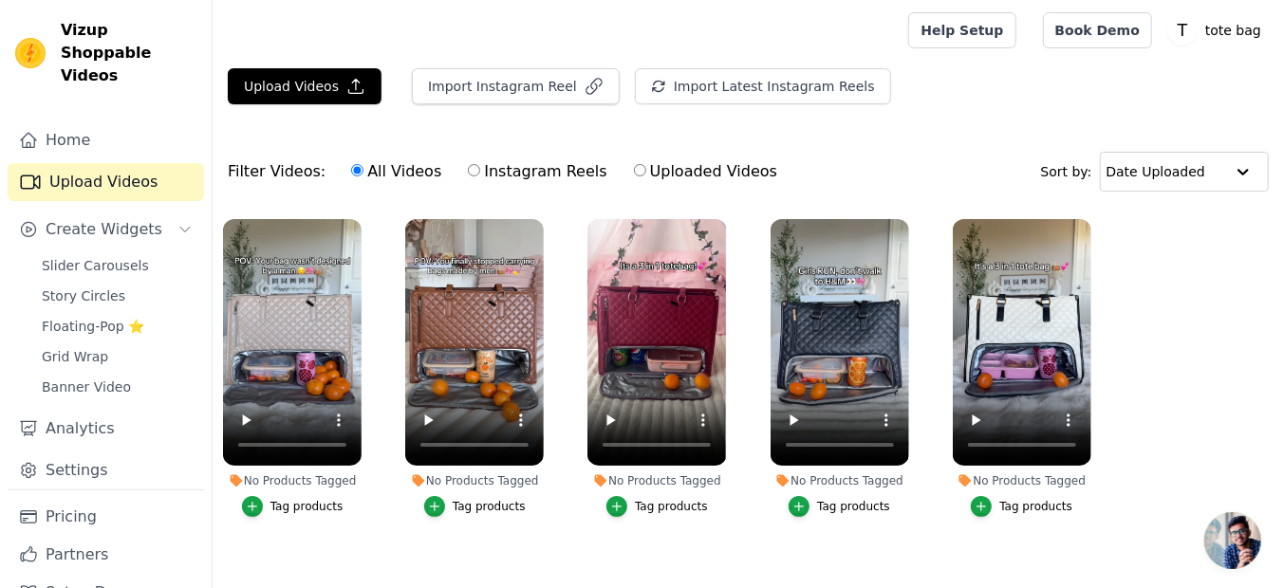
scroll to position [31, 0]
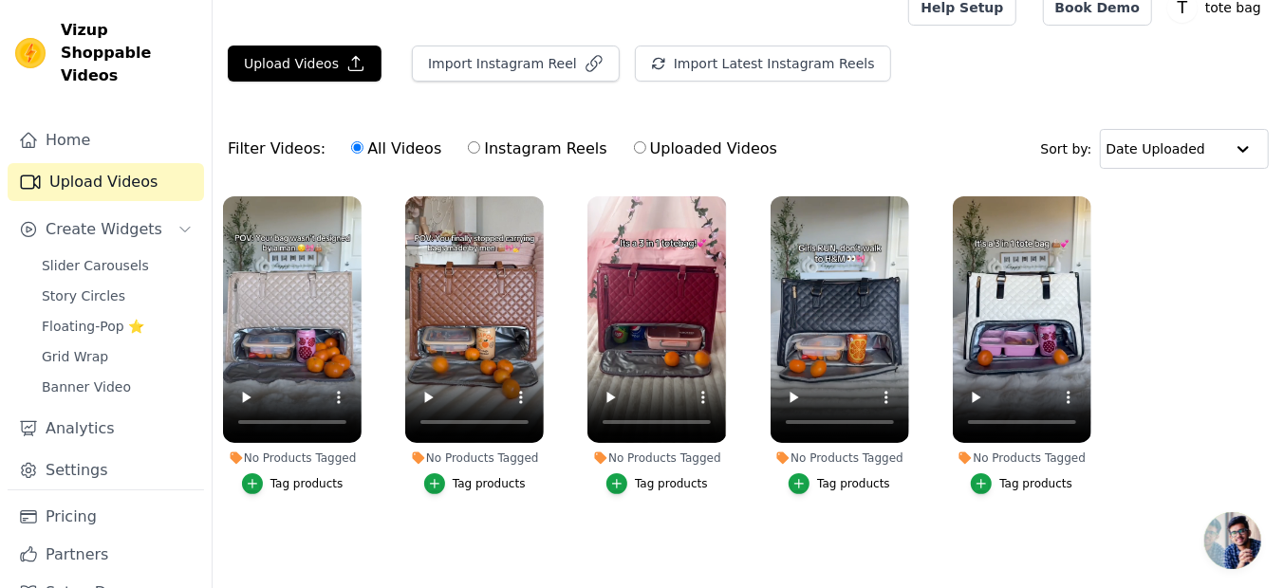
click at [995, 473] on button "Tag products" at bounding box center [1022, 483] width 102 height 21
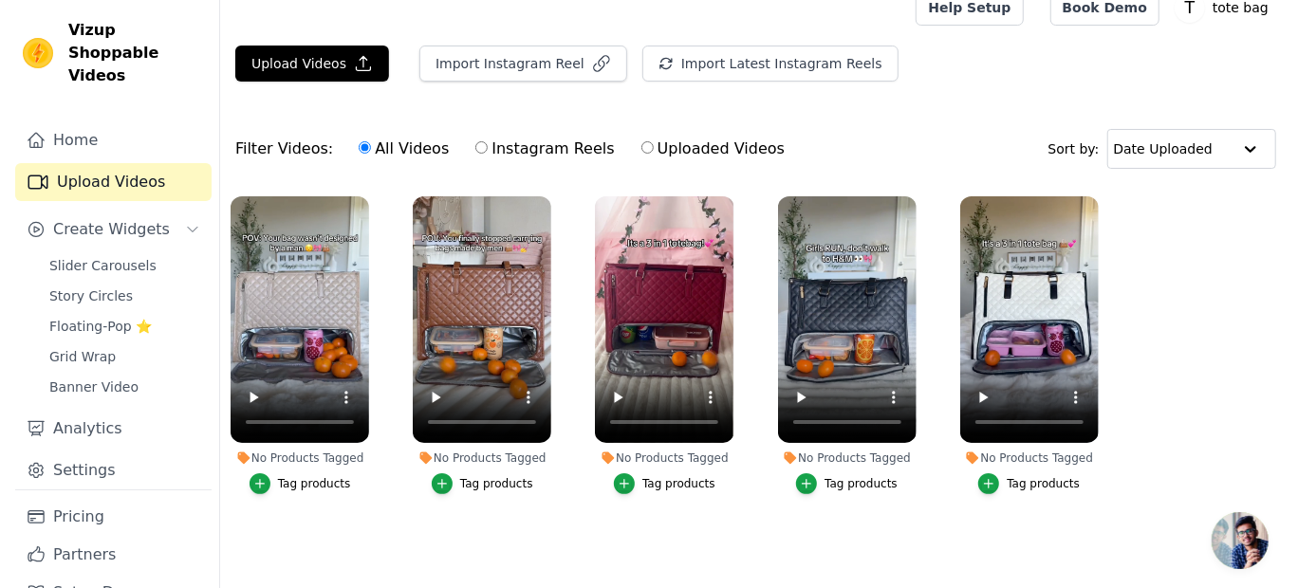
scroll to position [0, 0]
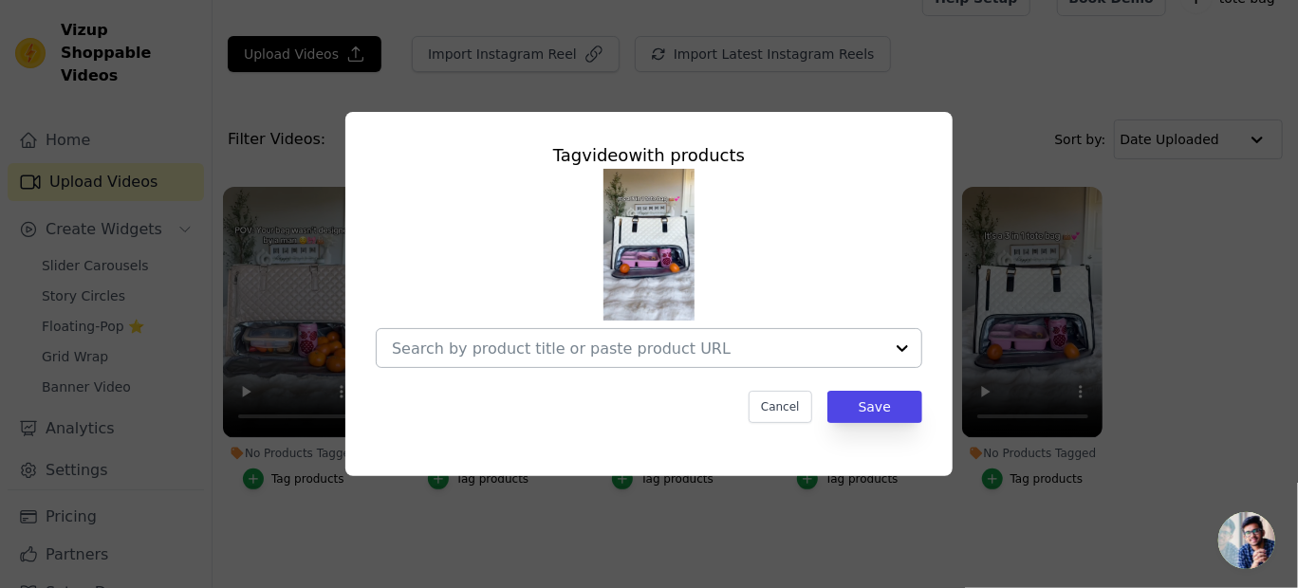
click at [906, 343] on div at bounding box center [902, 348] width 38 height 38
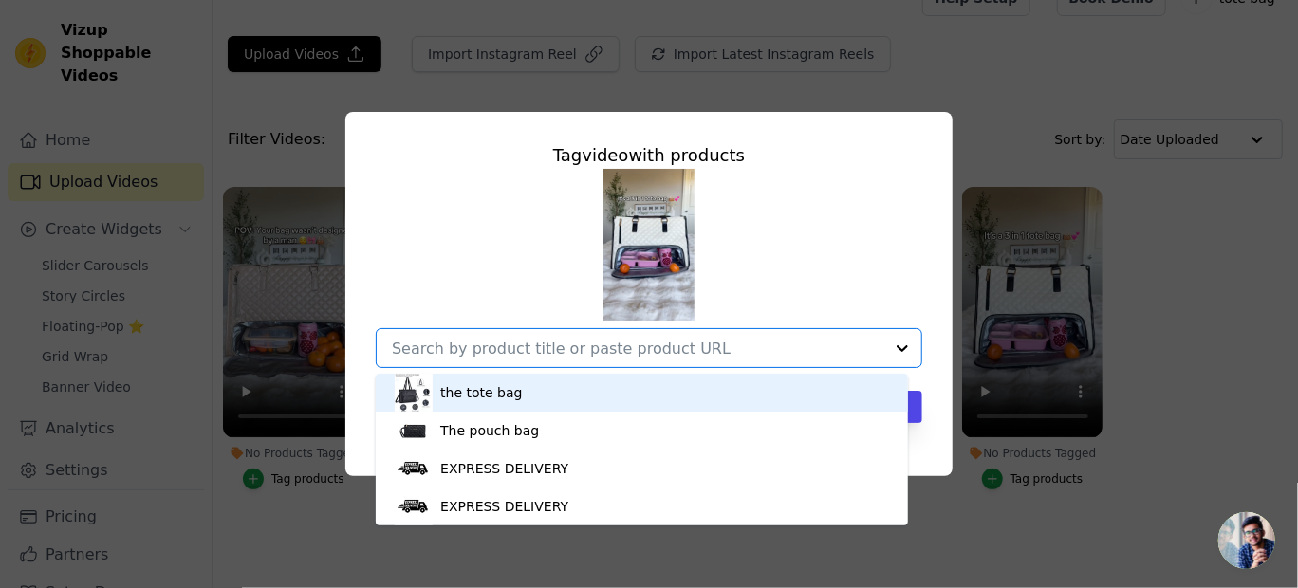
click at [521, 395] on div "the tote bag" at bounding box center [642, 393] width 494 height 38
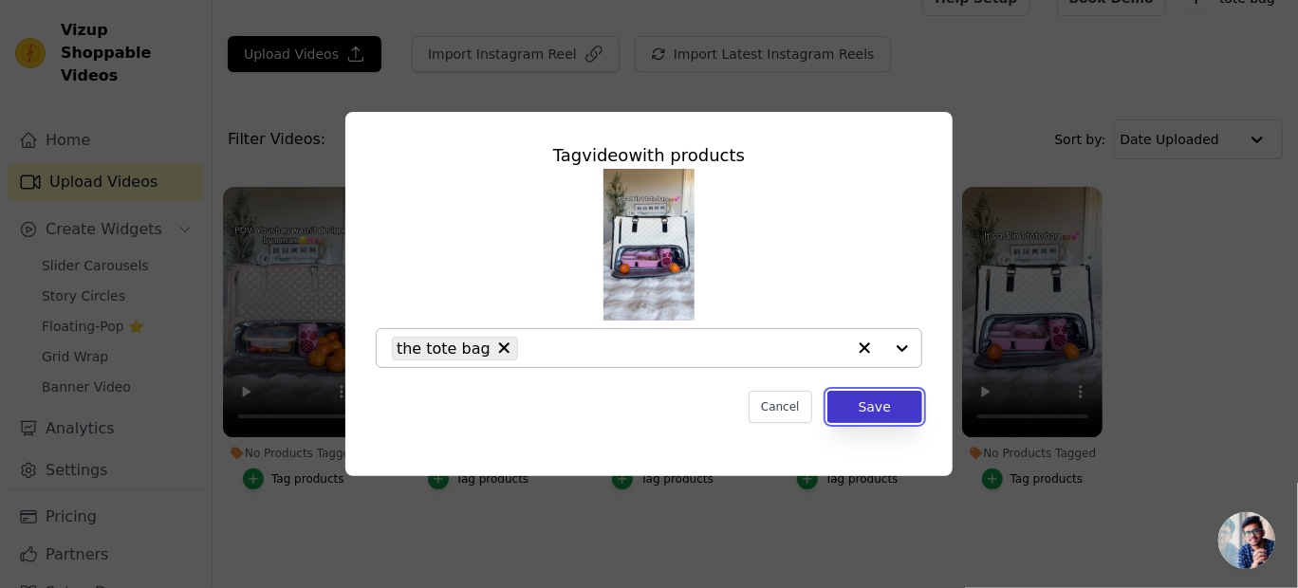
click at [887, 408] on button "Save" at bounding box center [874, 407] width 95 height 32
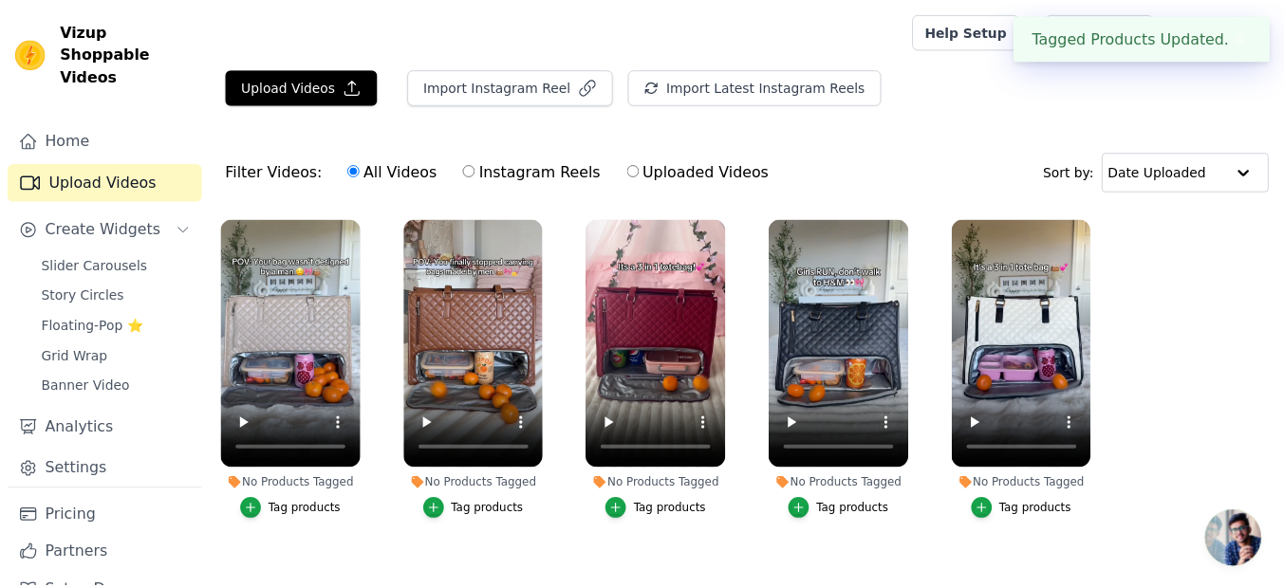
scroll to position [31, 0]
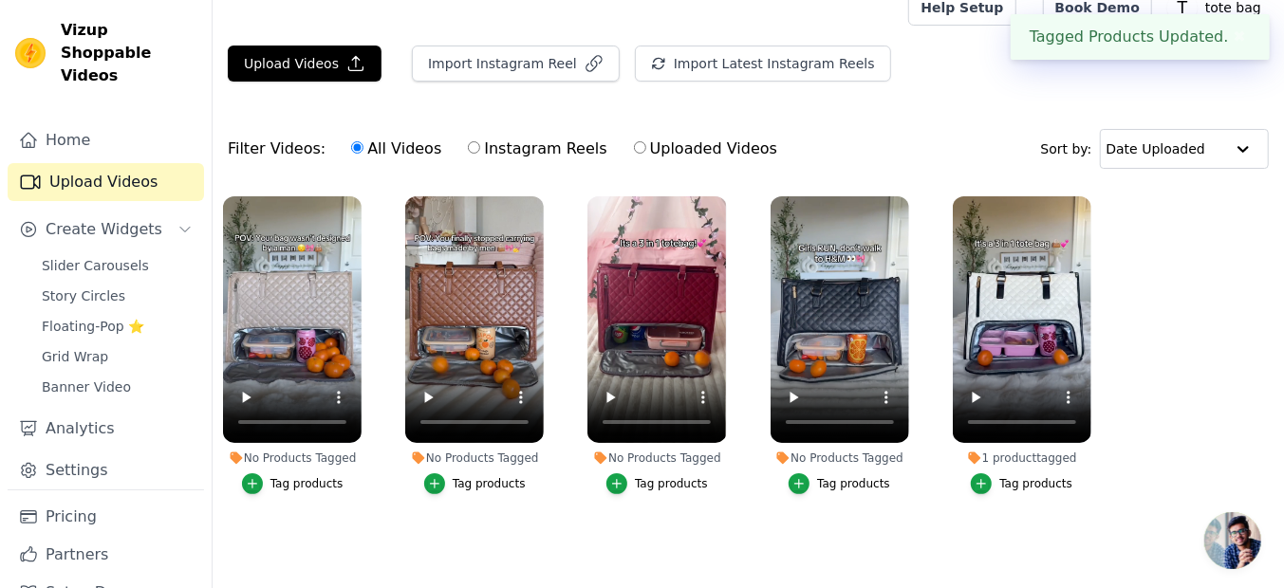
click at [816, 473] on button "Tag products" at bounding box center [839, 483] width 102 height 21
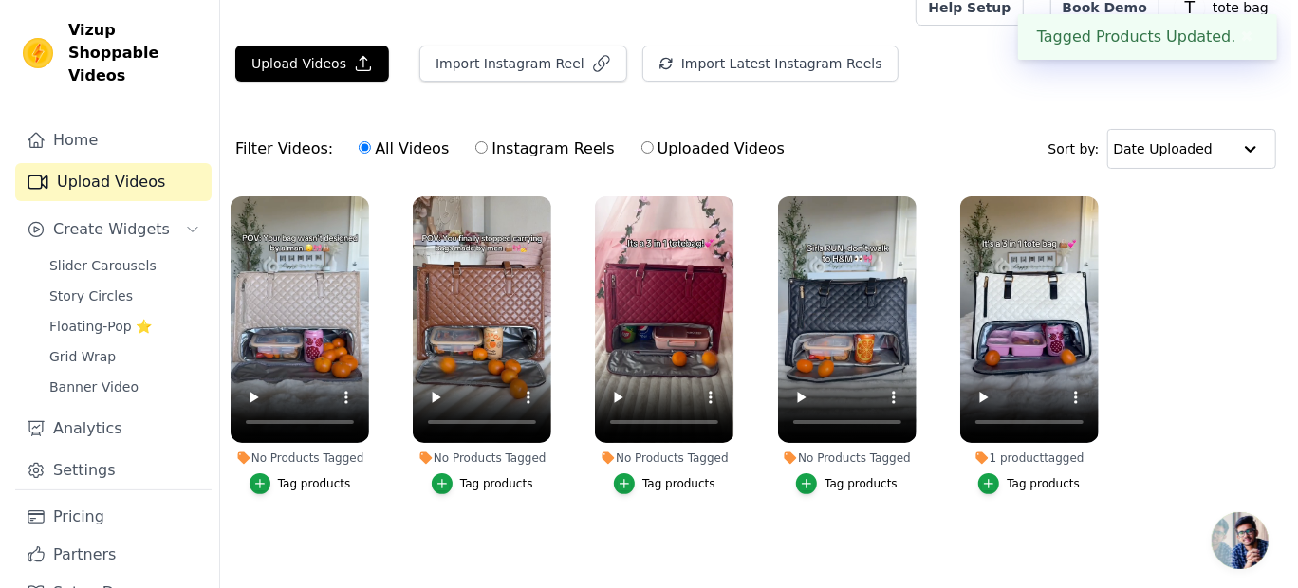
scroll to position [0, 0]
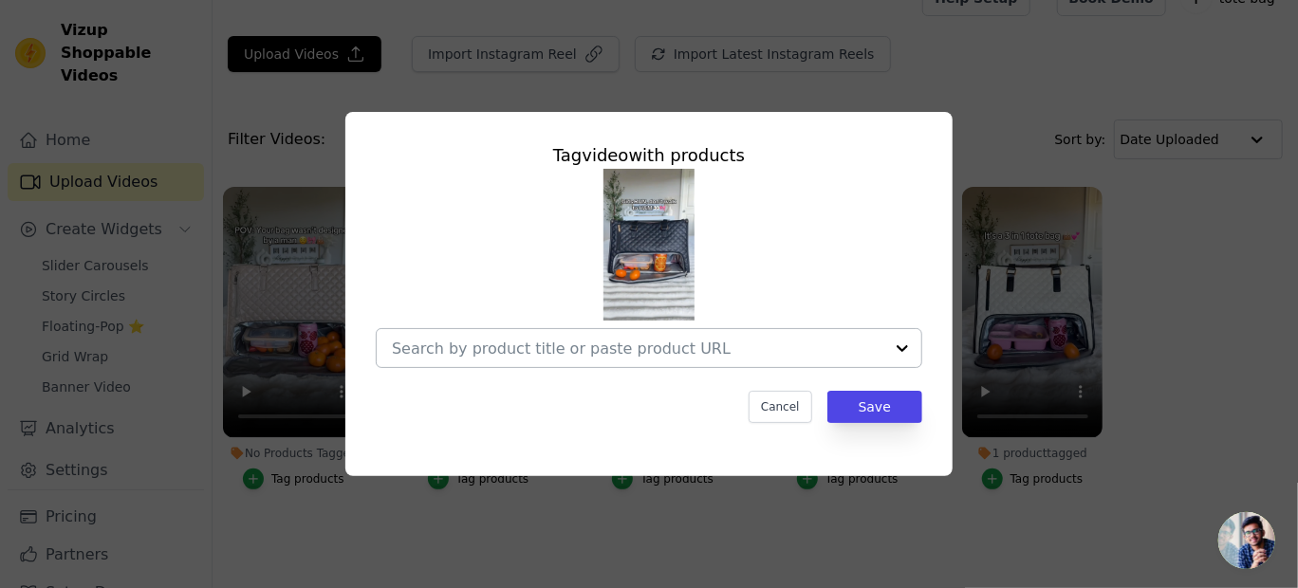
click at [907, 347] on div at bounding box center [902, 348] width 38 height 38
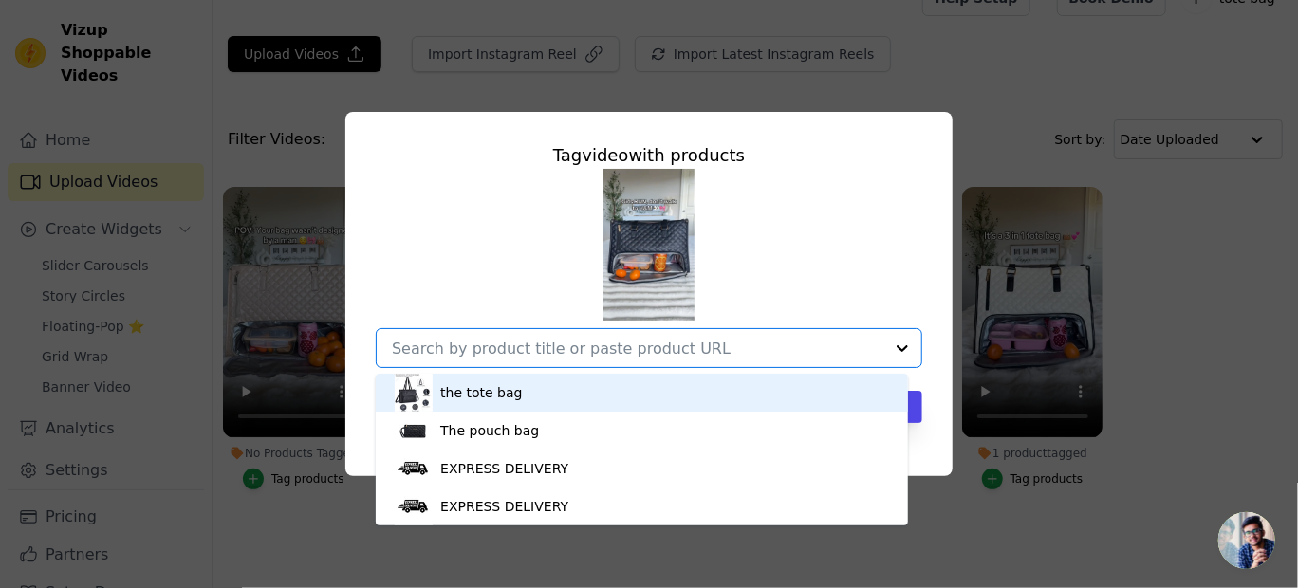
click at [509, 399] on div "the tote bag" at bounding box center [481, 392] width 82 height 19
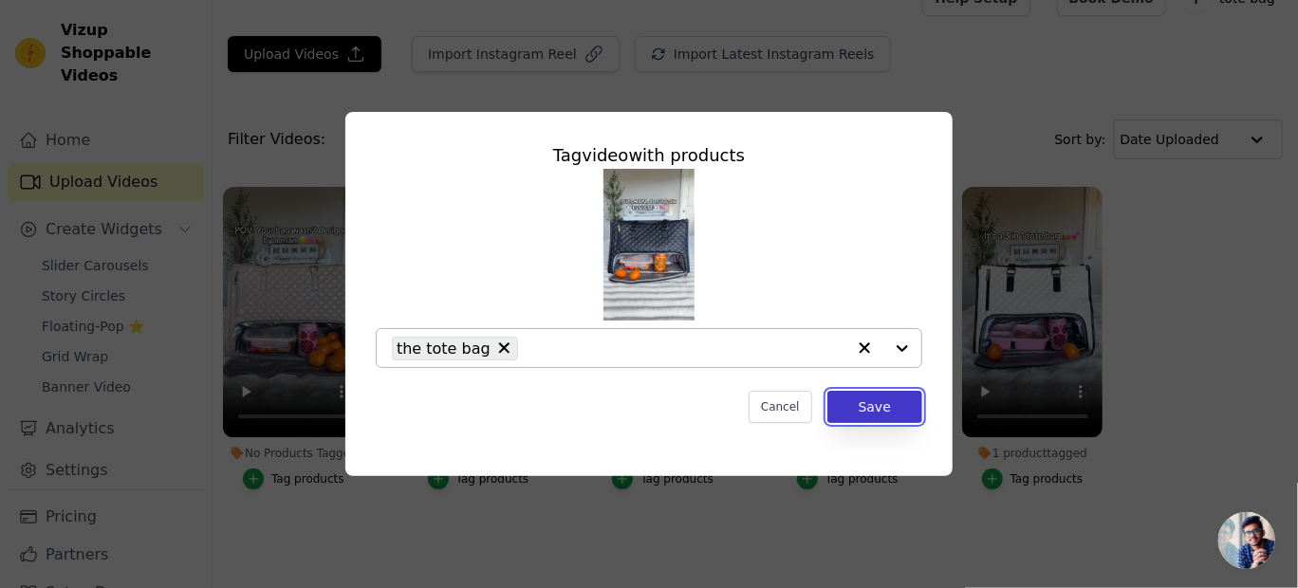
click at [880, 397] on button "Save" at bounding box center [874, 407] width 95 height 32
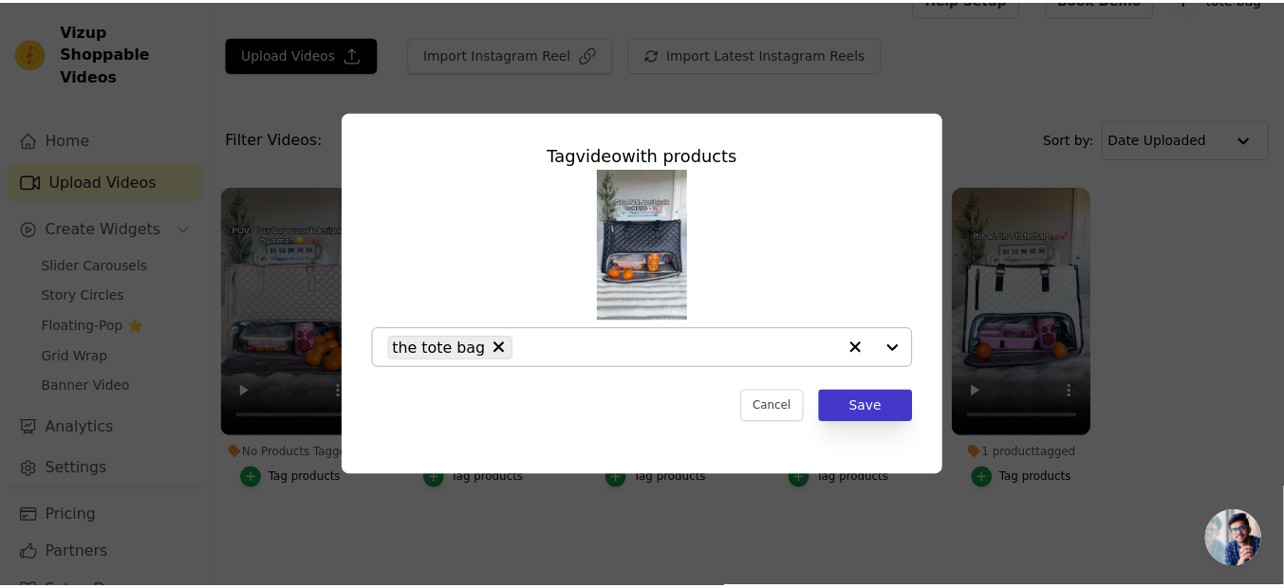
scroll to position [31, 0]
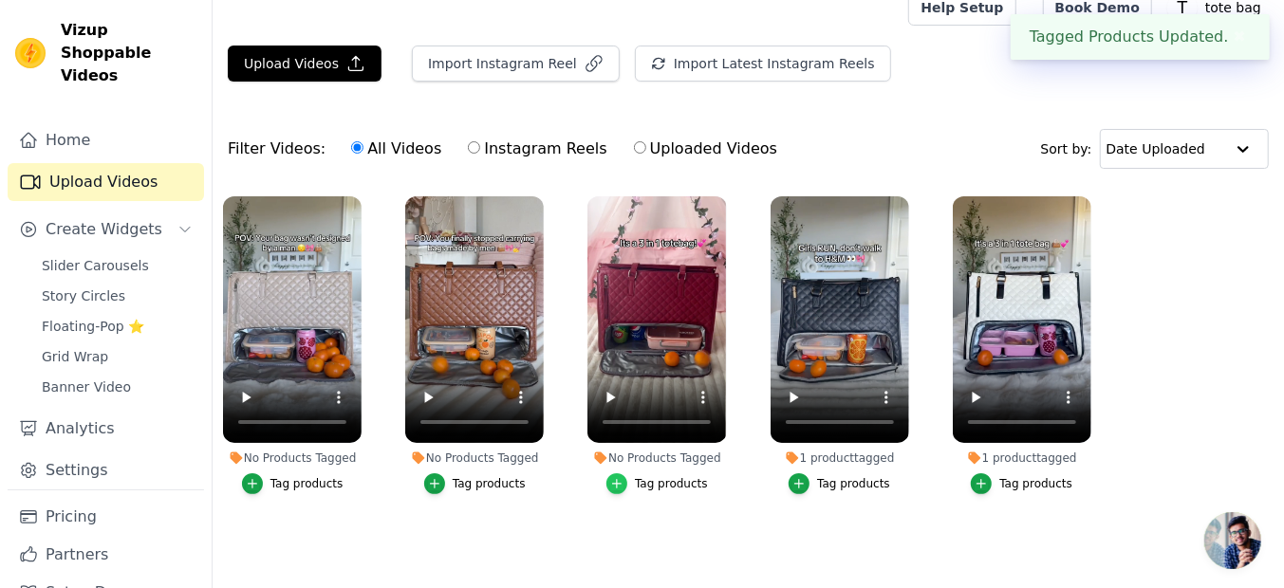
click at [623, 477] on icon "button" at bounding box center [616, 483] width 13 height 13
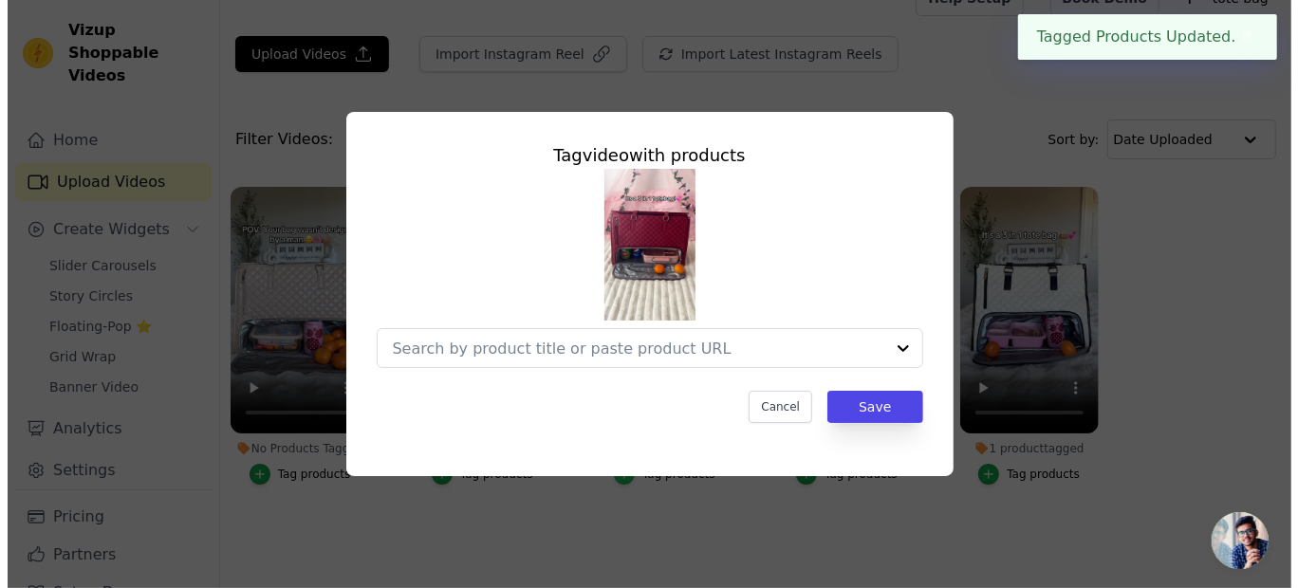
scroll to position [0, 0]
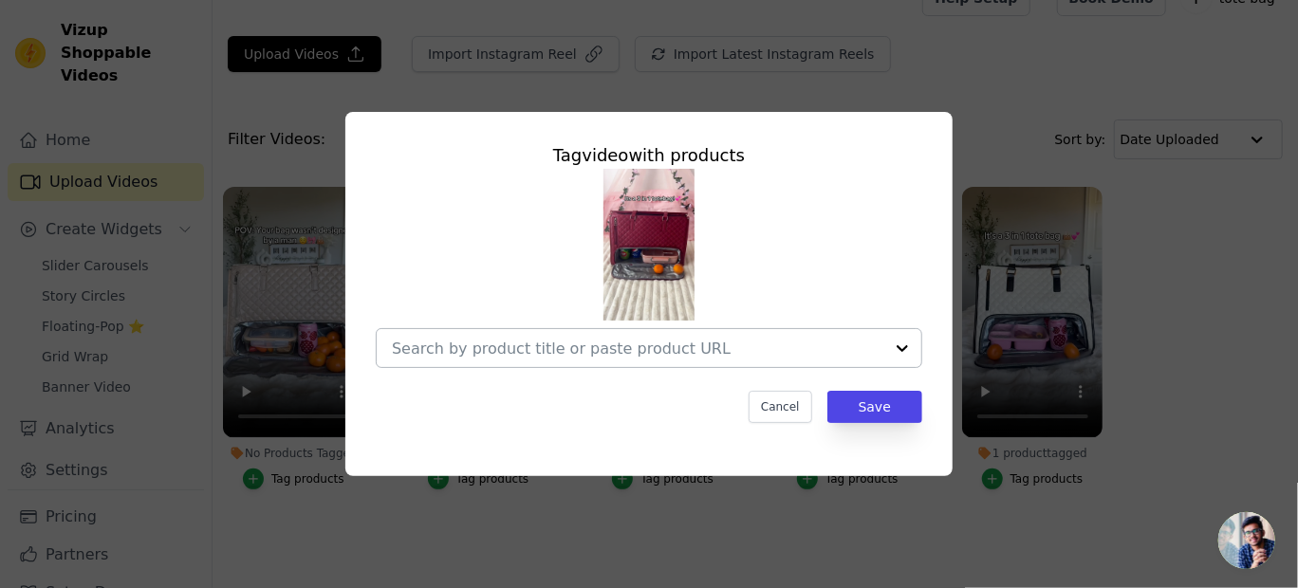
click at [901, 354] on div at bounding box center [902, 348] width 38 height 38
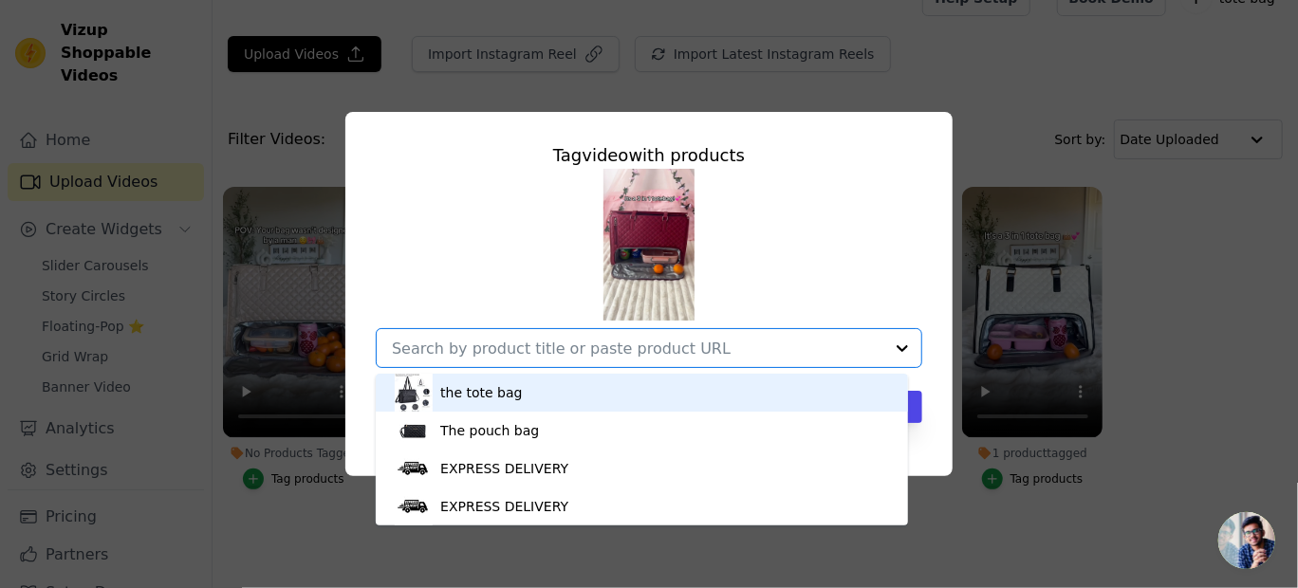
click at [573, 390] on div "the tote bag" at bounding box center [642, 393] width 494 height 38
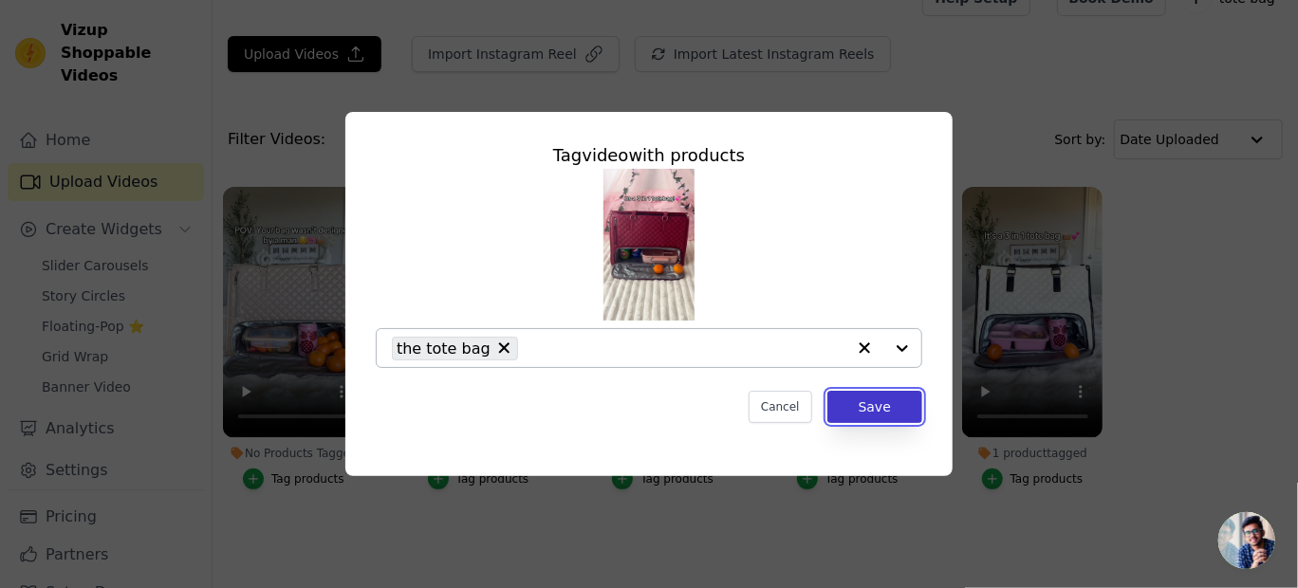
click at [874, 404] on button "Save" at bounding box center [874, 407] width 95 height 32
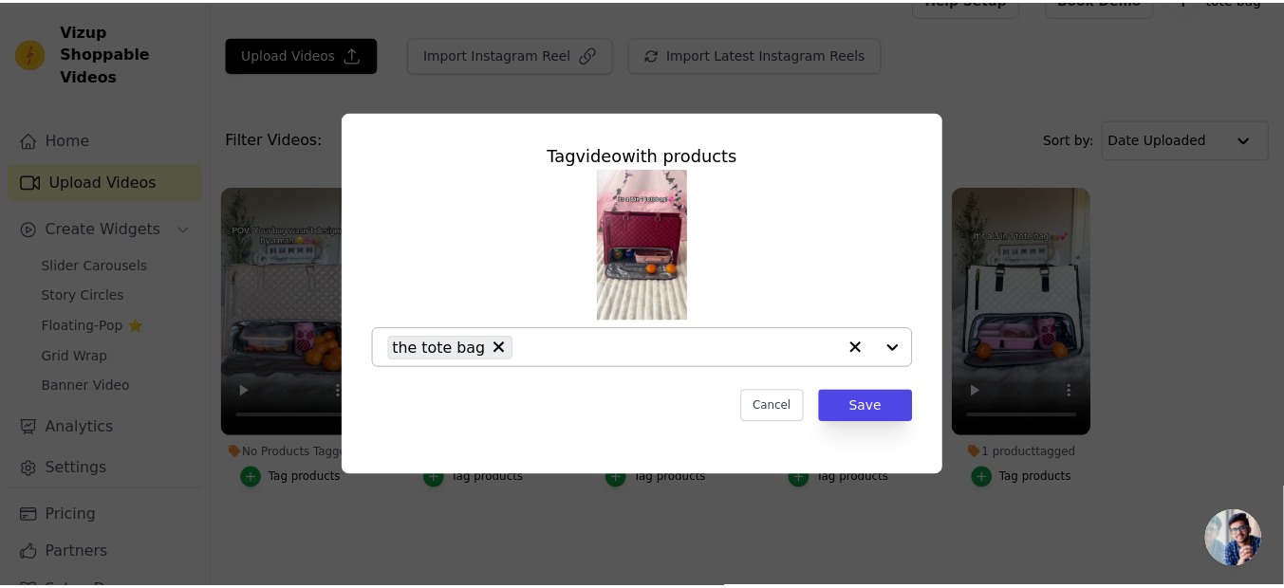
scroll to position [31, 0]
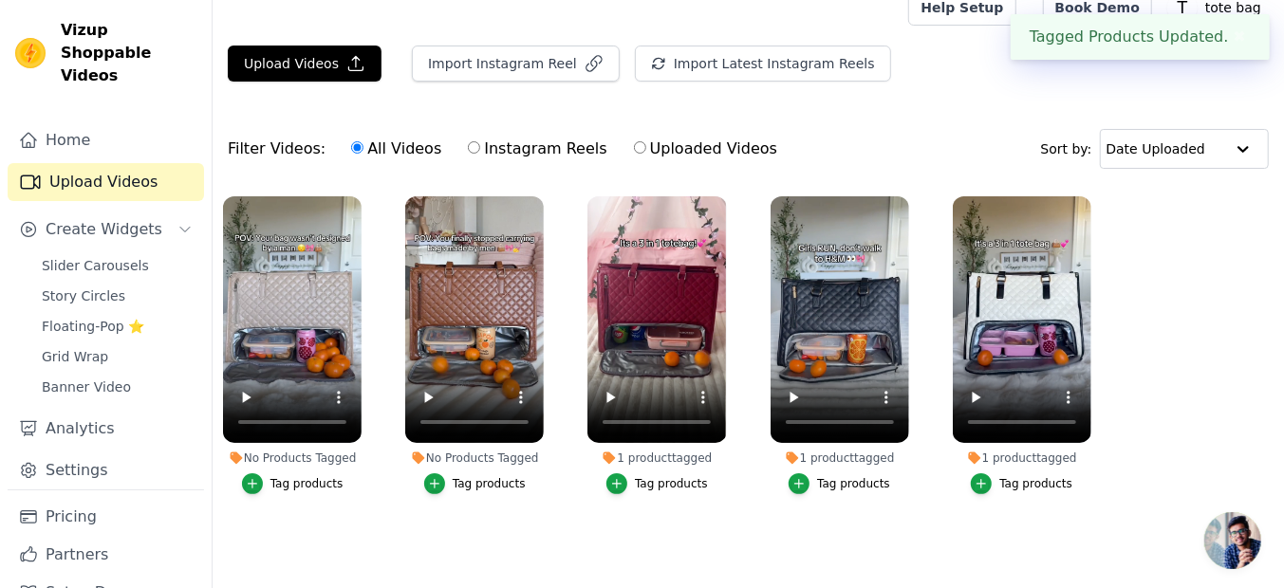
click at [531, 520] on ul "No Products Tagged Tag products No Products Tagged Tag products 1 product tagge…" at bounding box center [748, 364] width 1071 height 357
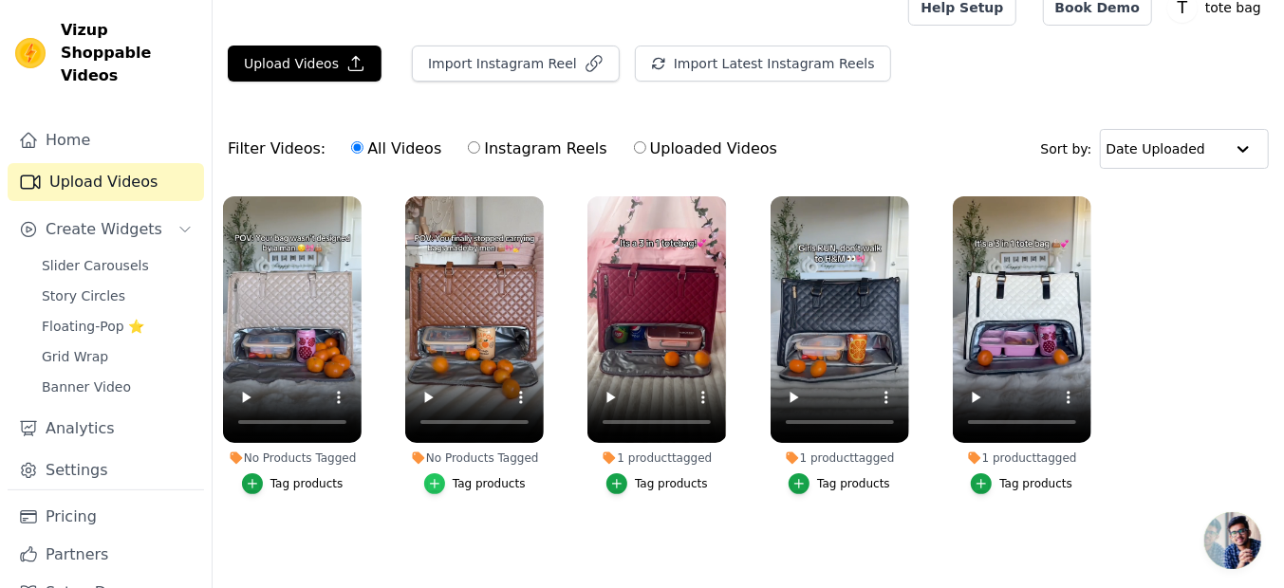
click at [441, 477] on icon "button" at bounding box center [434, 483] width 13 height 13
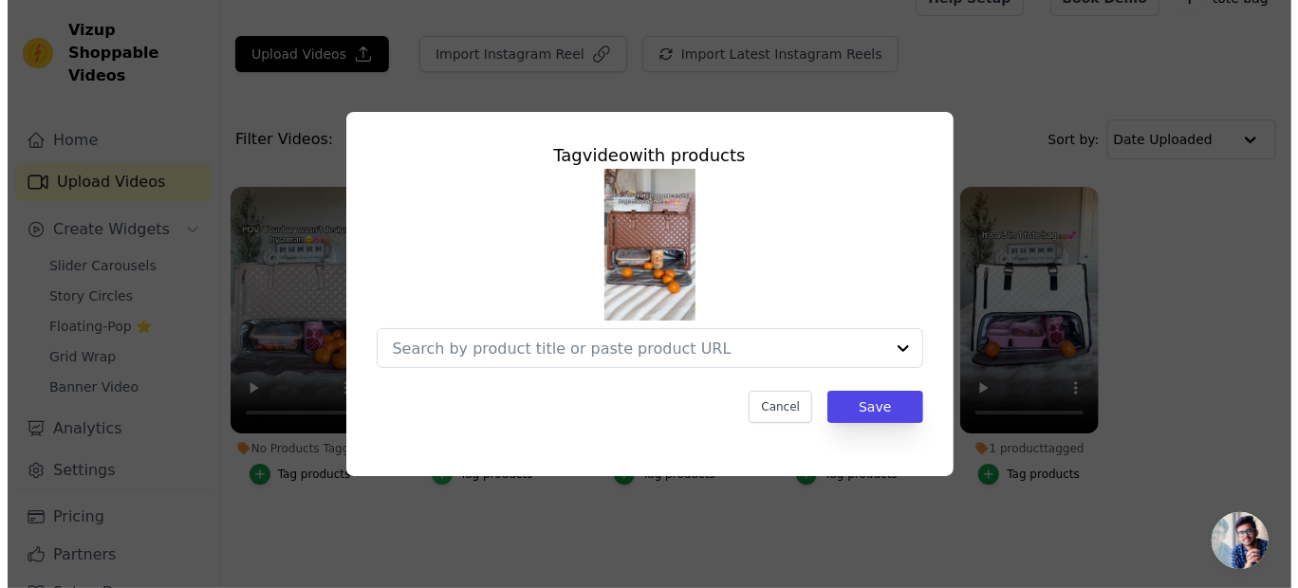
scroll to position [0, 0]
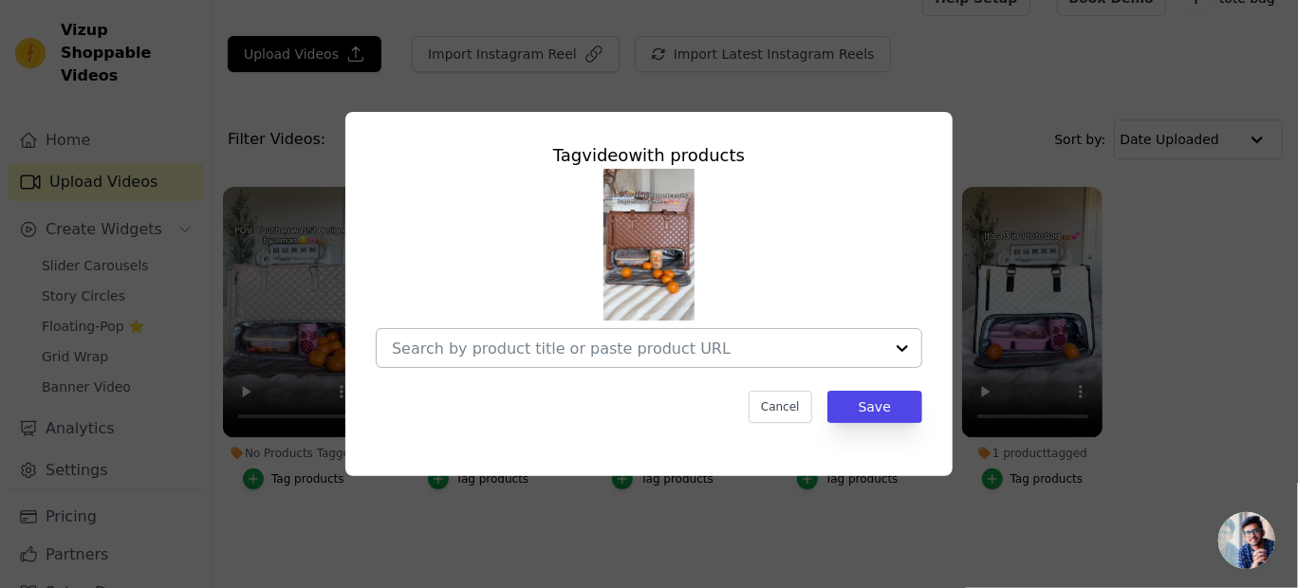
click at [899, 353] on div at bounding box center [902, 348] width 38 height 38
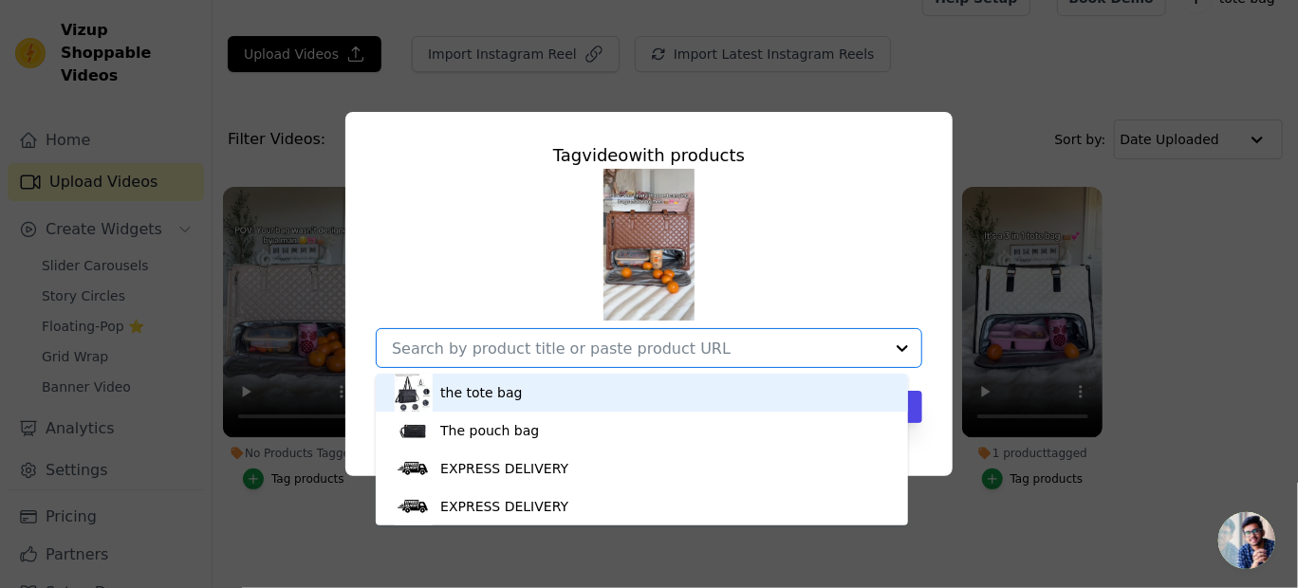
click at [537, 392] on div "the tote bag" at bounding box center [642, 393] width 494 height 38
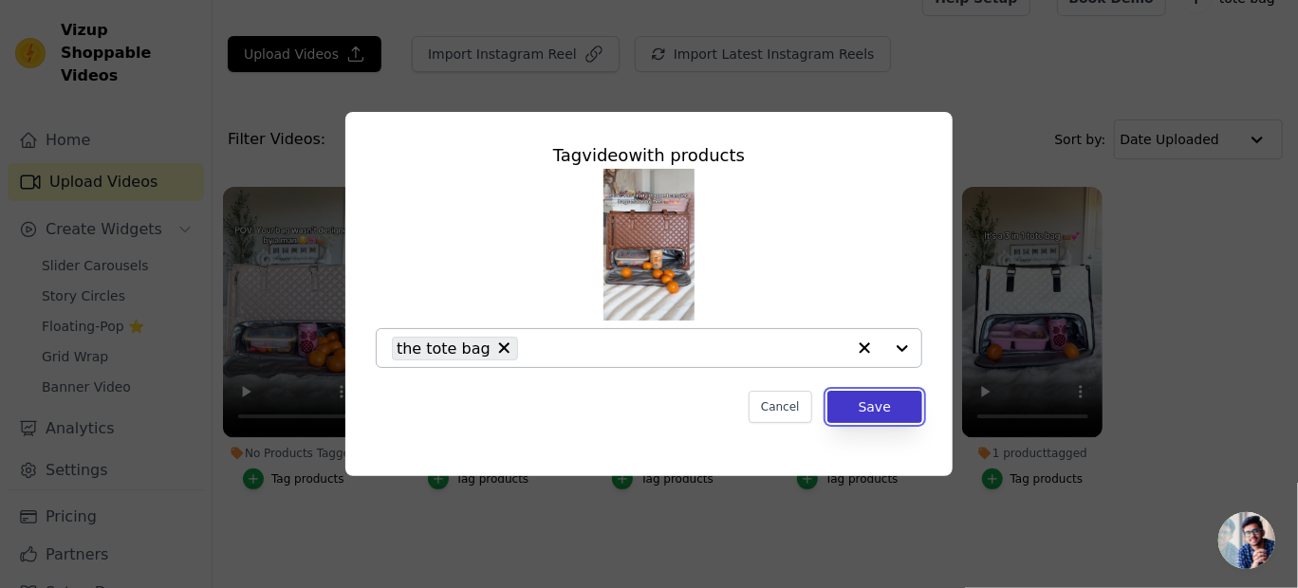
click at [885, 406] on button "Save" at bounding box center [874, 407] width 95 height 32
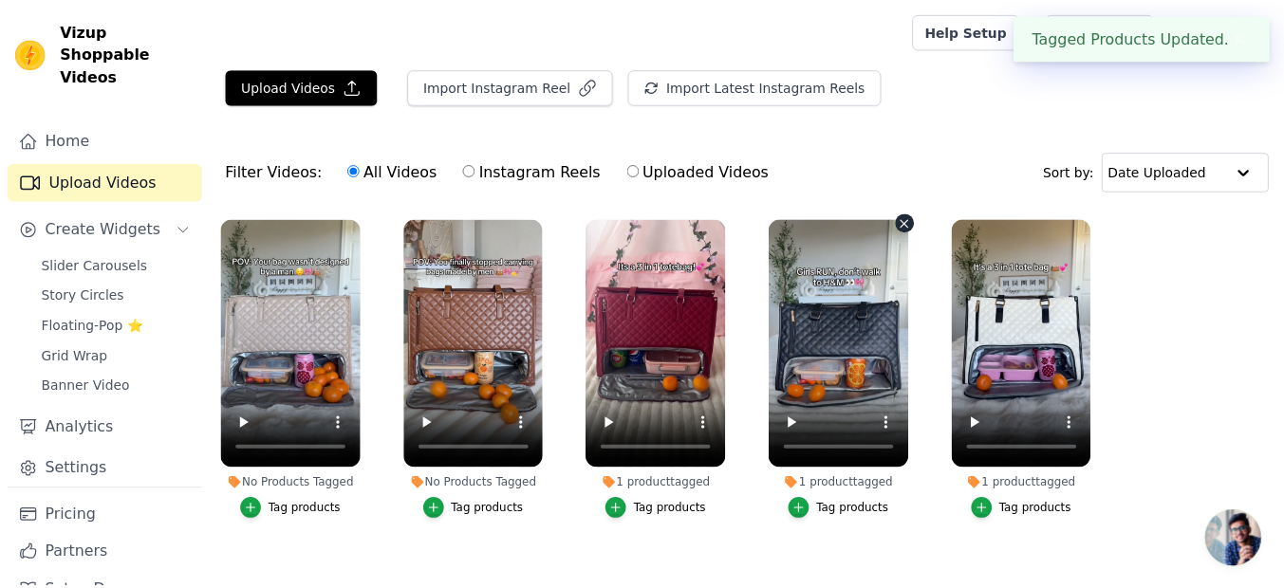
scroll to position [31, 0]
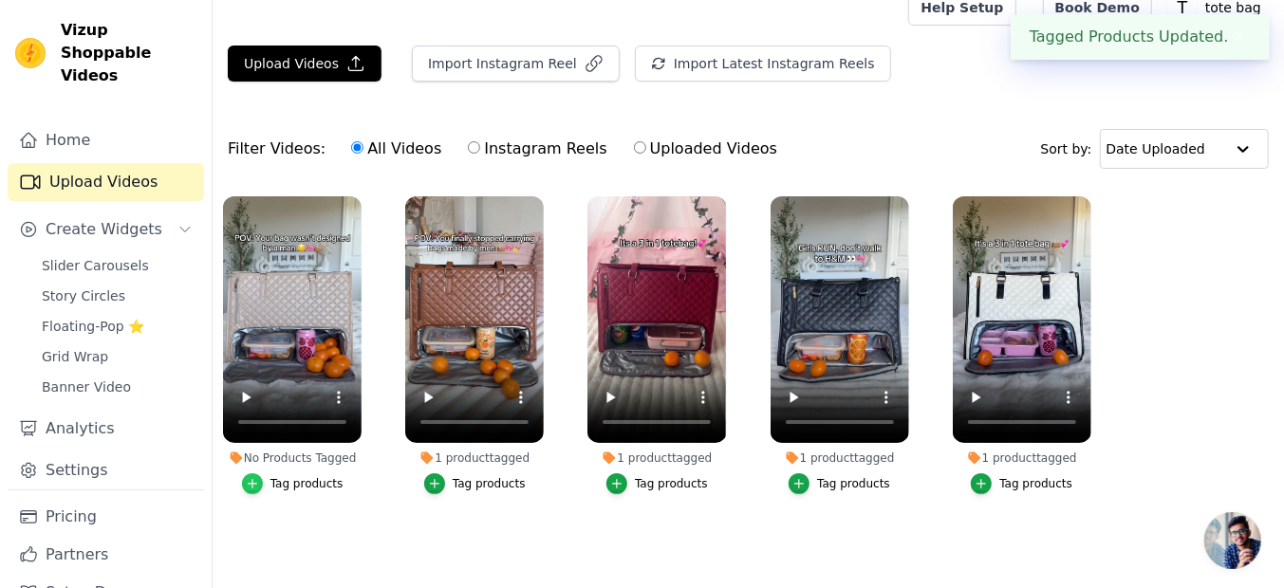
click at [259, 477] on icon "button" at bounding box center [252, 483] width 13 height 13
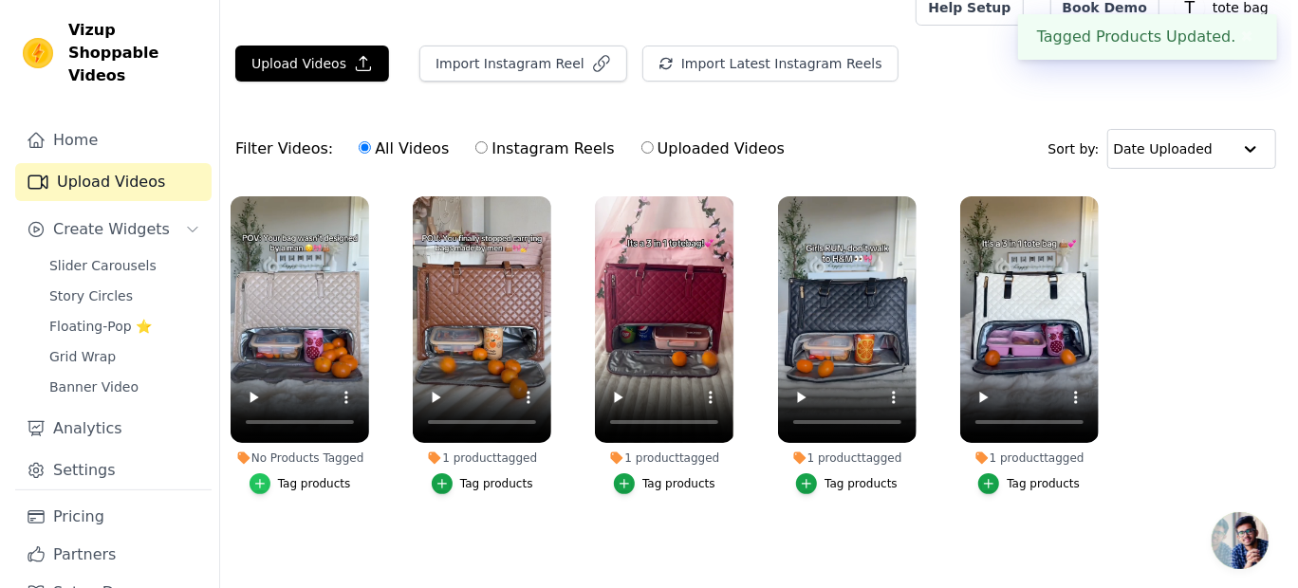
scroll to position [0, 0]
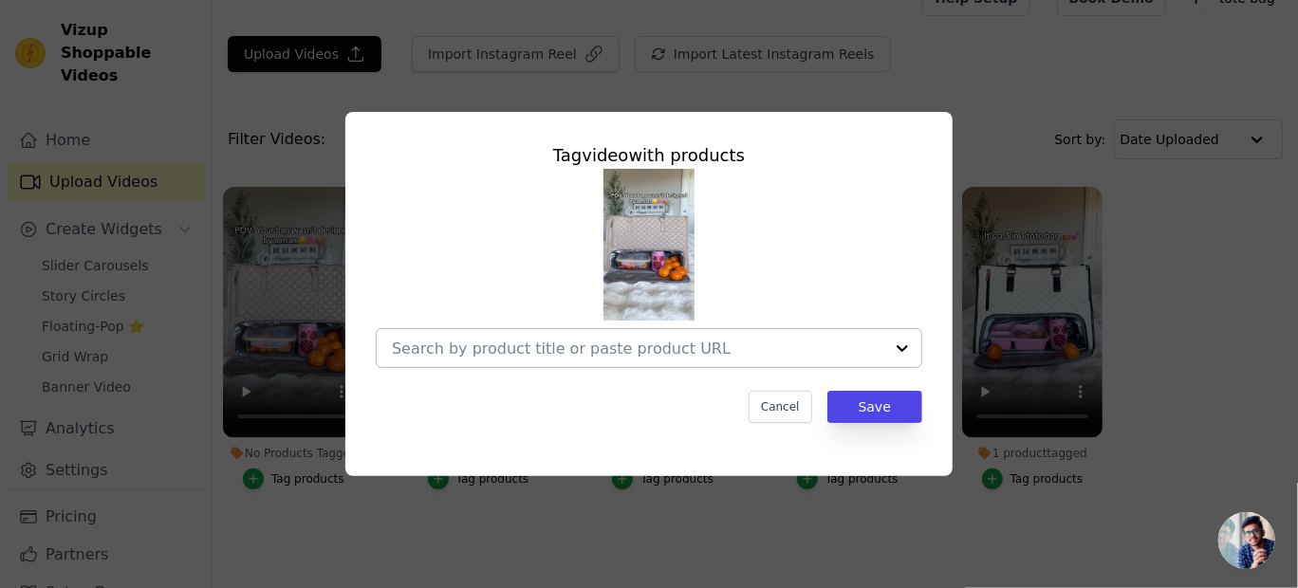
click at [895, 344] on div at bounding box center [902, 348] width 38 height 38
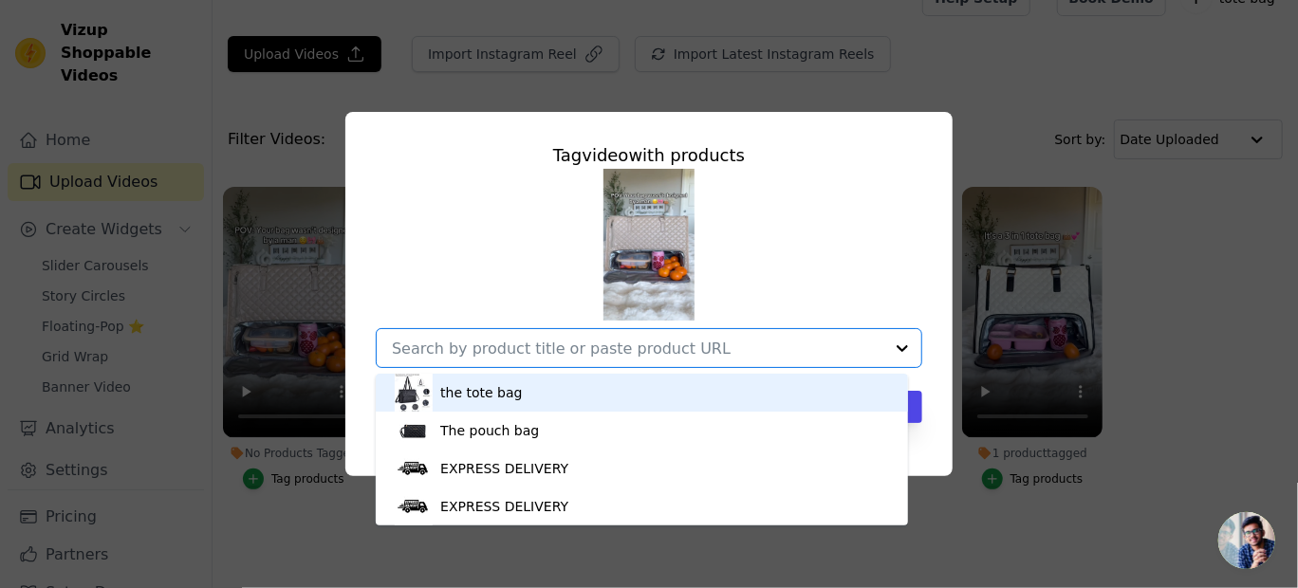
click at [619, 383] on div "the tote bag" at bounding box center [642, 393] width 494 height 38
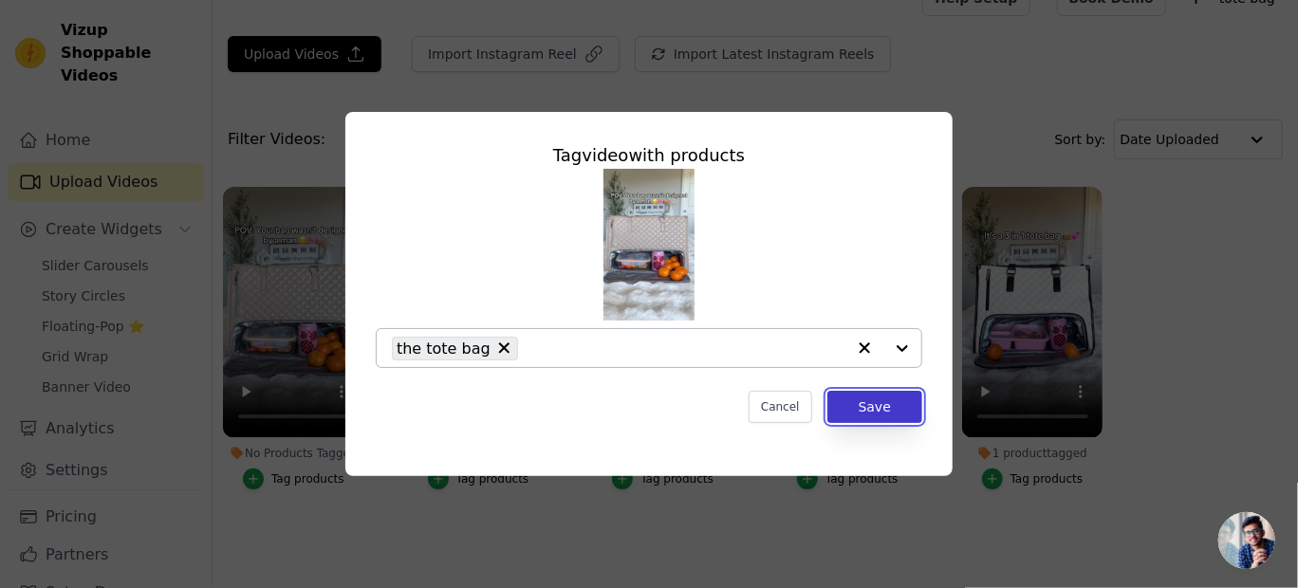
click at [873, 404] on button "Save" at bounding box center [874, 407] width 95 height 32
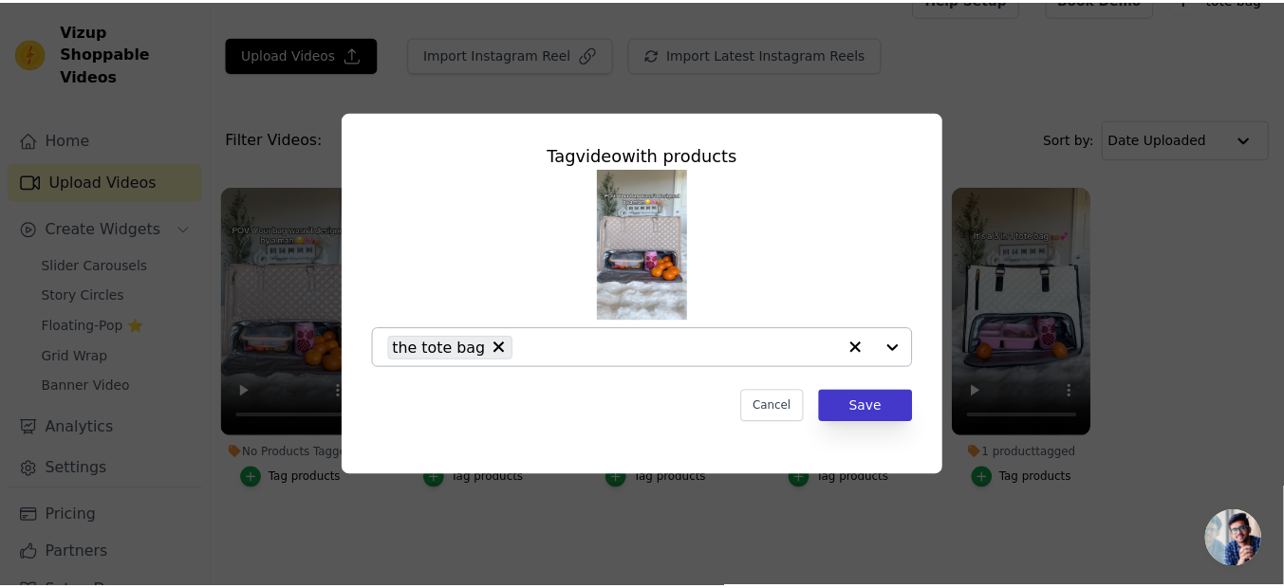
scroll to position [31, 0]
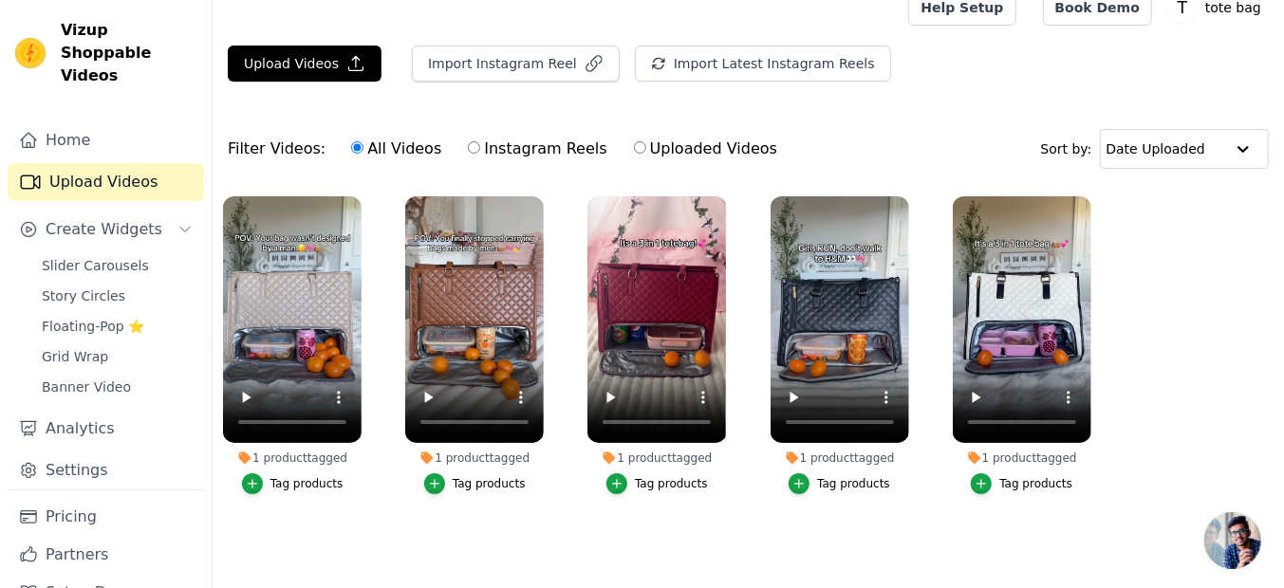
click at [376, 505] on ul "1 product tagged Tag products 1 product tagged Tag products 1 product tagged Ta…" at bounding box center [748, 364] width 1071 height 357
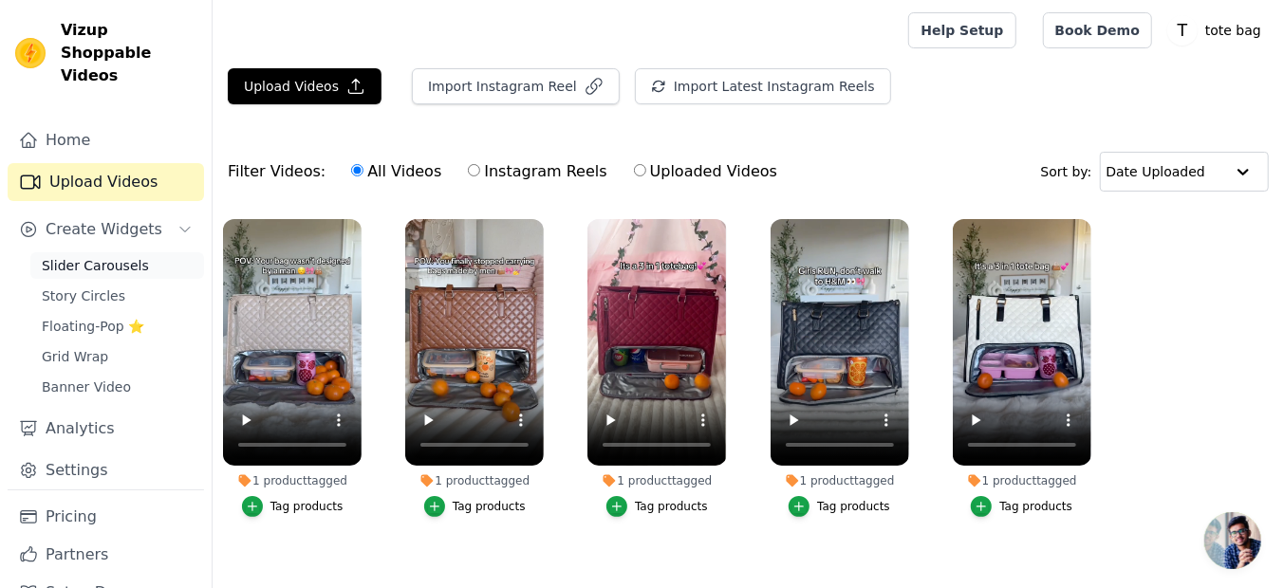
click at [121, 256] on span "Slider Carousels" at bounding box center [95, 265] width 107 height 19
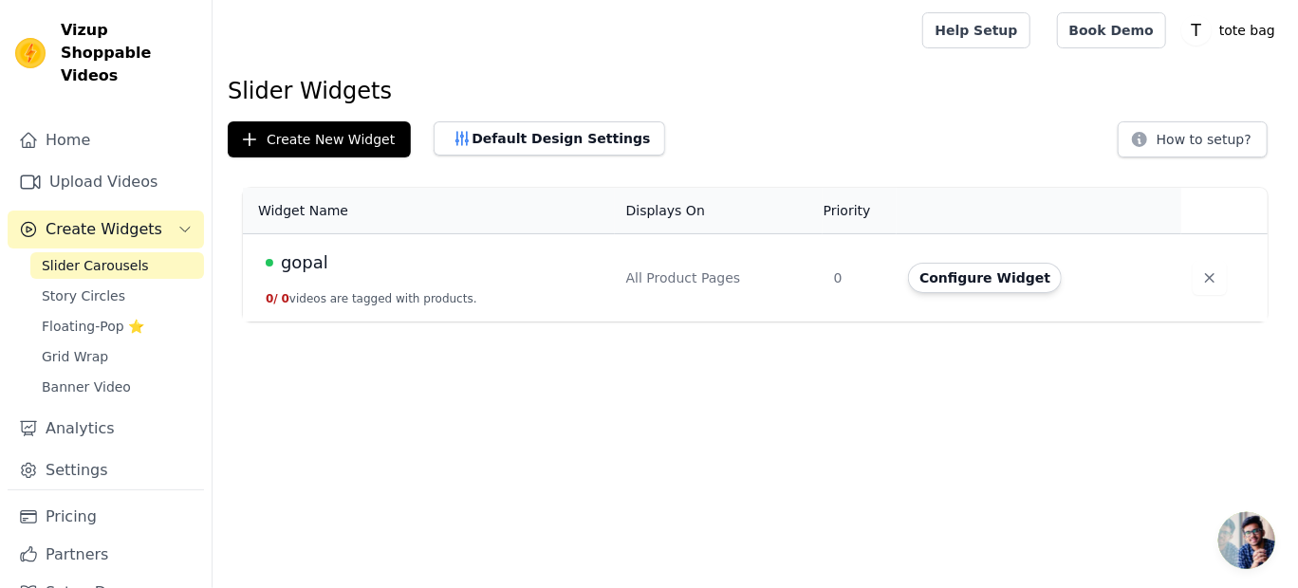
click at [687, 272] on div "All Product Pages" at bounding box center [718, 278] width 185 height 19
drag, startPoint x: 687, startPoint y: 272, endPoint x: 851, endPoint y: 392, distance: 203.1
click at [851, 322] on html "Vizup Shoppable Videos Home Upload Videos Create Widgets Slider Carousels Story…" at bounding box center [649, 161] width 1298 height 322
click at [944, 280] on button "Configure Widget" at bounding box center [985, 278] width 154 height 30
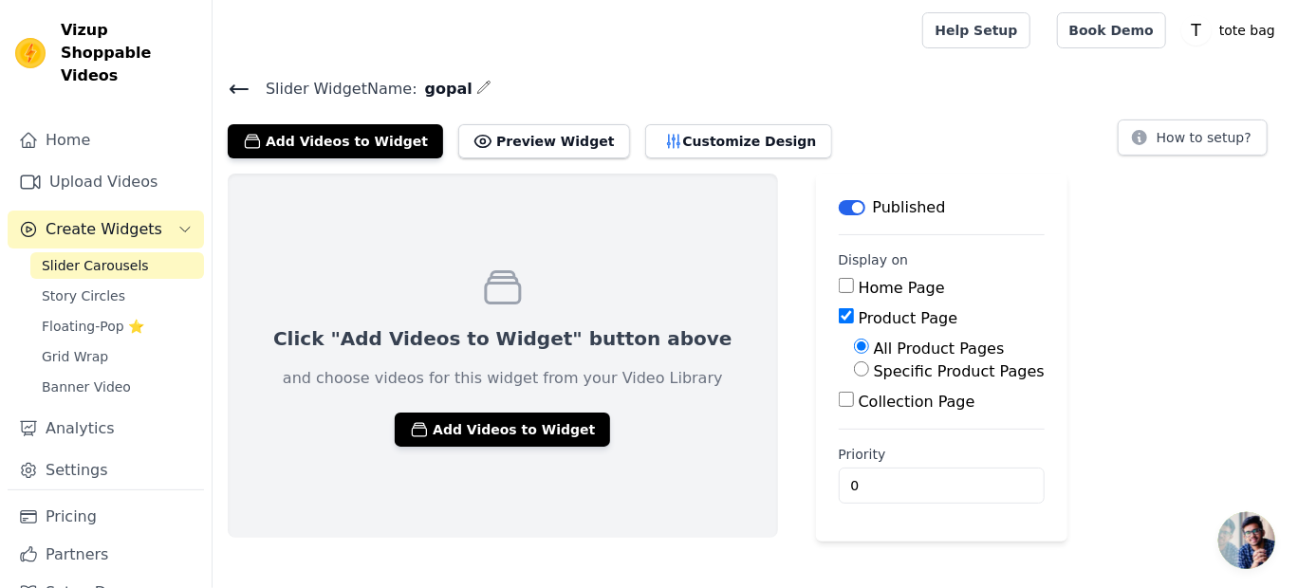
click at [854, 364] on div "Specific Product Pages" at bounding box center [949, 372] width 191 height 23
click at [854, 368] on input "Specific Product Pages" at bounding box center [861, 368] width 15 height 15
radio input "true"
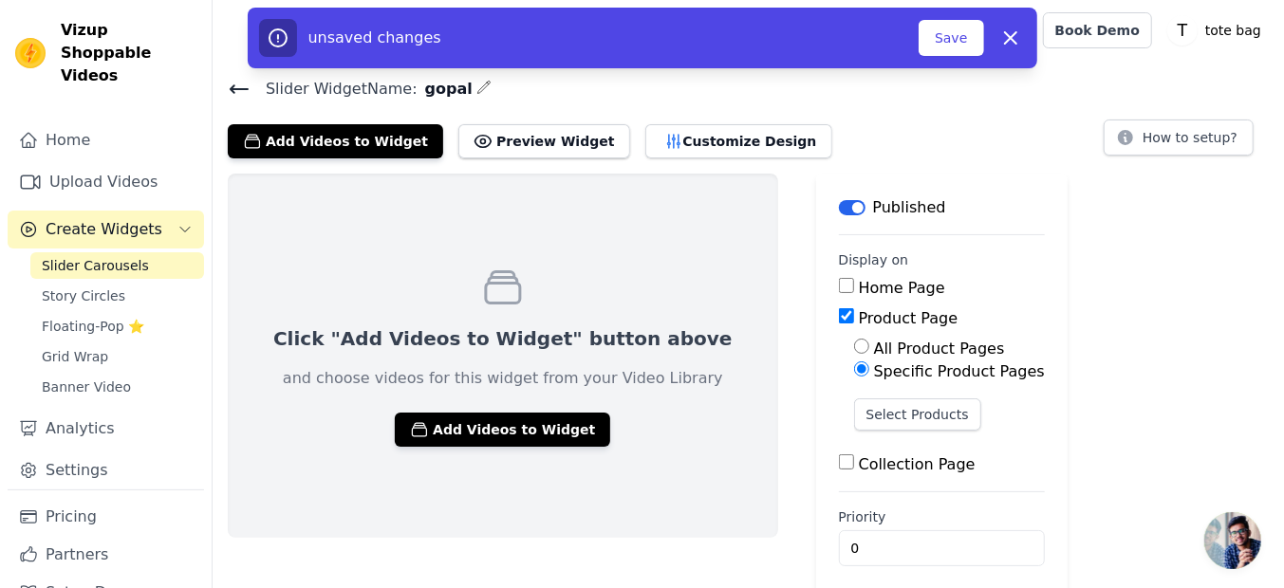
scroll to position [13, 0]
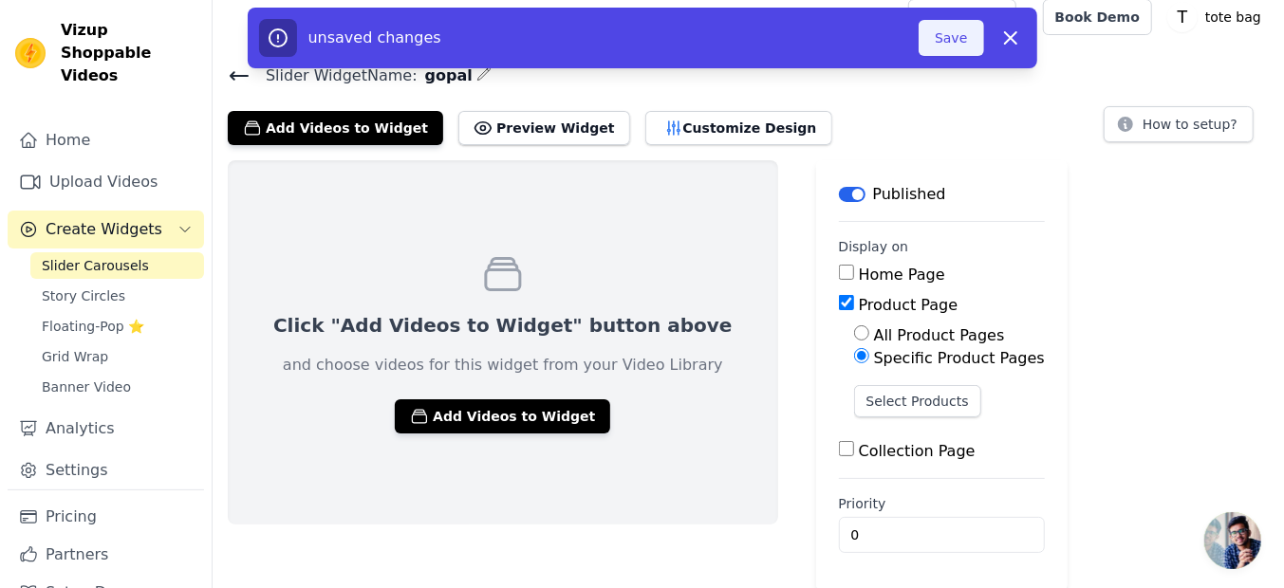
click at [952, 43] on button "Save" at bounding box center [950, 38] width 65 height 36
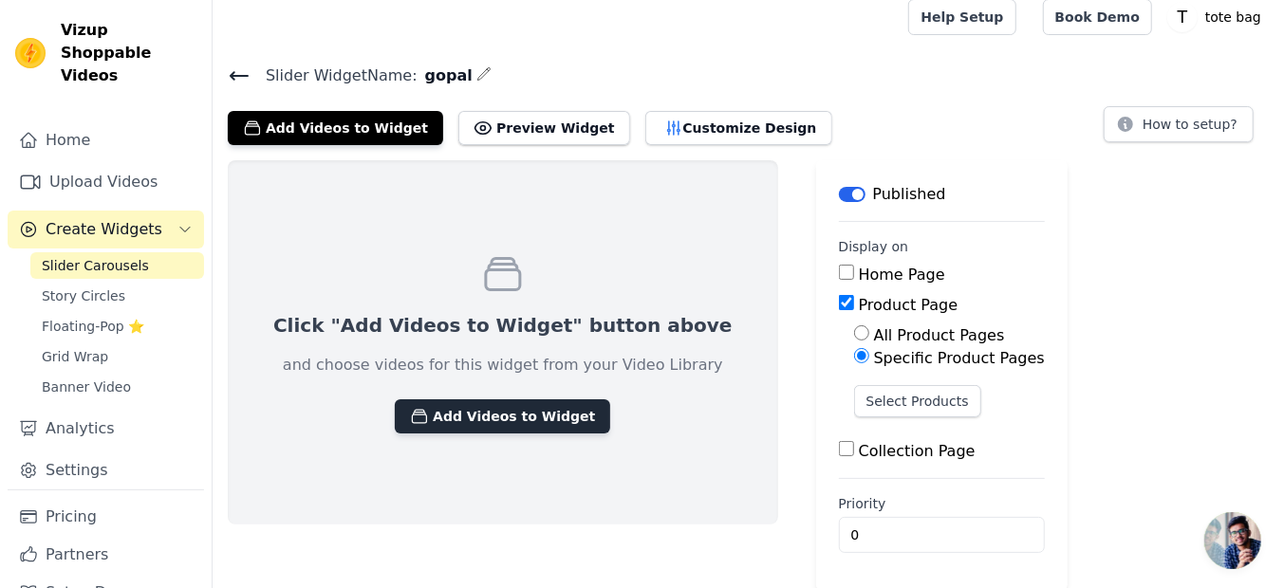
click at [513, 413] on button "Add Videos to Widget" at bounding box center [502, 416] width 215 height 34
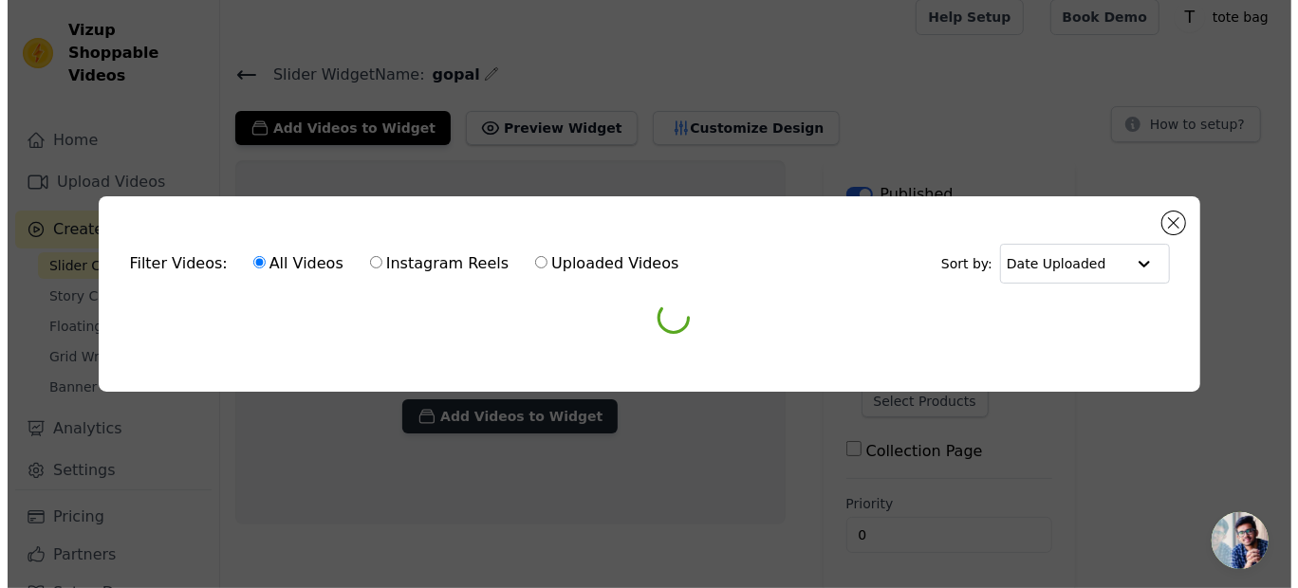
scroll to position [0, 0]
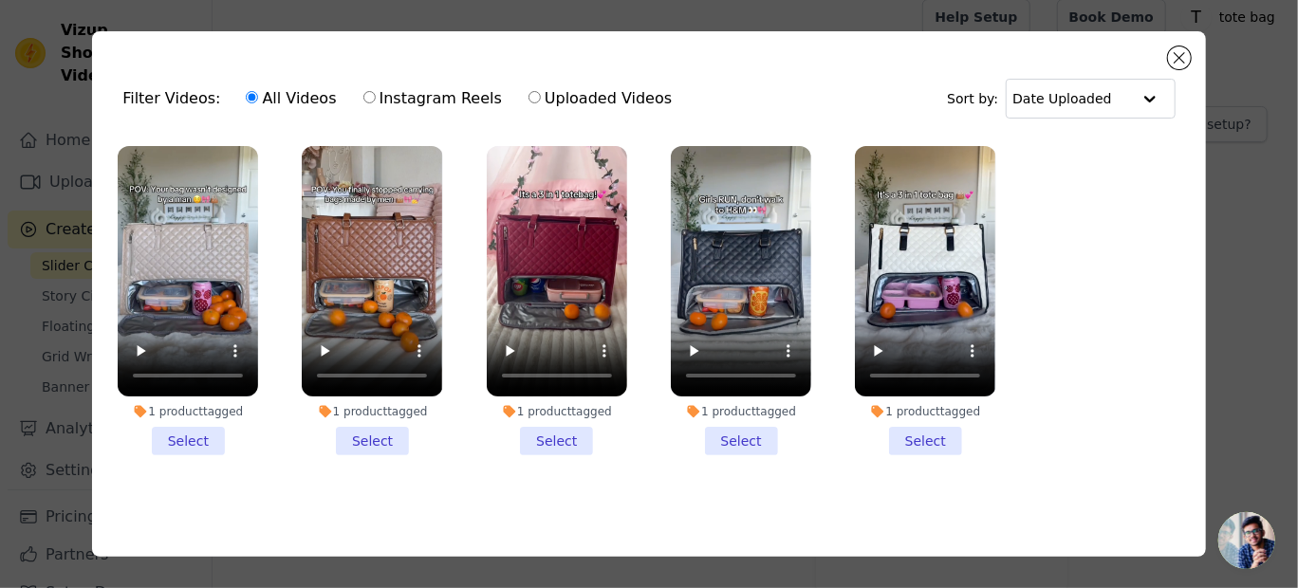
click at [1032, 353] on ul "1 product tagged Select 1 product tagged Select 1 product tagged Select 1 produ…" at bounding box center [649, 316] width 1084 height 361
click at [1184, 59] on button "Close modal" at bounding box center [1179, 57] width 23 height 23
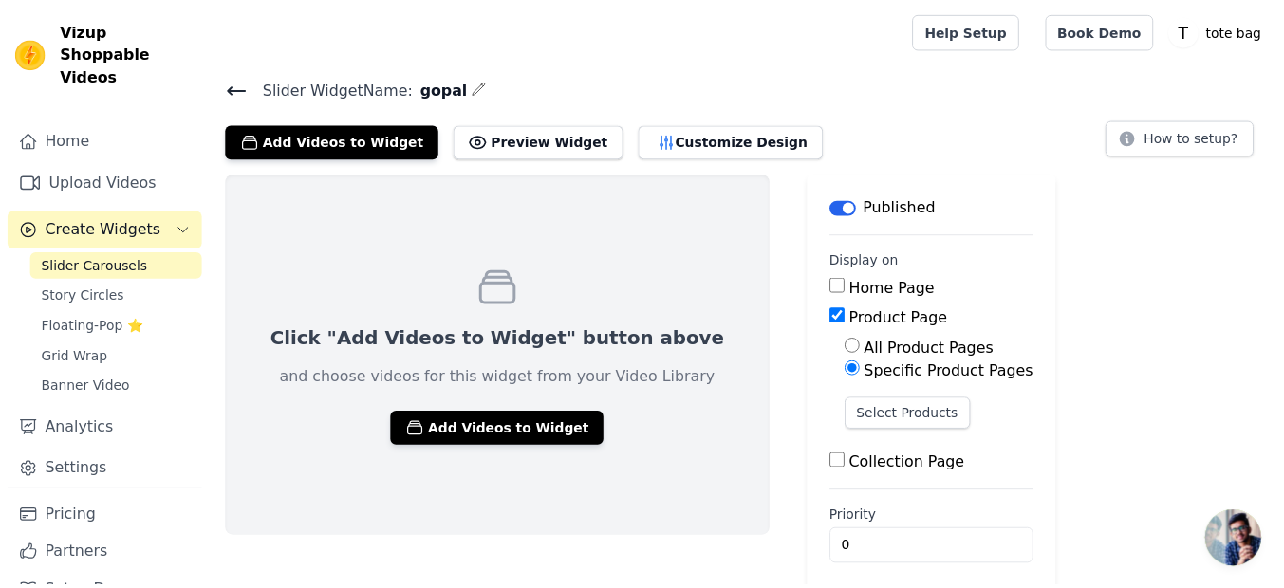
scroll to position [13, 0]
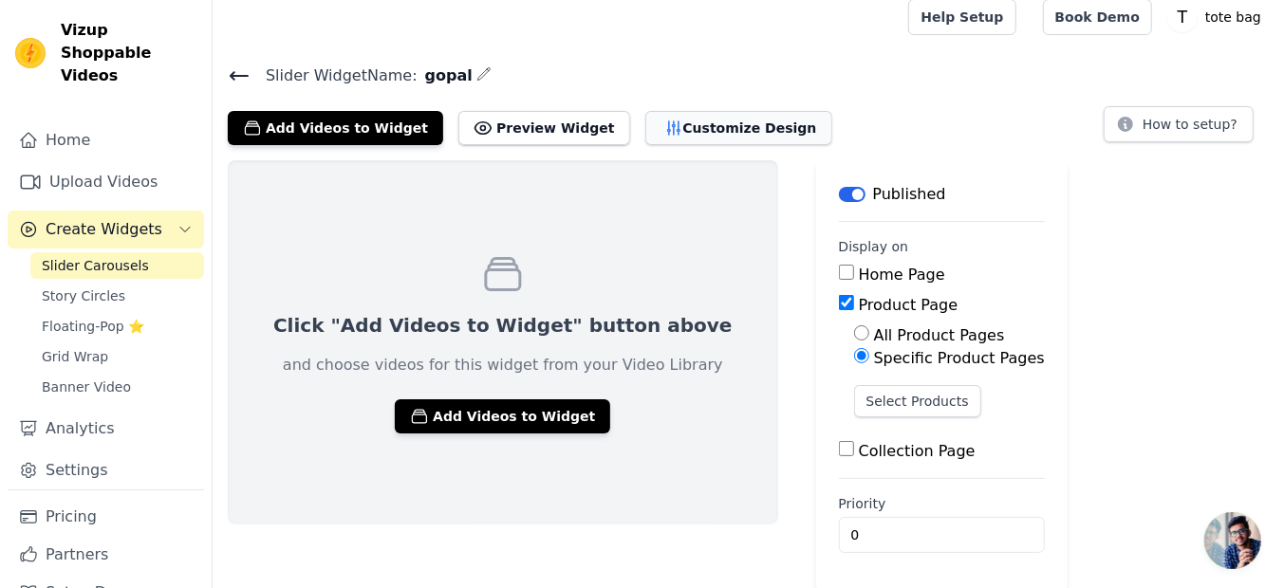
click at [645, 127] on button "Customize Design" at bounding box center [738, 128] width 187 height 34
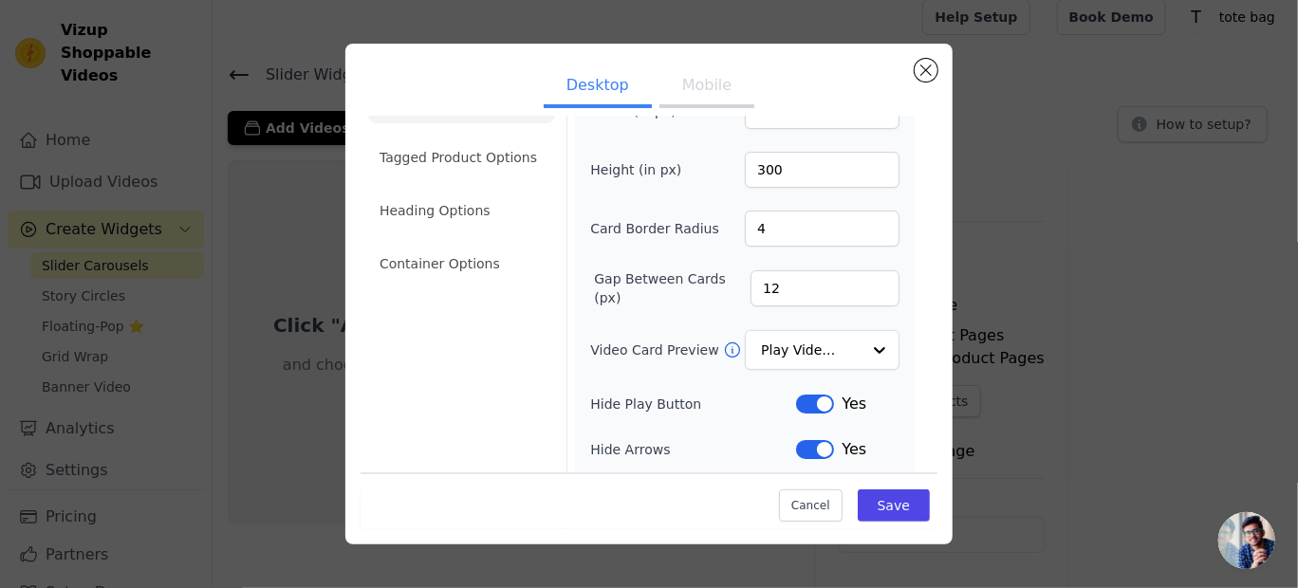
scroll to position [50, 0]
drag, startPoint x: 832, startPoint y: 349, endPoint x: 866, endPoint y: 343, distance: 34.8
click at [866, 343] on div "Option Play Video In Loop, selected. Select is focused, type to refine list, pr…" at bounding box center [822, 351] width 155 height 42
click at [866, 343] on div at bounding box center [879, 351] width 38 height 38
click at [860, 347] on div at bounding box center [879, 351] width 38 height 38
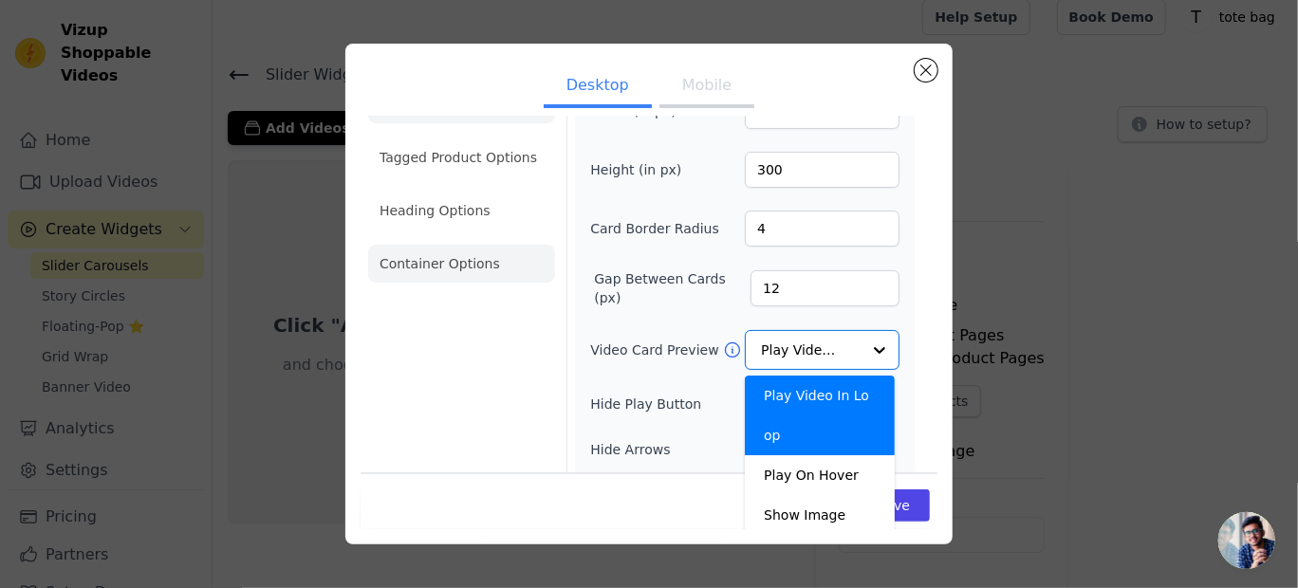
click at [492, 257] on li "Container Options" at bounding box center [461, 264] width 187 height 38
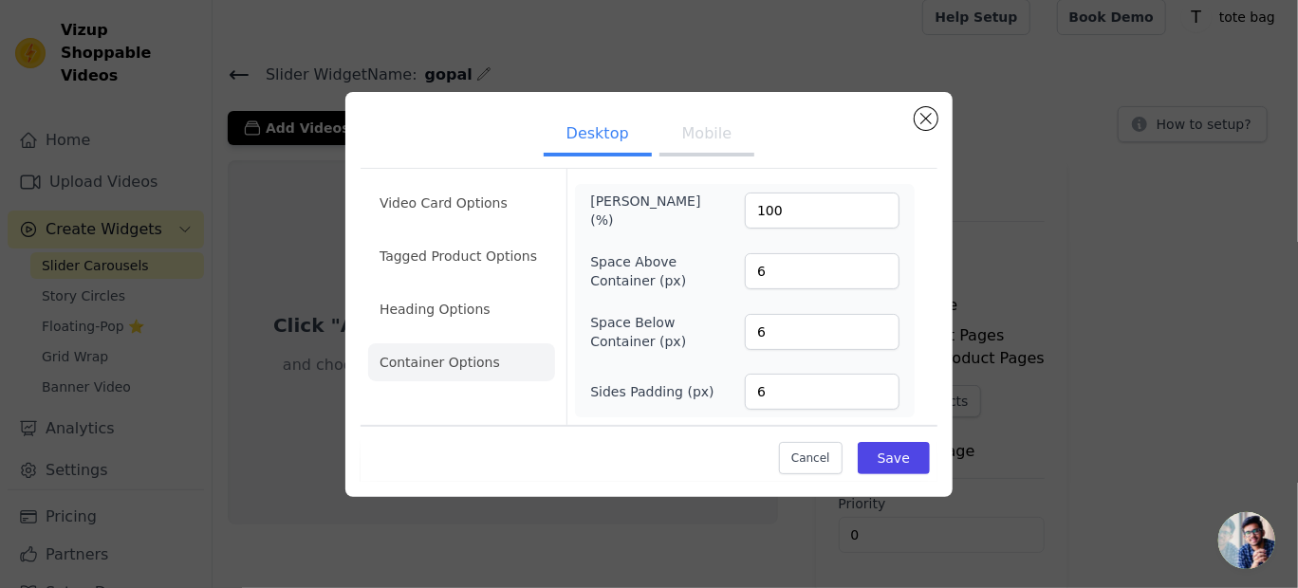
scroll to position [0, 0]
click at [458, 303] on li "Heading Options" at bounding box center [461, 309] width 187 height 38
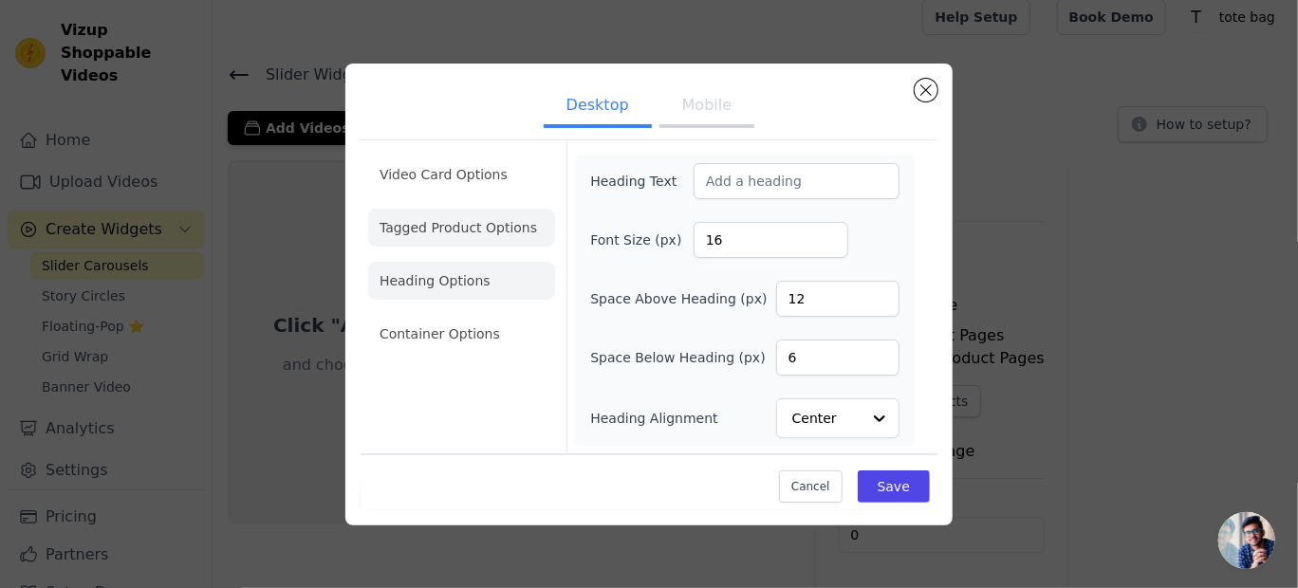
click at [512, 315] on li "Tagged Product Options" at bounding box center [461, 334] width 187 height 38
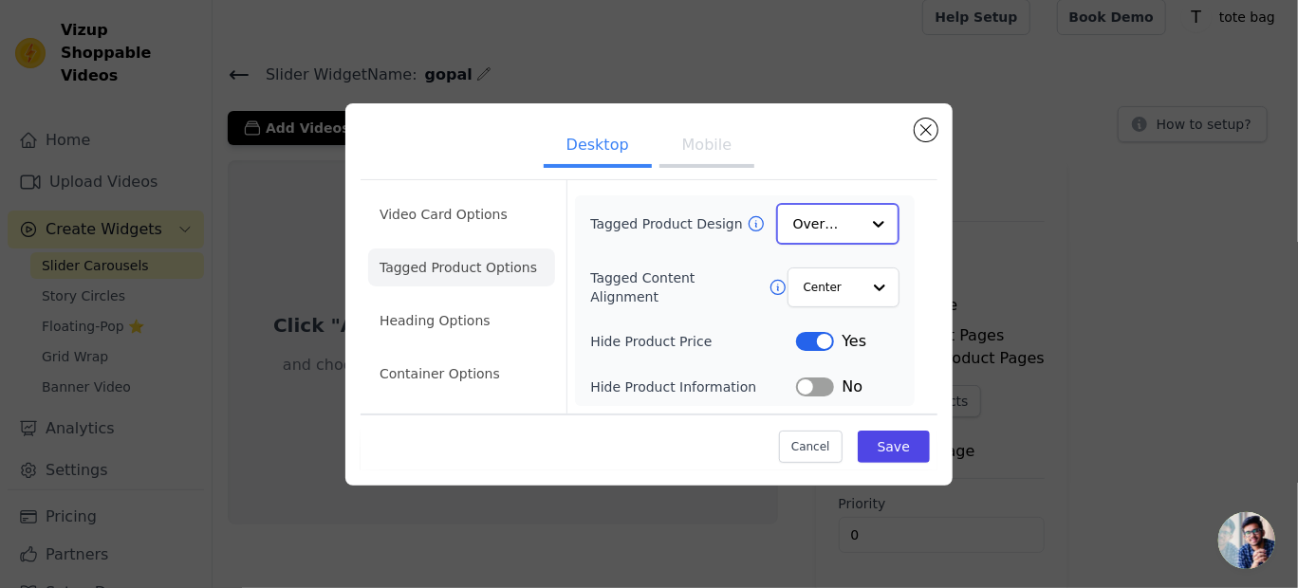
click at [883, 220] on div at bounding box center [879, 224] width 38 height 38
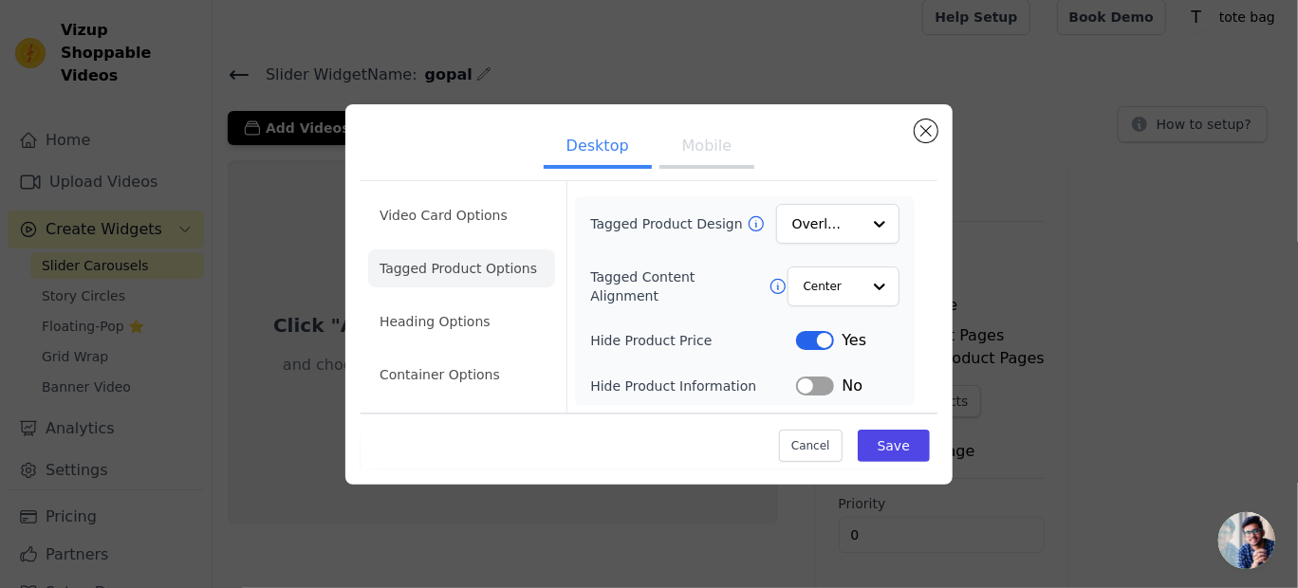
click at [931, 296] on div "Video Card Options Tagged Product Options Heading Options Container Options Tag…" at bounding box center [649, 296] width 577 height 232
click at [482, 250] on li "Video Card Options" at bounding box center [461, 269] width 187 height 38
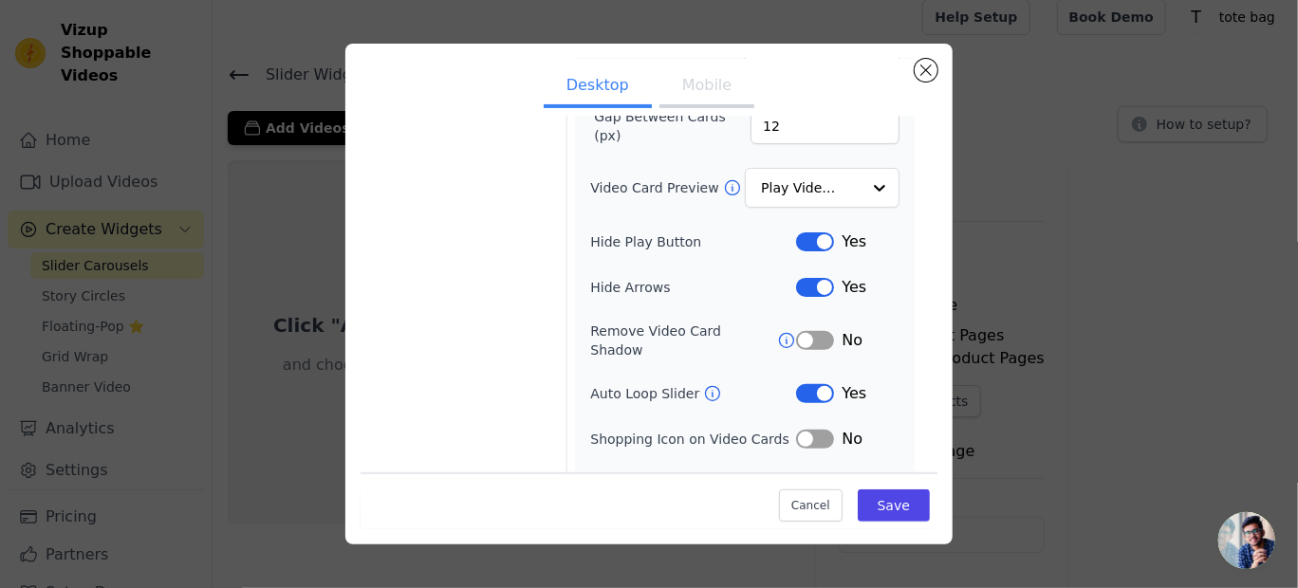
scroll to position [230, 0]
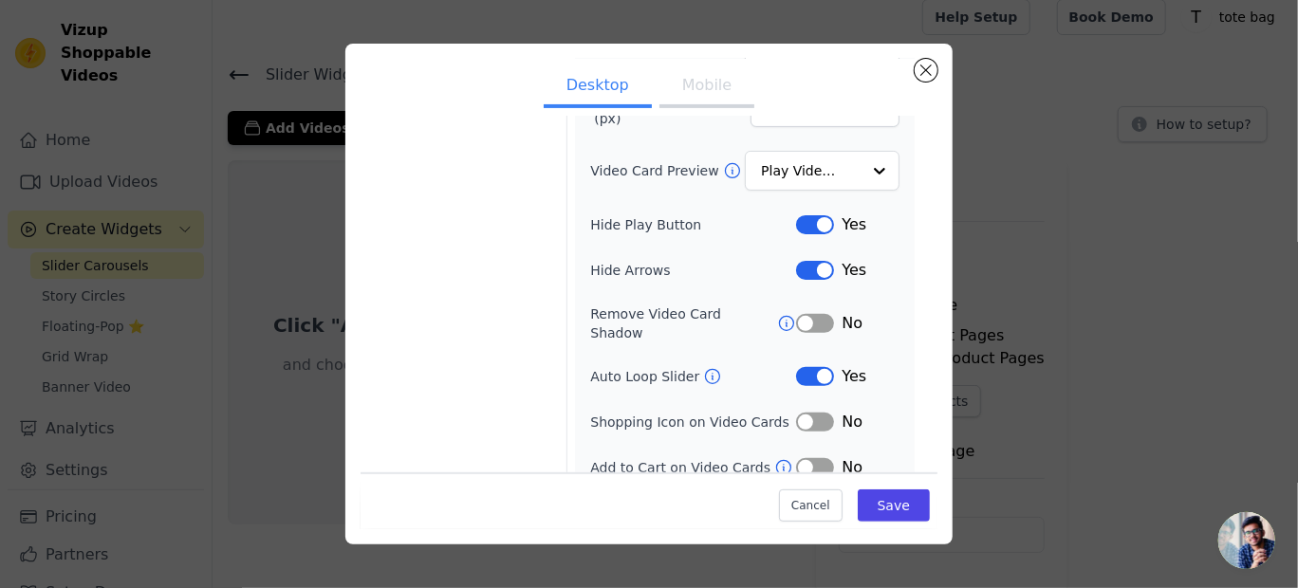
click at [673, 98] on button "Mobile" at bounding box center [706, 87] width 95 height 42
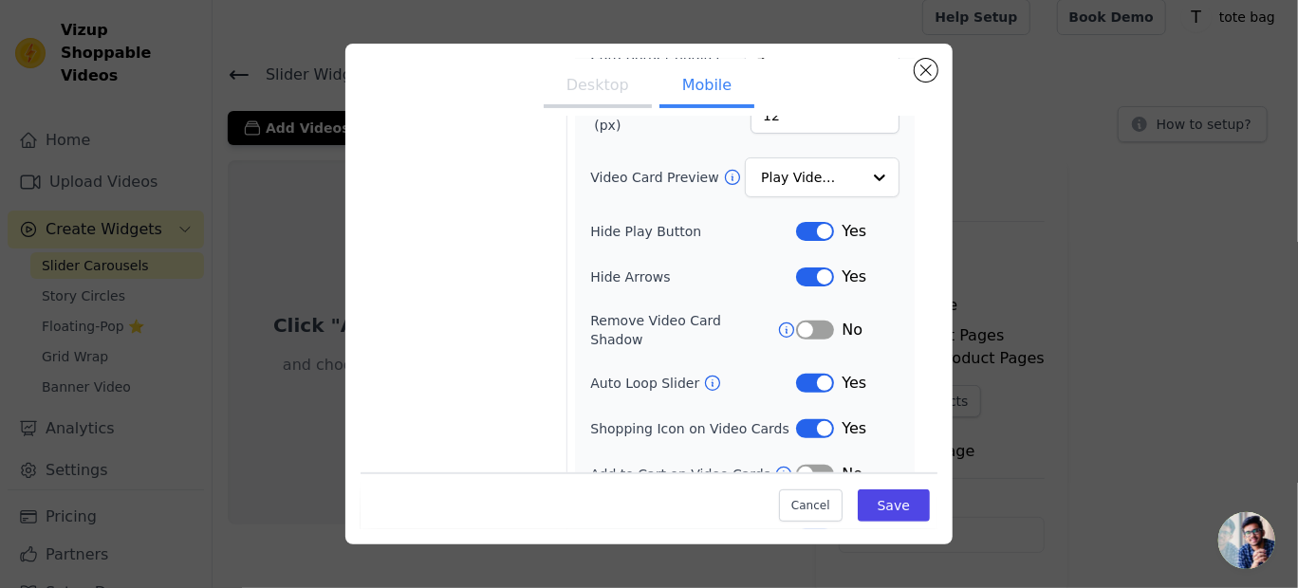
scroll to position [275, 0]
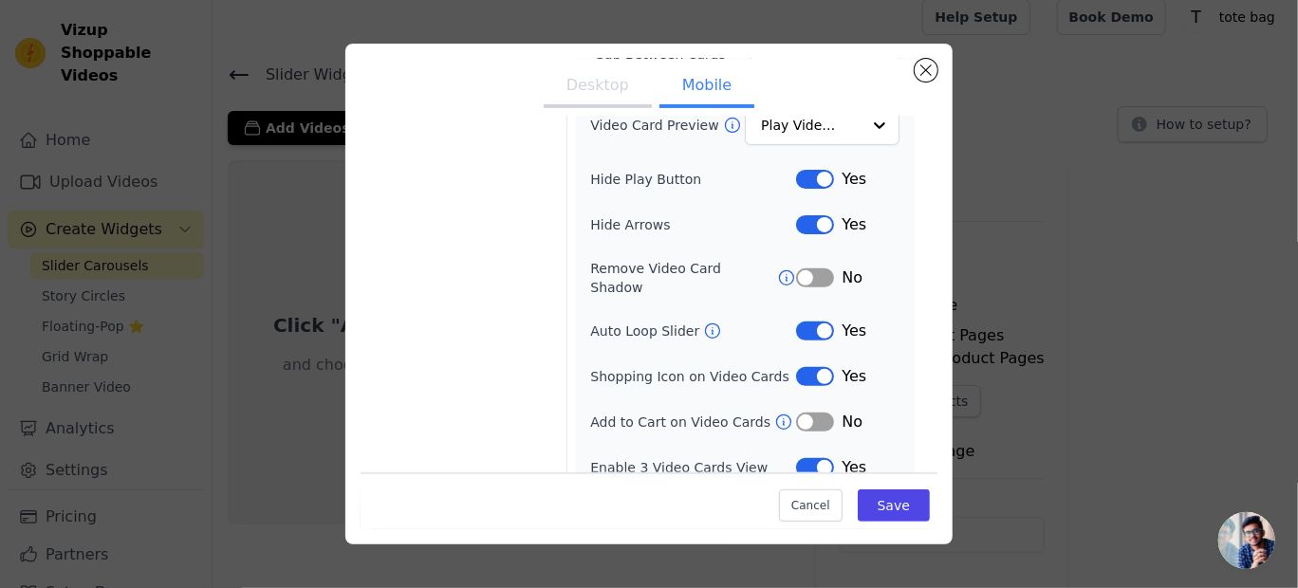
click at [803, 322] on button "Label" at bounding box center [815, 331] width 38 height 19
click at [866, 509] on button "Save" at bounding box center [894, 506] width 72 height 32
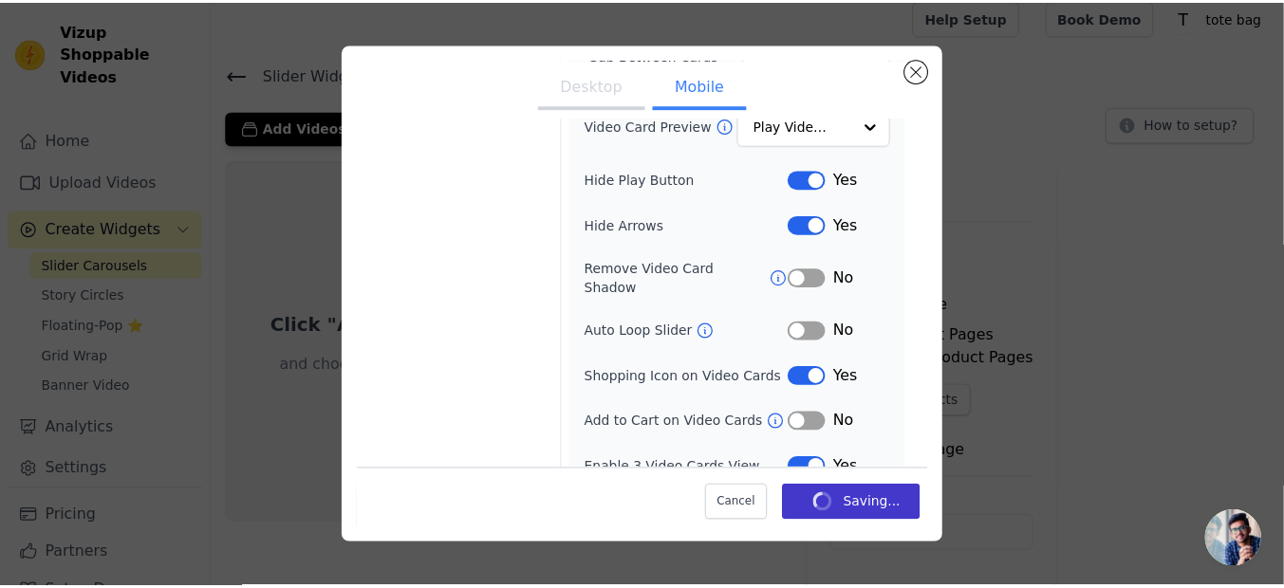
scroll to position [13, 0]
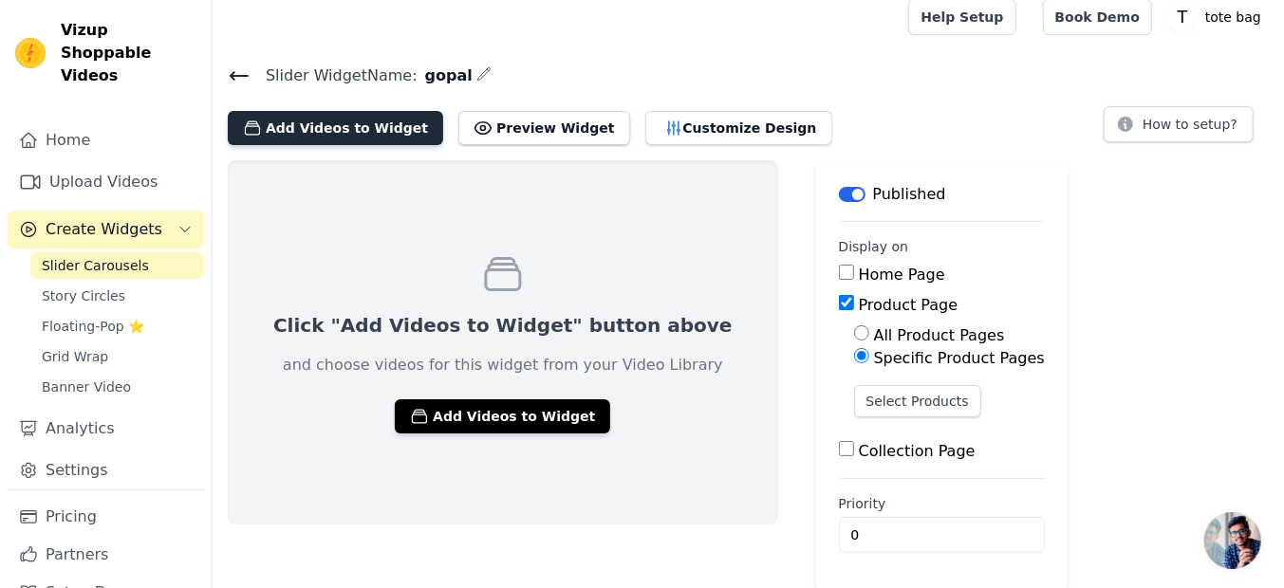
click at [399, 127] on button "Add Videos to Widget" at bounding box center [335, 128] width 215 height 34
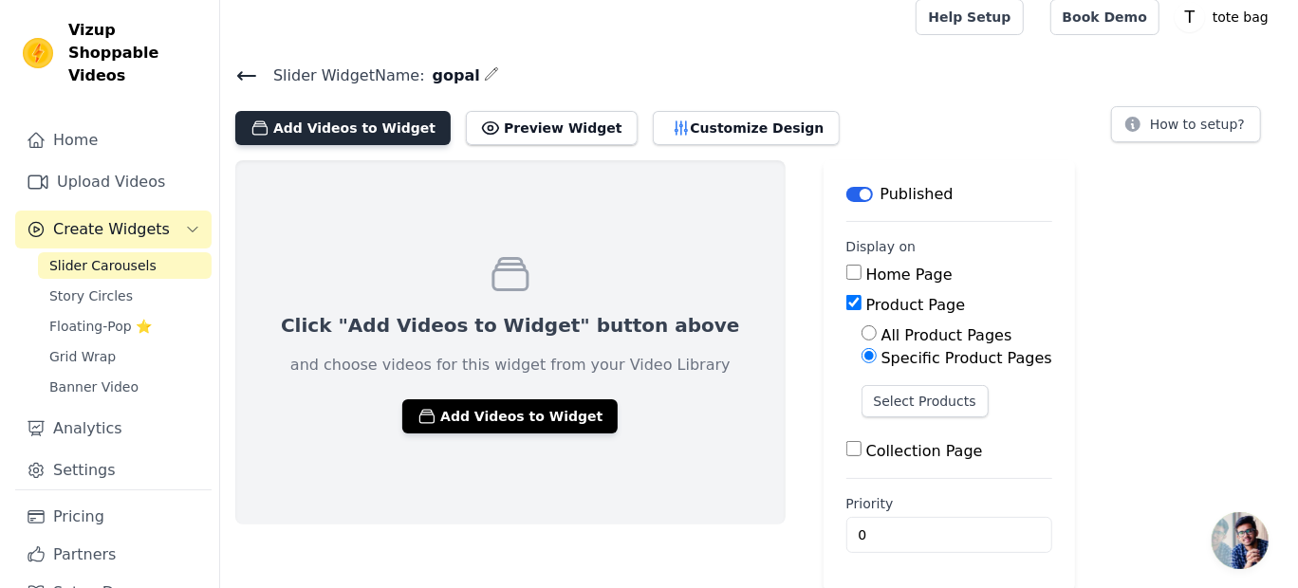
scroll to position [0, 0]
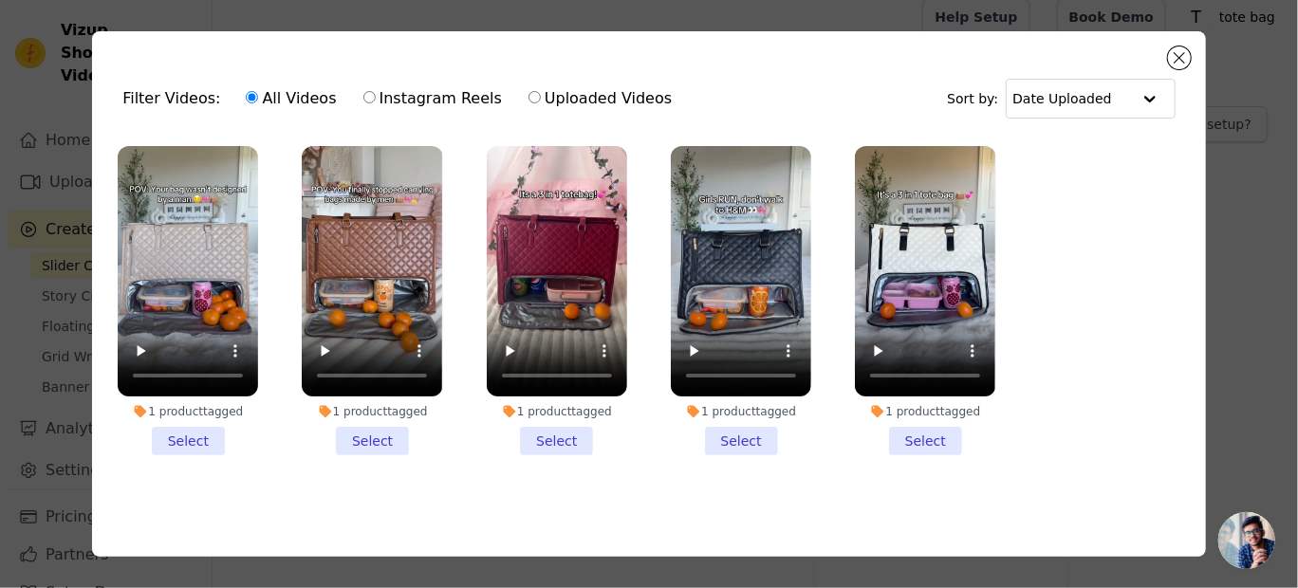
click at [200, 433] on li "1 product tagged Select" at bounding box center [188, 300] width 140 height 309
click at [0, 0] on input "1 product tagged Select" at bounding box center [0, 0] width 0 height 0
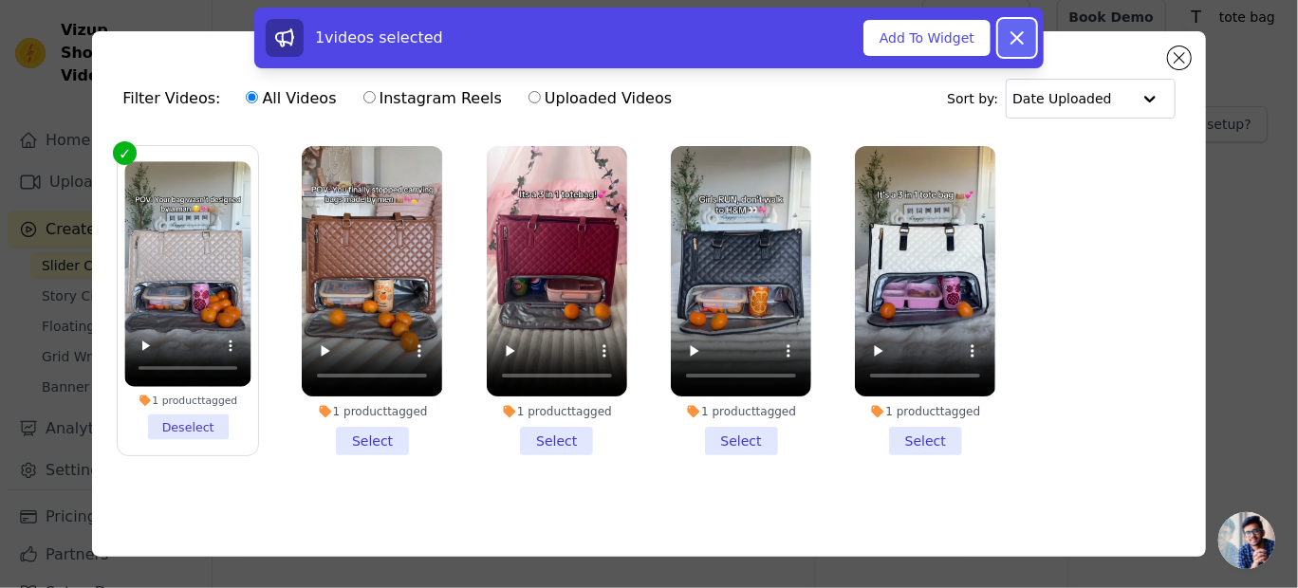
click at [1014, 41] on icon at bounding box center [1016, 37] width 11 height 11
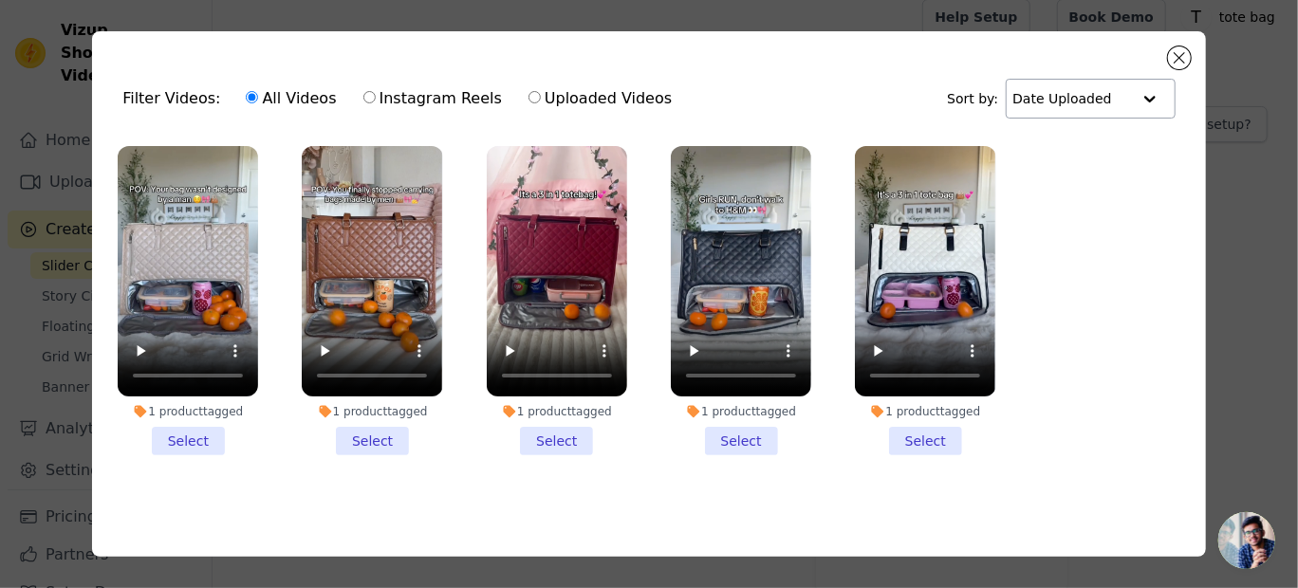
click at [1146, 89] on div at bounding box center [1150, 99] width 38 height 38
click at [1064, 246] on ul "1 product tagged Select 1 product tagged Select 1 product tagged Select 1 produ…" at bounding box center [649, 316] width 1084 height 361
click at [528, 98] on input "Uploaded Videos" at bounding box center [534, 97] width 12 height 12
radio input "true"
click at [1167, 57] on div "Filter Videos: All Videos Instagram Reels Uploaded Videos Sort by: Date Uploade…" at bounding box center [649, 294] width 1114 height 526
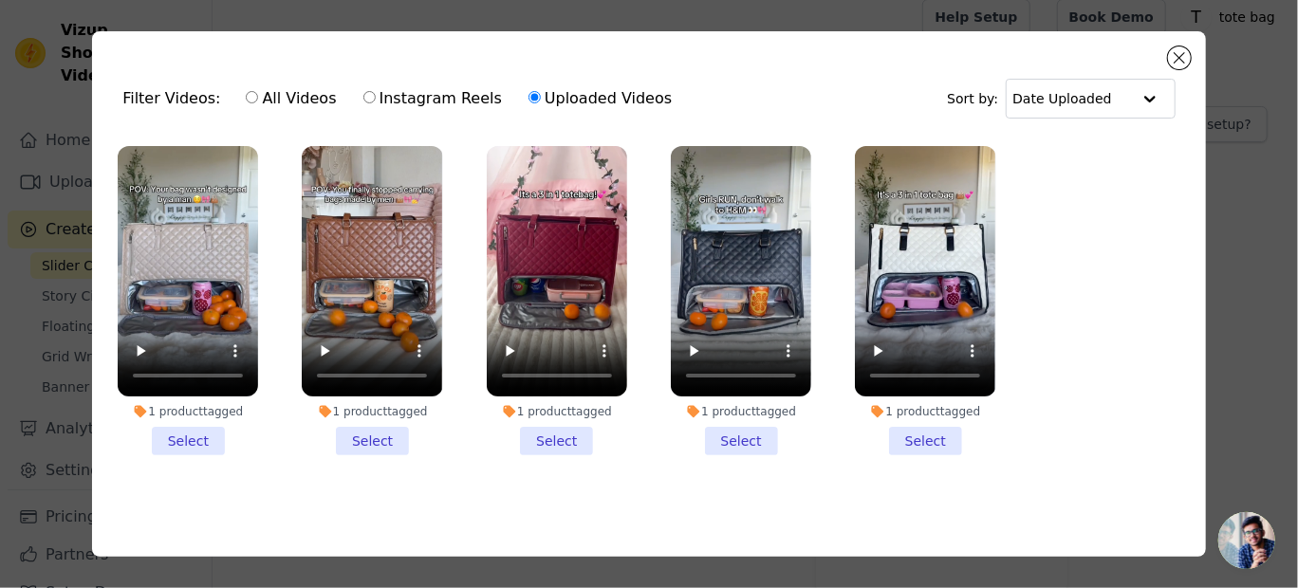
click at [1167, 57] on div "Filter Videos: All Videos Instagram Reels Uploaded Videos Sort by: Date Uploade…" at bounding box center [649, 294] width 1114 height 526
click at [1173, 57] on button "Close modal" at bounding box center [1179, 57] width 23 height 23
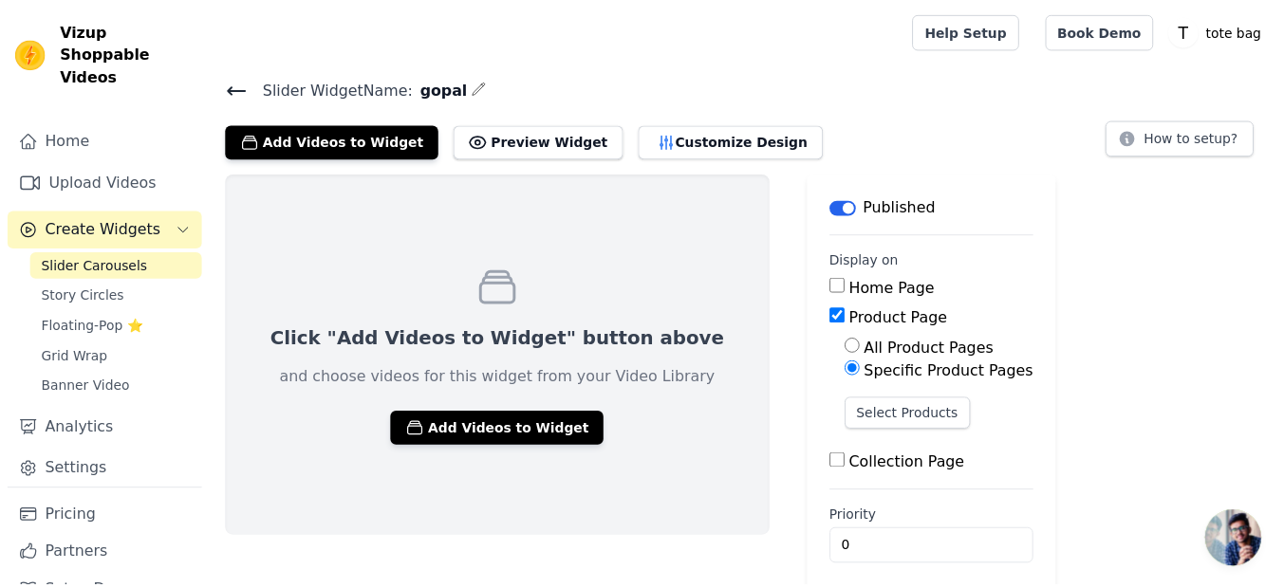
scroll to position [13, 0]
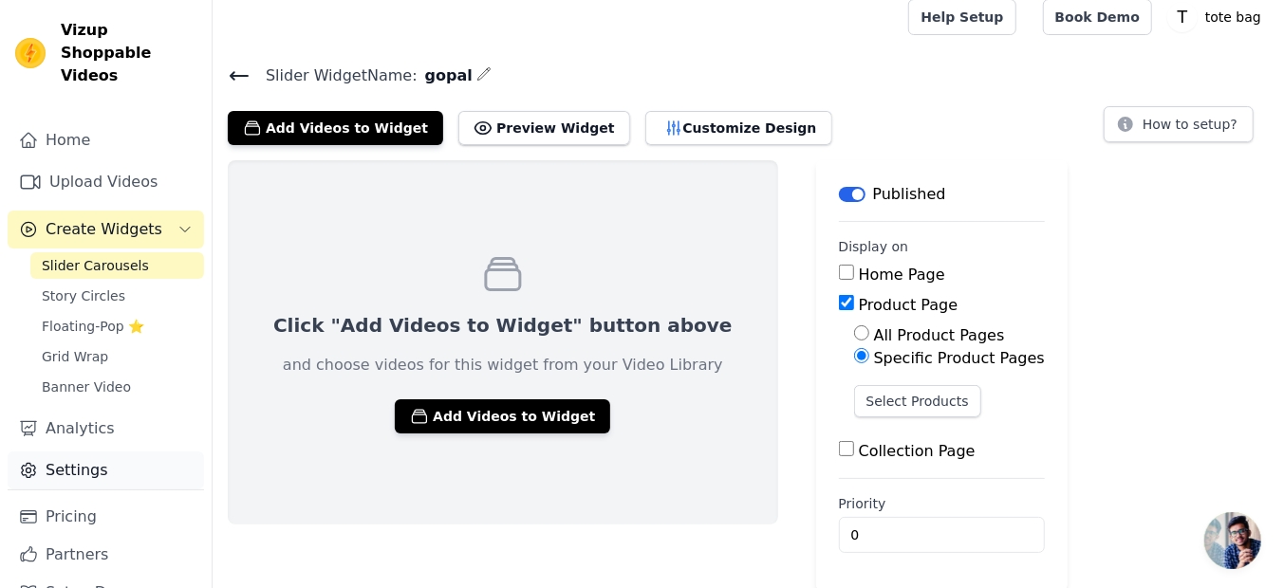
click at [72, 454] on link "Settings" at bounding box center [106, 471] width 196 height 38
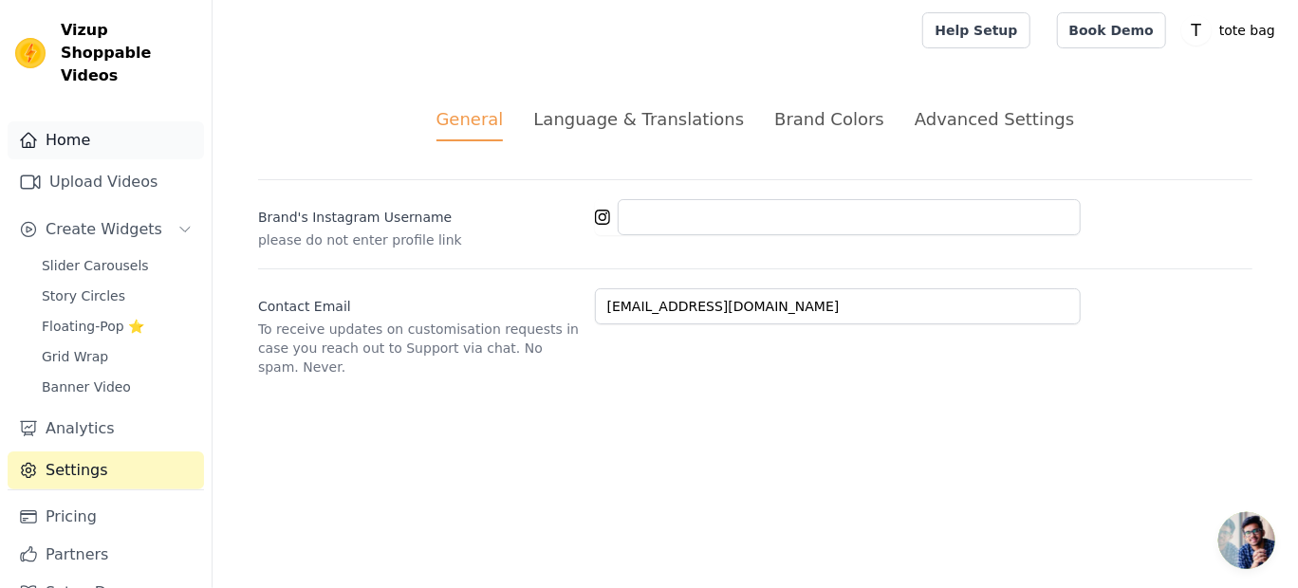
click at [77, 121] on link "Home" at bounding box center [106, 140] width 196 height 38
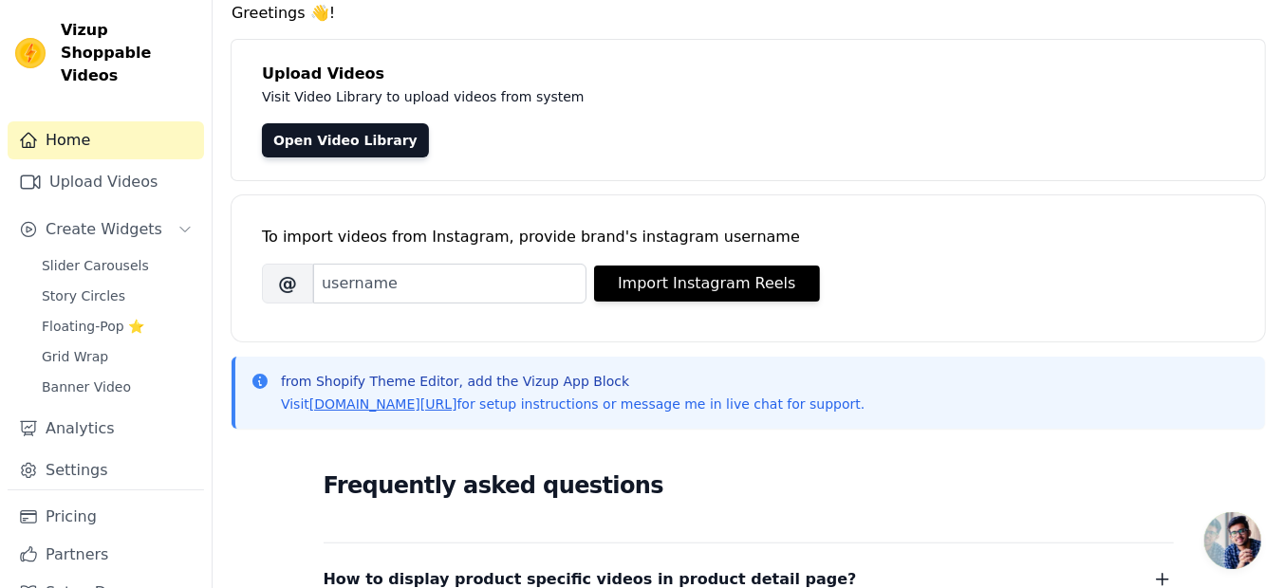
scroll to position [81, 0]
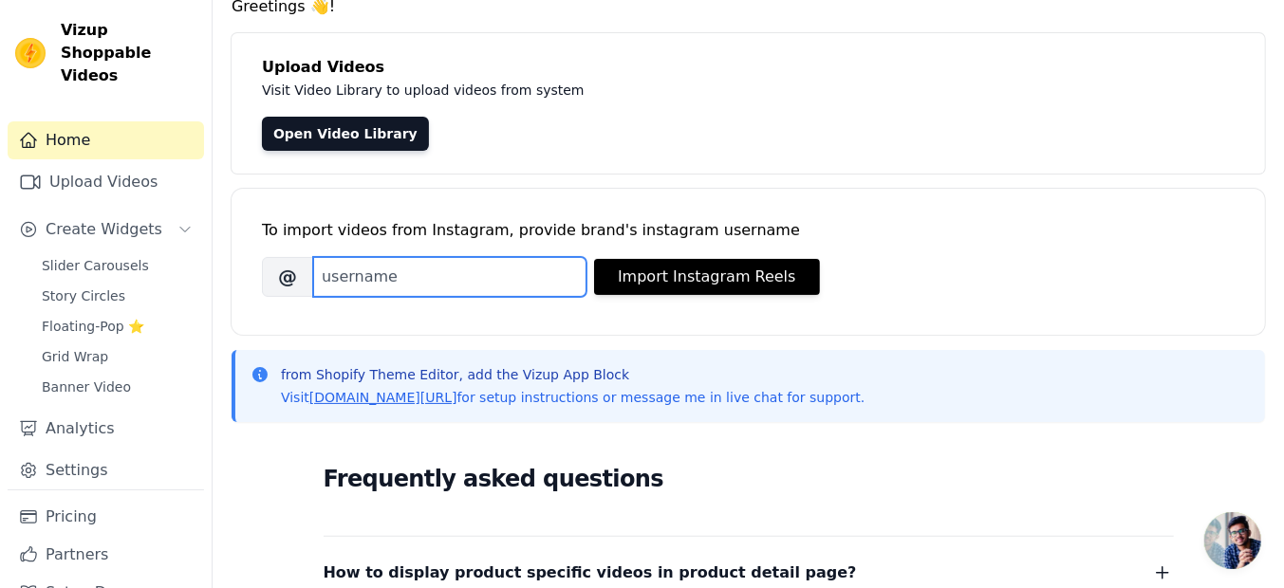
click at [375, 274] on input "Brand's Instagram Username" at bounding box center [449, 277] width 273 height 40
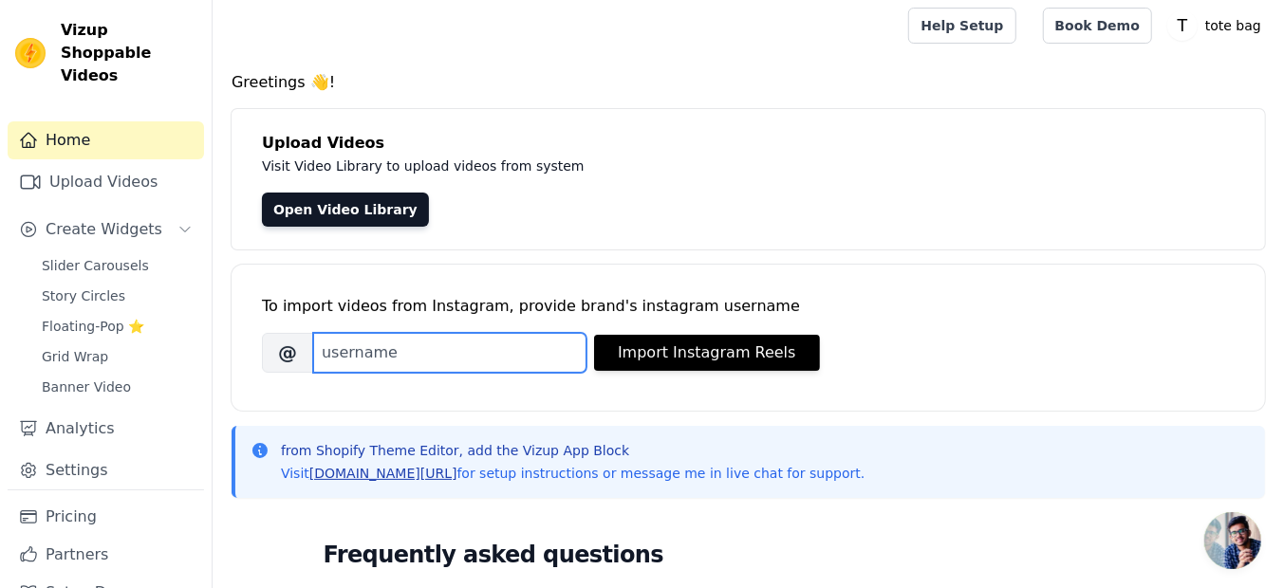
scroll to position [0, 0]
